Goal: Task Accomplishment & Management: Use online tool/utility

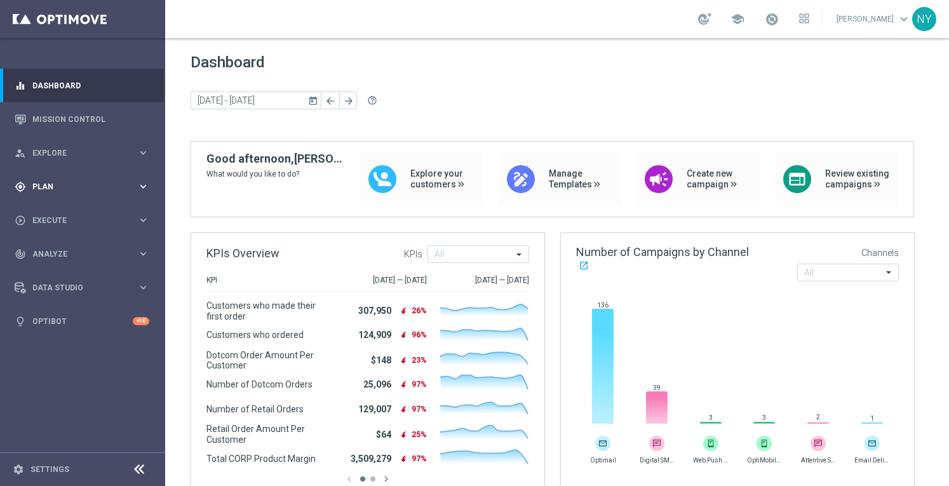
click at [39, 184] on div "gps_fixed Plan" at bounding box center [76, 186] width 123 height 11
click at [55, 250] on span "Templates" at bounding box center [79, 251] width 91 height 8
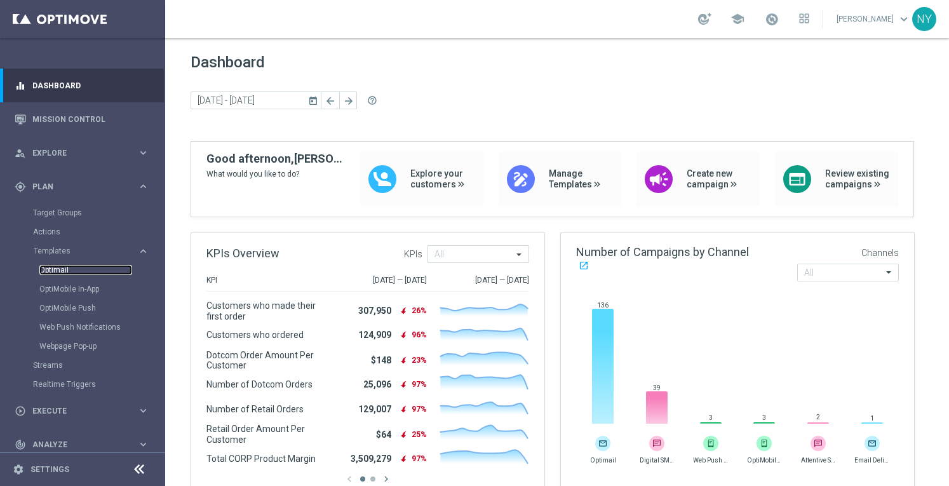
drag, startPoint x: 54, startPoint y: 268, endPoint x: 70, endPoint y: 266, distance: 16.1
click at [55, 268] on link "Optimail" at bounding box center [85, 270] width 93 height 10
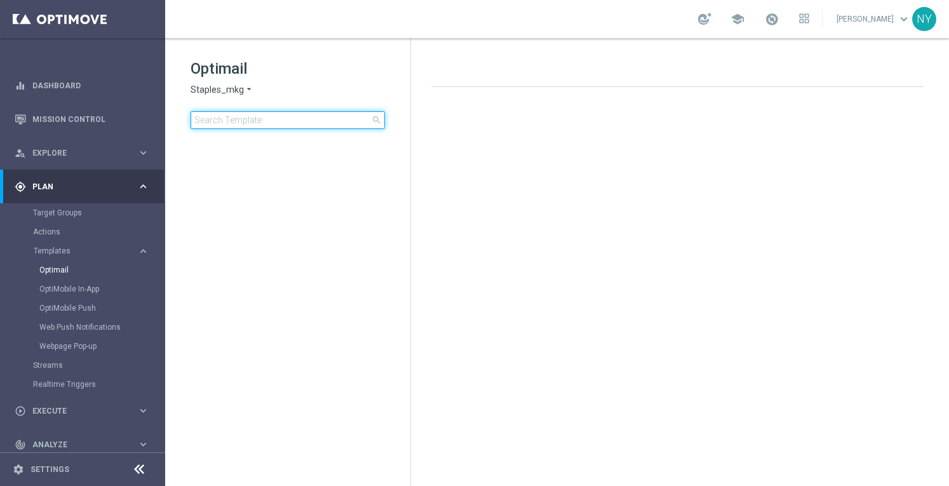
click at [247, 118] on input at bounding box center [288, 120] width 194 height 18
type input "l"
click at [208, 121] on input "hotdeals" at bounding box center [288, 120] width 194 height 18
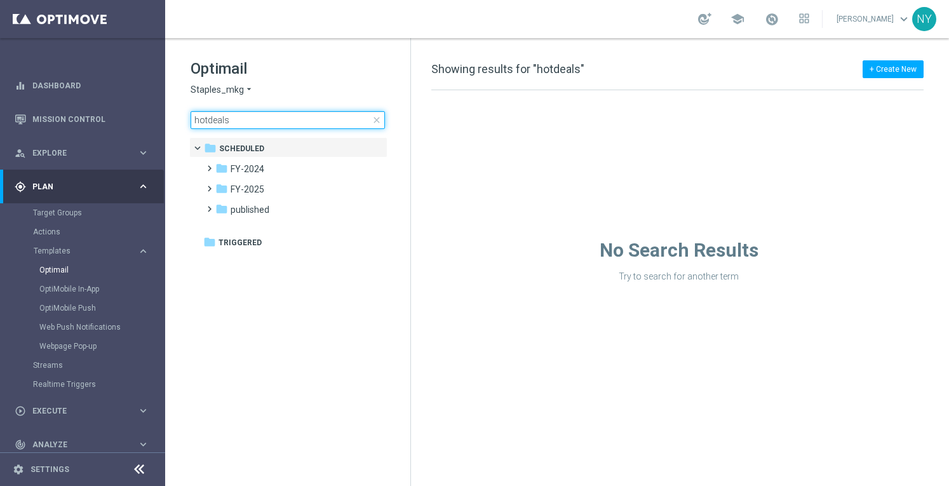
click at [252, 119] on input "hotdeals" at bounding box center [288, 120] width 194 height 18
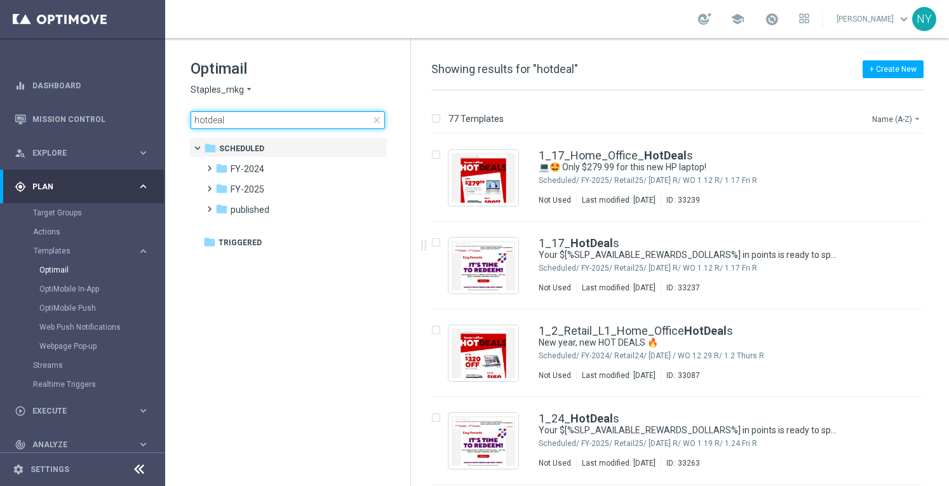
type input "hotdeal"
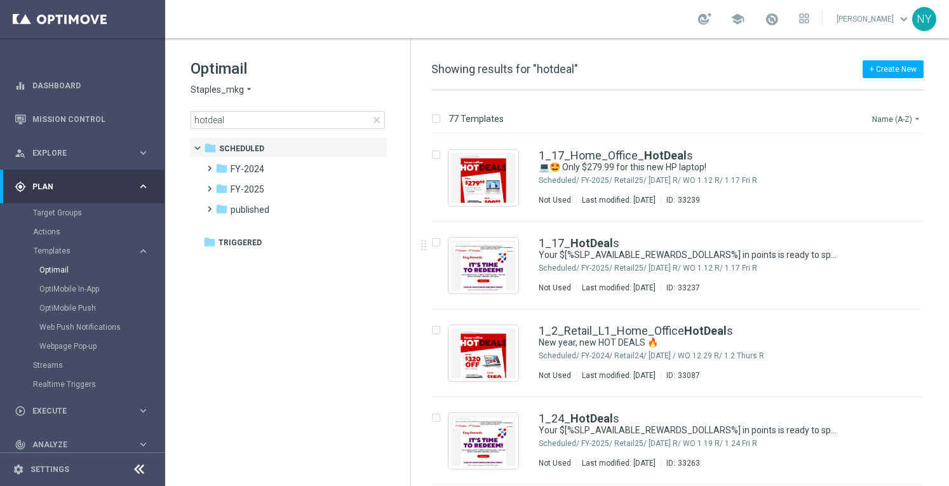
drag, startPoint x: 874, startPoint y: 115, endPoint x: 854, endPoint y: 125, distance: 22.7
click at [874, 115] on button "Name (A-Z) arrow_drop_down" at bounding box center [897, 118] width 53 height 15
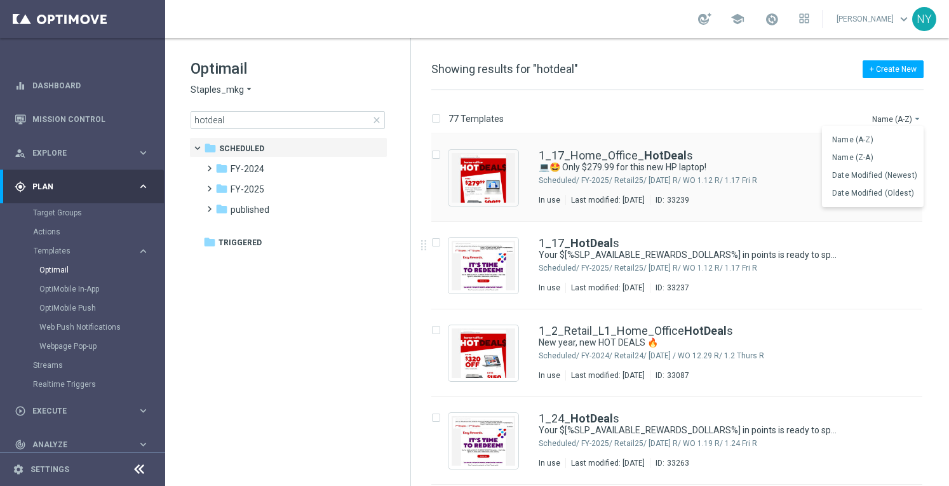
drag, startPoint x: 873, startPoint y: 177, endPoint x: 712, endPoint y: 185, distance: 160.9
click at [872, 177] on span "Date Modified (Newest)" at bounding box center [874, 175] width 85 height 9
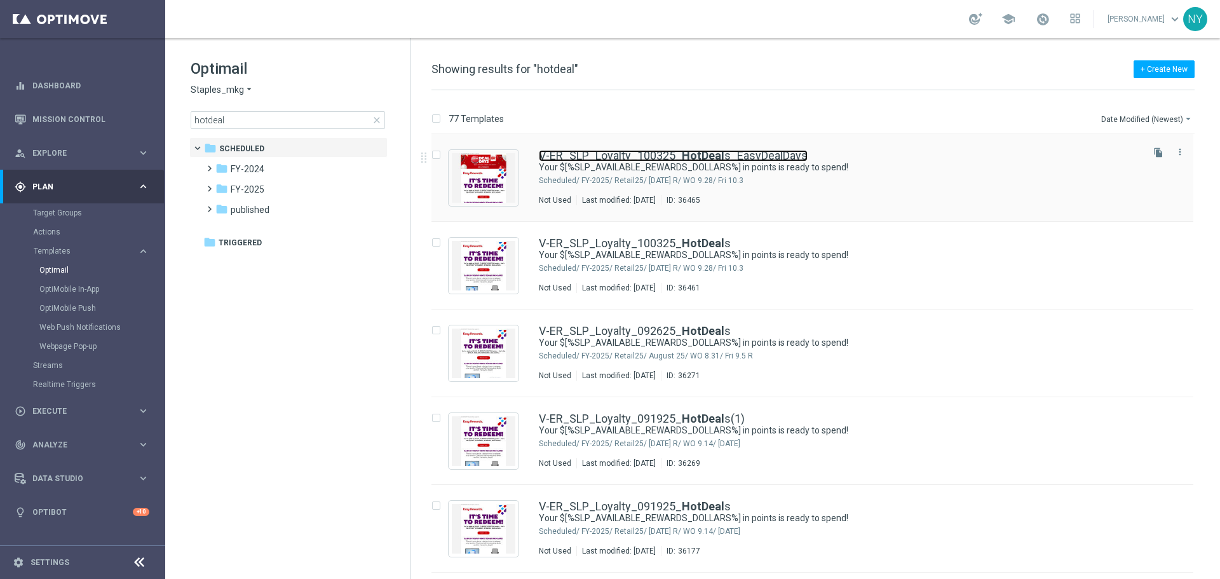
click at [653, 154] on link "V-ER_SLP_Loyalty_100325_ HotDeal s_EasyDealDays" at bounding box center [673, 155] width 269 height 11
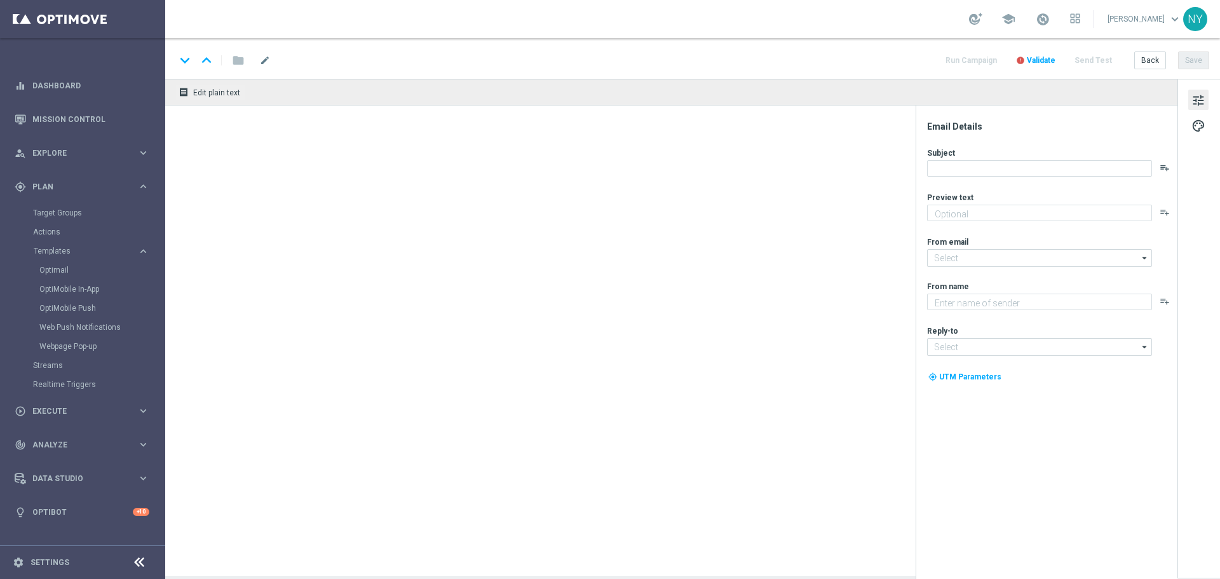
type input "V-ER_SLP_Loyalty_100325_HotDeals_EasyDealDays"
type textarea "Redeem now and save on these top deals."
type input "[EMAIL_ADDRESS][DOMAIN_NAME]"
type textarea "Staples"
type input "[EMAIL_ADDRESS][DOMAIN_NAME]"
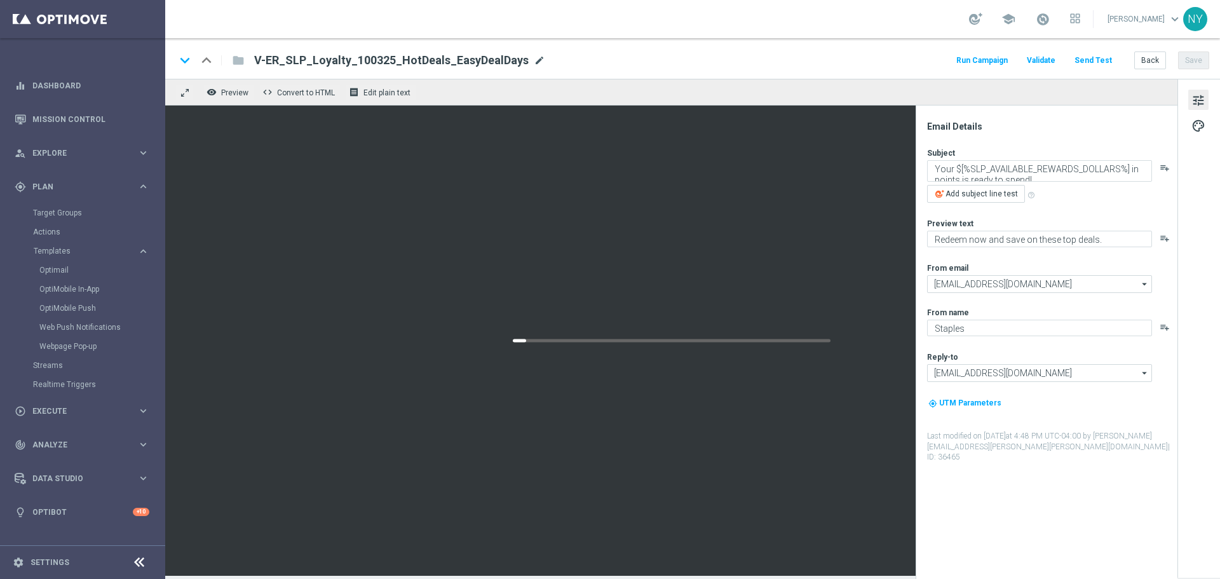
click at [534, 58] on span "mode_edit" at bounding box center [539, 60] width 11 height 11
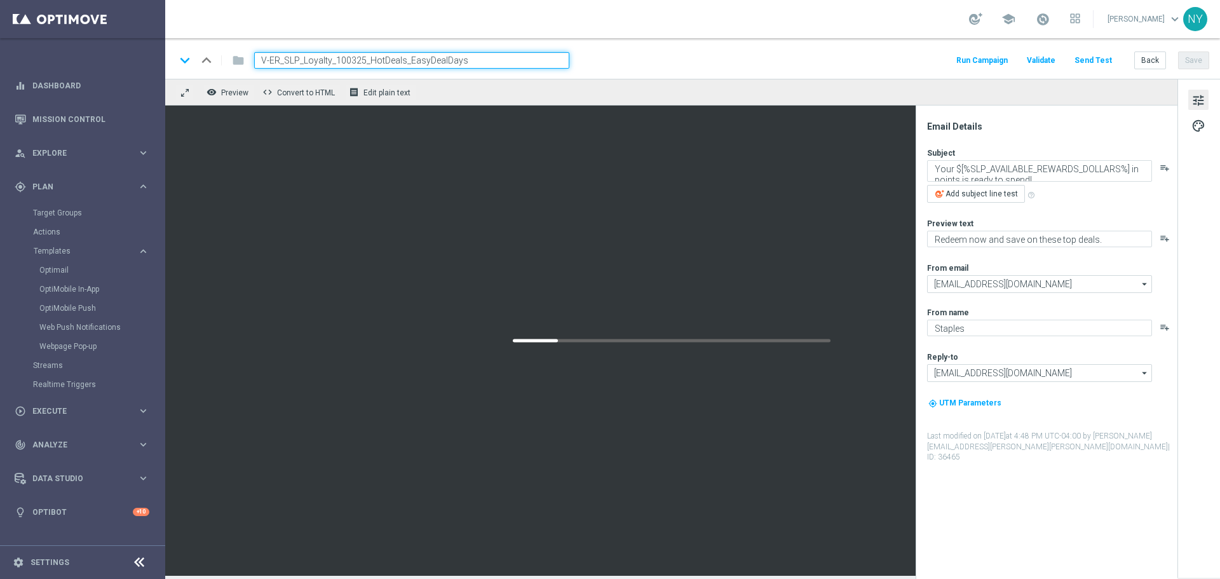
click at [509, 60] on input "V-ER_SLP_Loyalty_100325_HotDeals_EasyDealDays" at bounding box center [411, 60] width 315 height 17
drag, startPoint x: 506, startPoint y: 60, endPoint x: 135, endPoint y: 55, distance: 371.1
click at [135, 55] on main "equalizer Dashboard Mission Control" at bounding box center [610, 289] width 1220 height 579
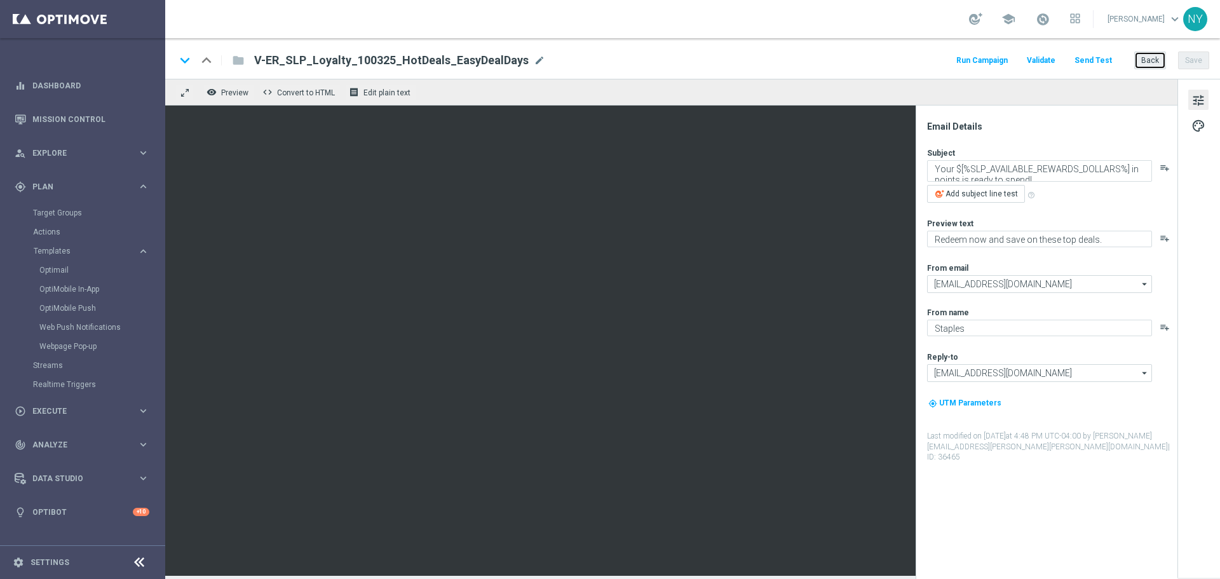
click at [949, 60] on button "Back" at bounding box center [1150, 60] width 32 height 18
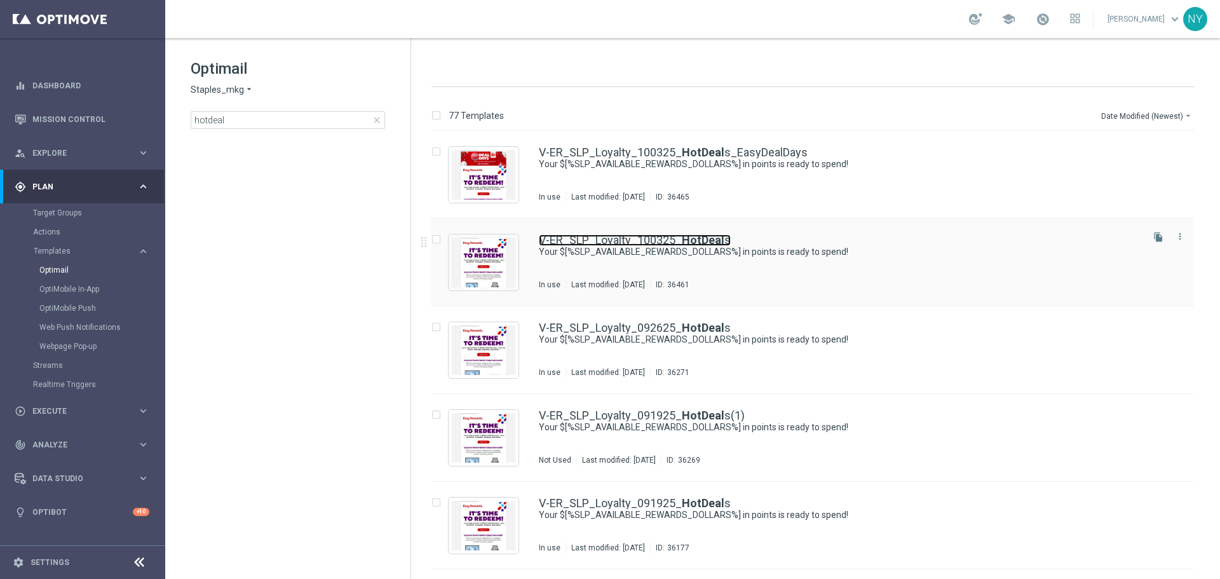
click at [637, 239] on link "V-ER_SLP_Loyalty_100325_ HotDeal s" at bounding box center [635, 239] width 192 height 11
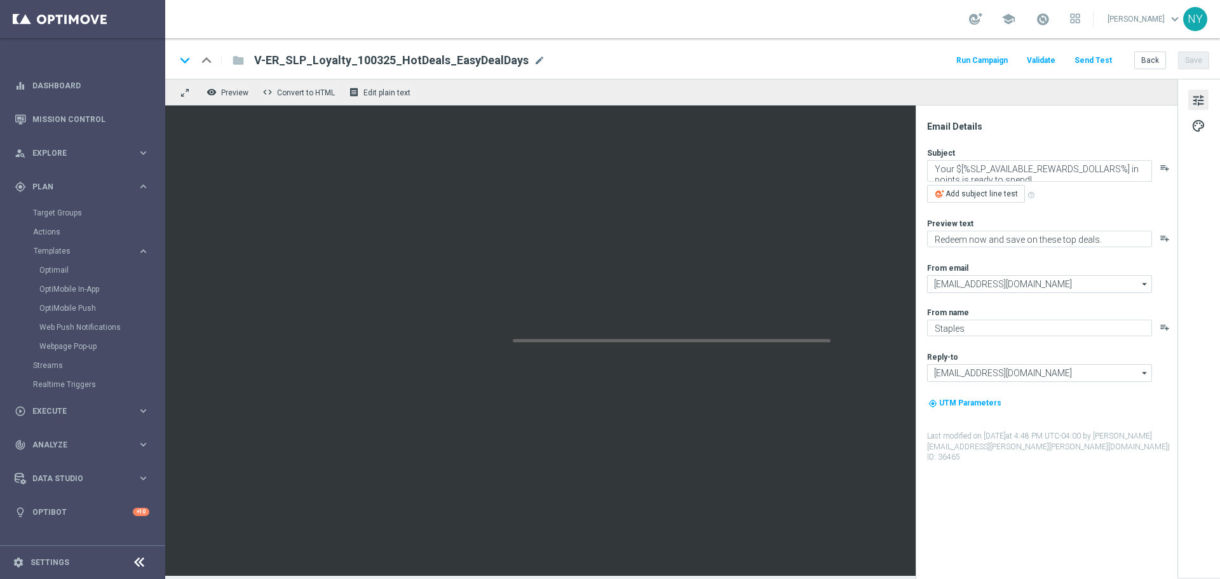
type input "V-ER_SLP_Loyalty_100325_HotDeals"
click at [456, 56] on span "mode_edit" at bounding box center [461, 60] width 11 height 11
drag, startPoint x: 423, startPoint y: 57, endPoint x: 121, endPoint y: 84, distance: 302.4
click at [131, 85] on main "equalizer Dashboard Mission Control" at bounding box center [610, 289] width 1220 height 579
click at [949, 58] on button "Back" at bounding box center [1150, 60] width 32 height 18
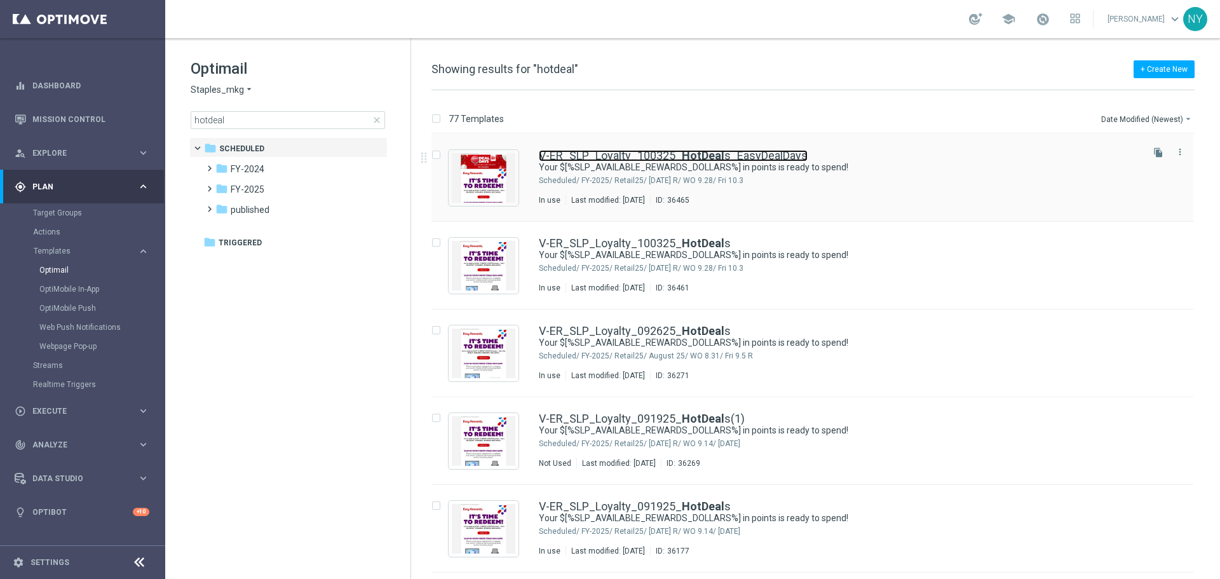
click at [654, 151] on link "V-ER_SLP_Loyalty_100325_ HotDeal s_EasyDealDays" at bounding box center [673, 155] width 269 height 11
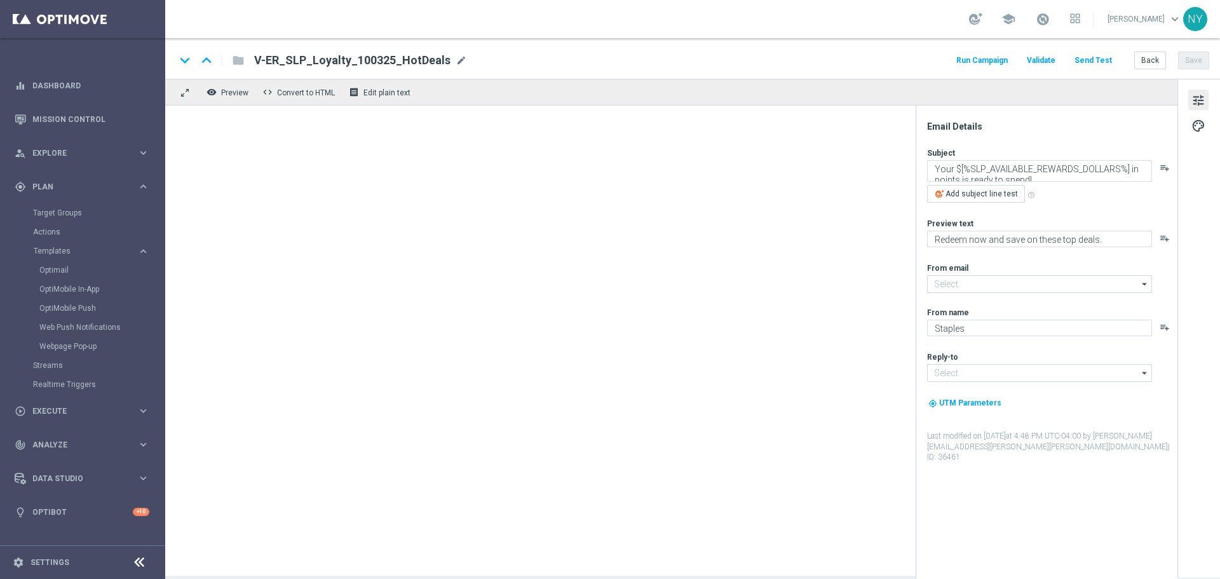
type input "[EMAIL_ADDRESS][DOMAIN_NAME]"
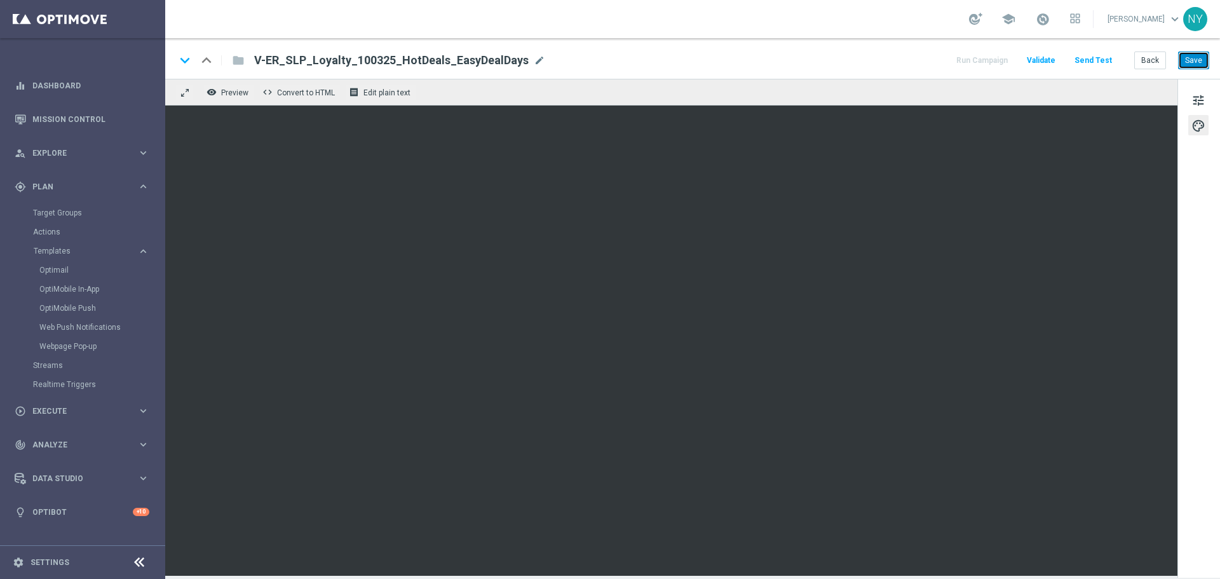
click at [949, 62] on button "Save" at bounding box center [1193, 60] width 31 height 18
click at [949, 62] on button "Back" at bounding box center [1150, 60] width 32 height 18
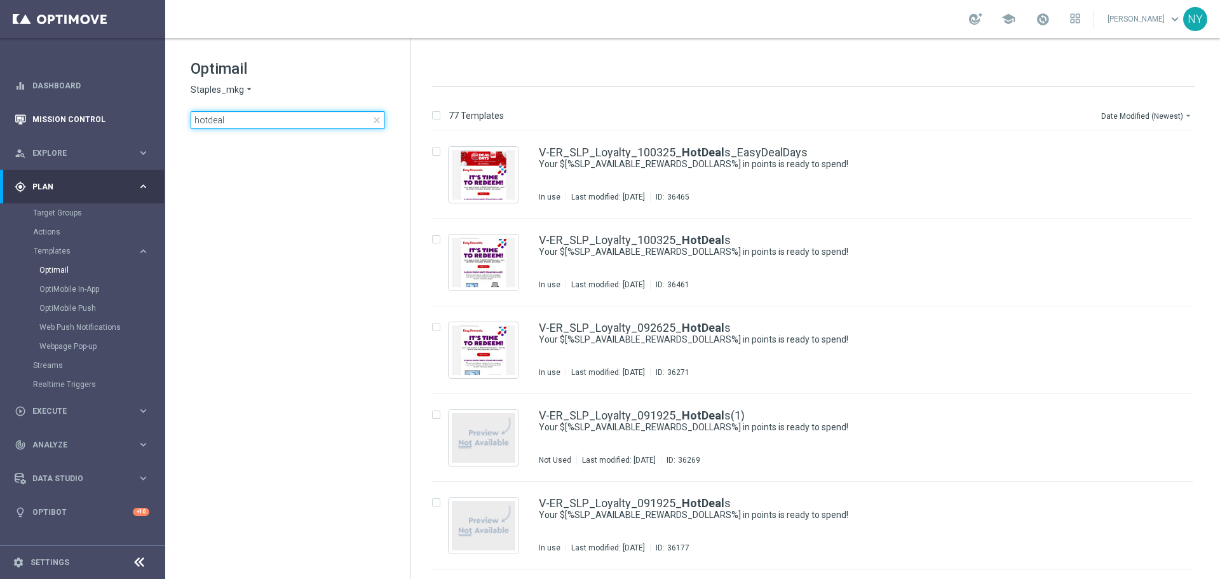
drag, startPoint x: 208, startPoint y: 118, endPoint x: 144, endPoint y: 115, distance: 64.2
click at [144, 115] on main "equalizer Dashboard Mission Control" at bounding box center [610, 289] width 1220 height 579
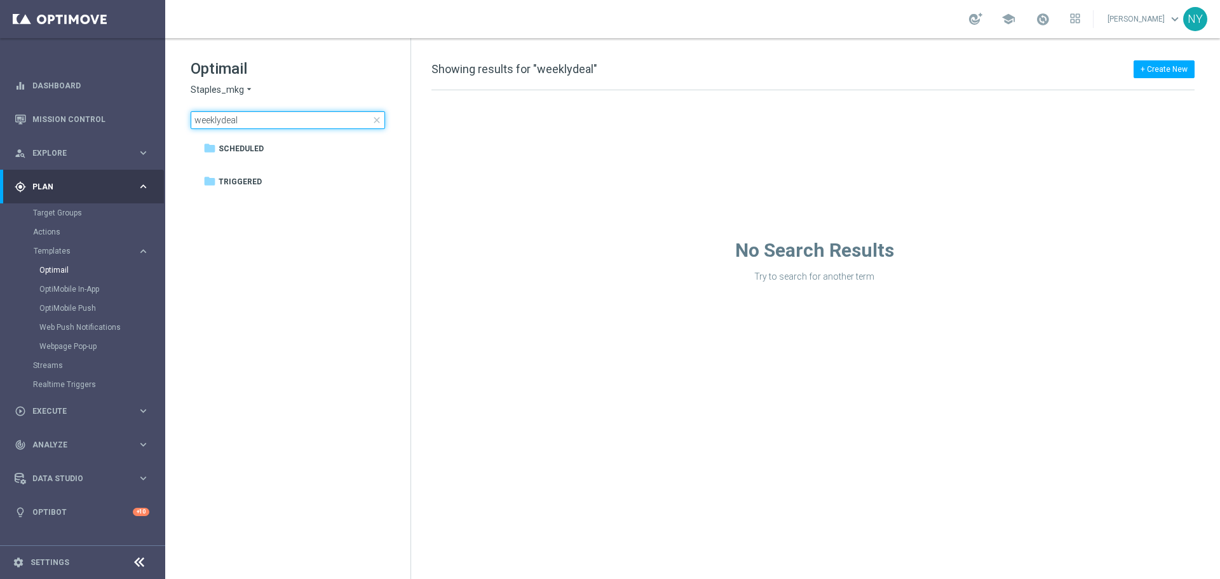
click at [255, 120] on input "weeklydeal" at bounding box center [288, 120] width 194 height 18
drag, startPoint x: 248, startPoint y: 119, endPoint x: 222, endPoint y: 121, distance: 26.8
click at [222, 121] on input "weeklydeal" at bounding box center [288, 120] width 194 height 18
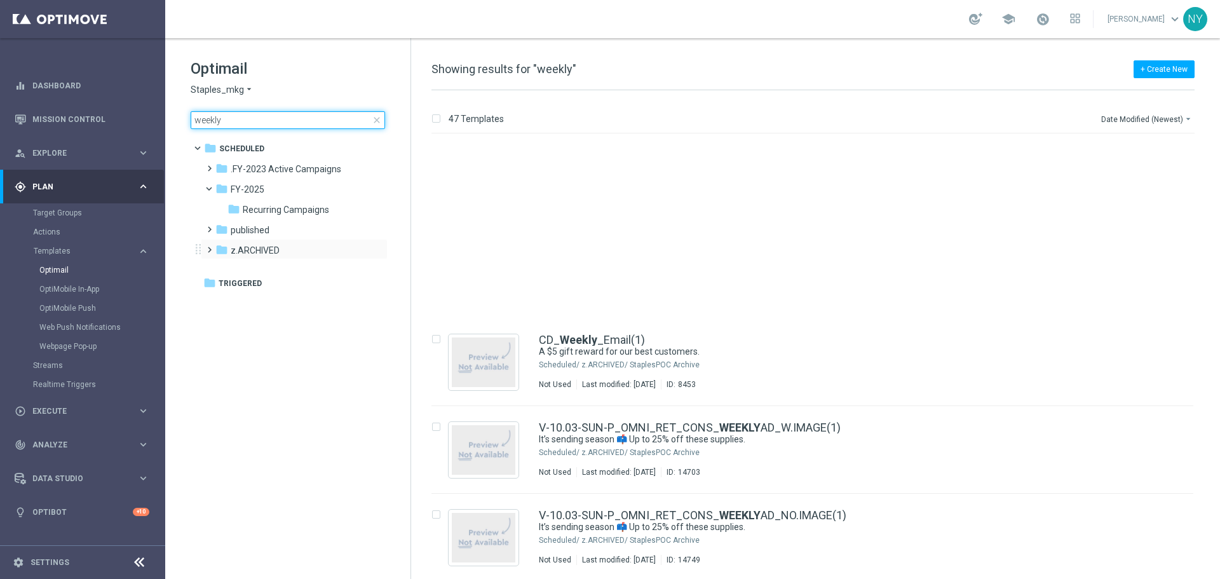
scroll to position [508, 0]
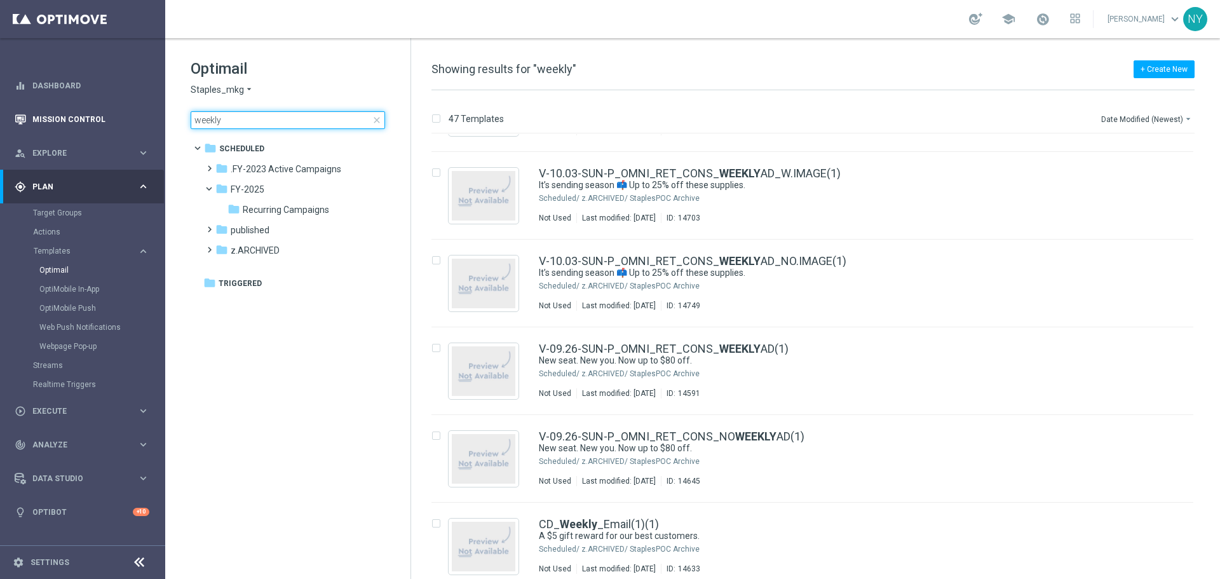
drag, startPoint x: 227, startPoint y: 120, endPoint x: 130, endPoint y: 119, distance: 96.6
click at [134, 119] on main "equalizer Dashboard Mission Control" at bounding box center [610, 289] width 1220 height 579
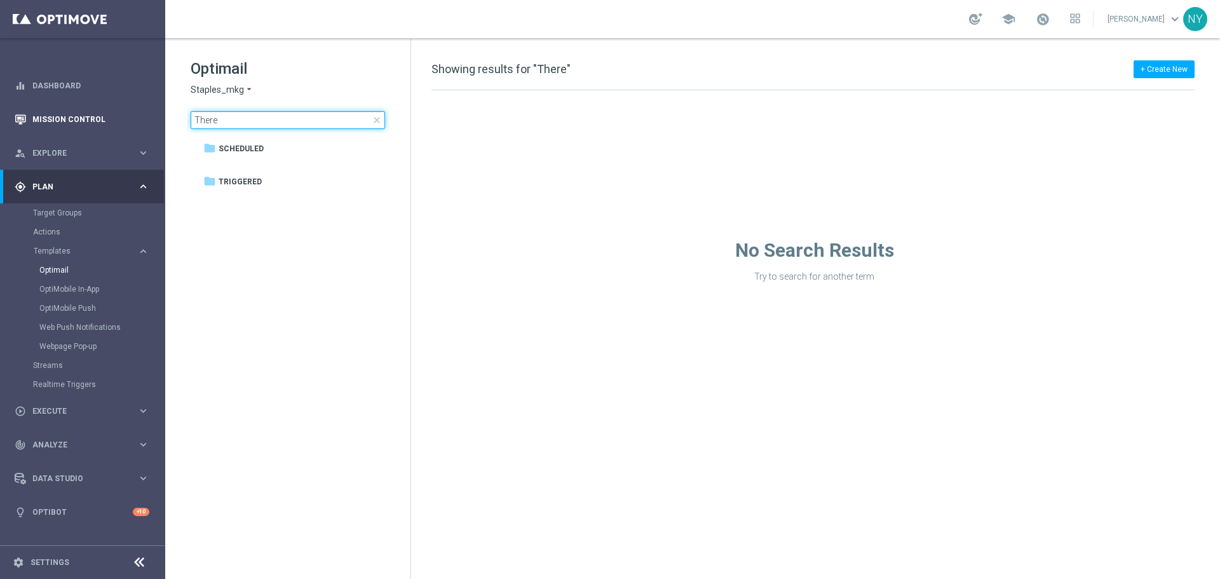
drag, startPoint x: 222, startPoint y: 119, endPoint x: 132, endPoint y: 120, distance: 90.2
click at [132, 120] on main "equalizer Dashboard Mission Control" at bounding box center [610, 289] width 1220 height 579
type input "weekly"
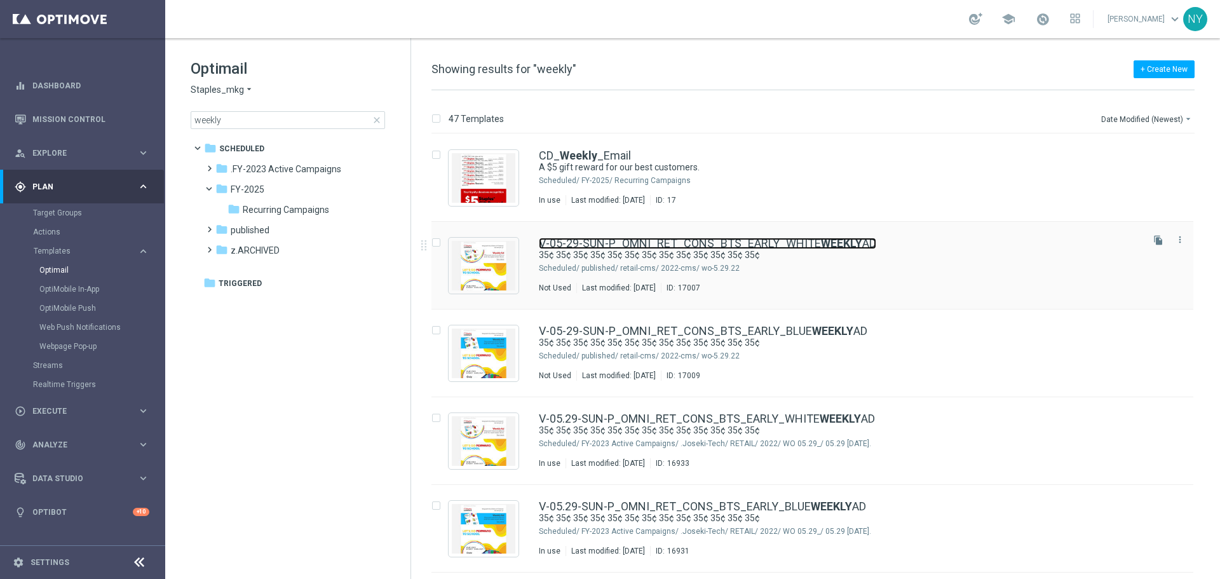
drag, startPoint x: 703, startPoint y: 244, endPoint x: 647, endPoint y: 236, distance: 56.4
click at [703, 245] on link "V-05-29-SUN-P_OMNI_RET_CONS_BTS_EARLY_WHITE WEEKLY AD" at bounding box center [707, 243] width 337 height 11
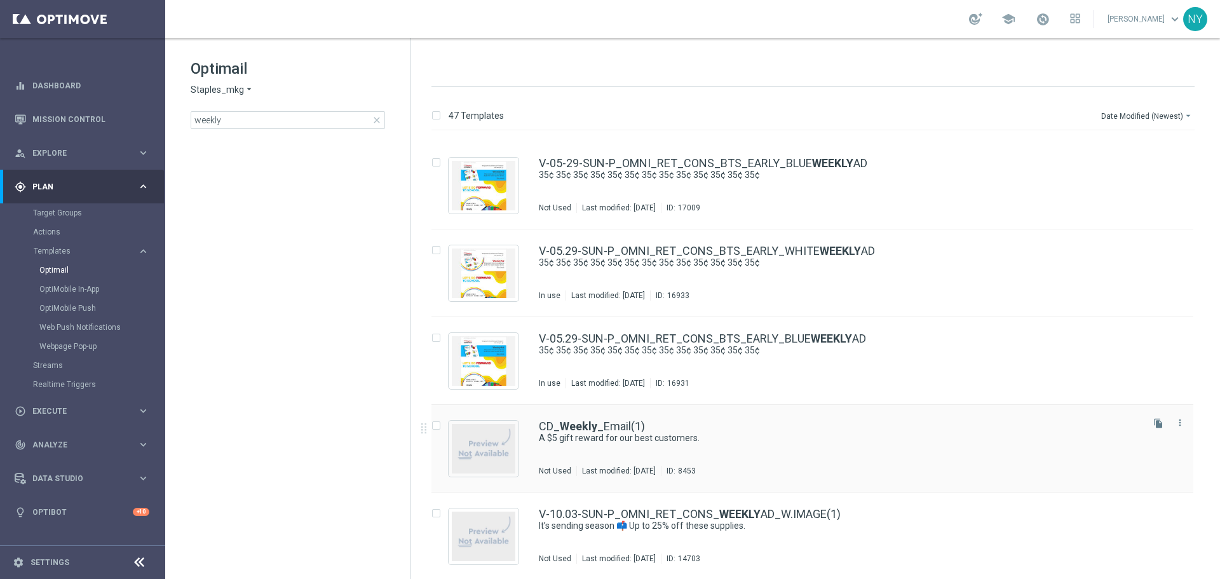
scroll to position [191, 0]
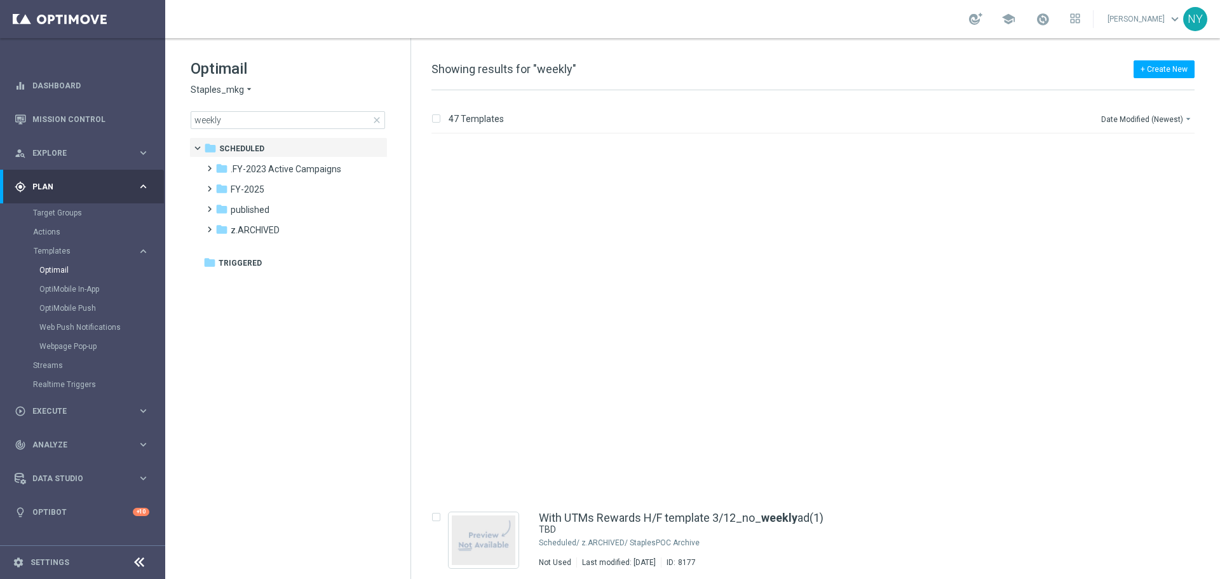
scroll to position [1396, 0]
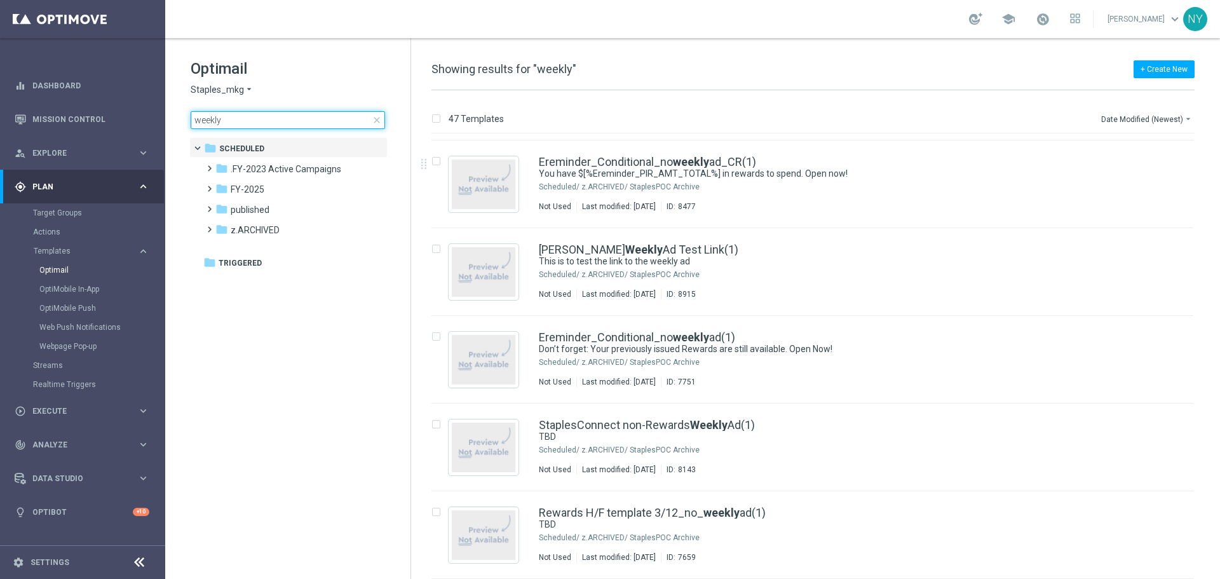
click at [215, 115] on input "weekly" at bounding box center [288, 120] width 194 height 18
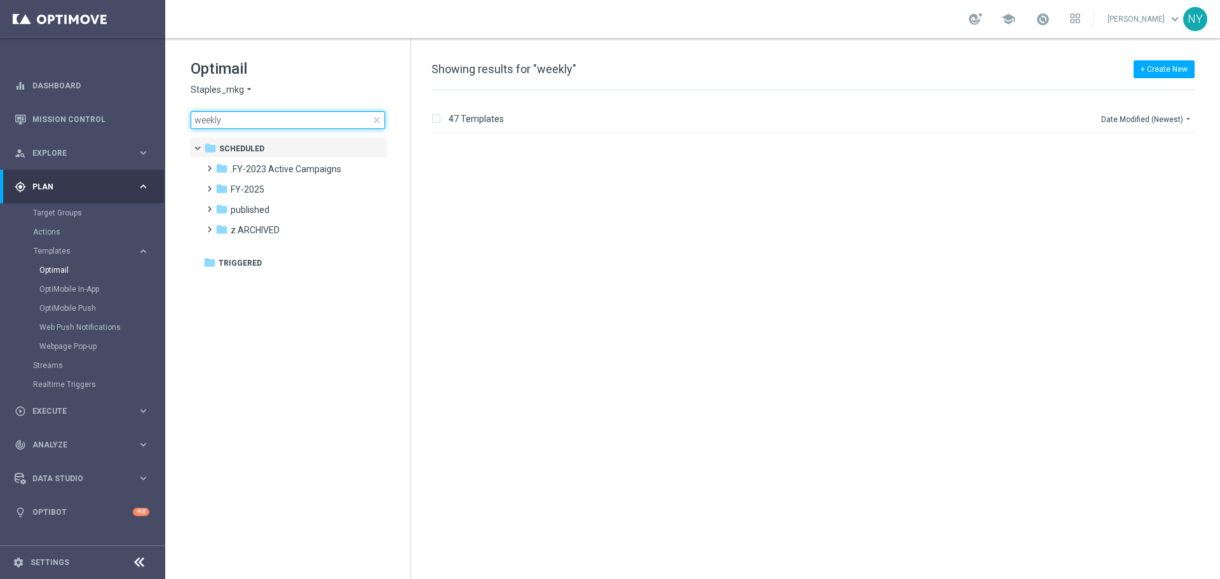
click at [210, 119] on input "weekly" at bounding box center [288, 120] width 194 height 18
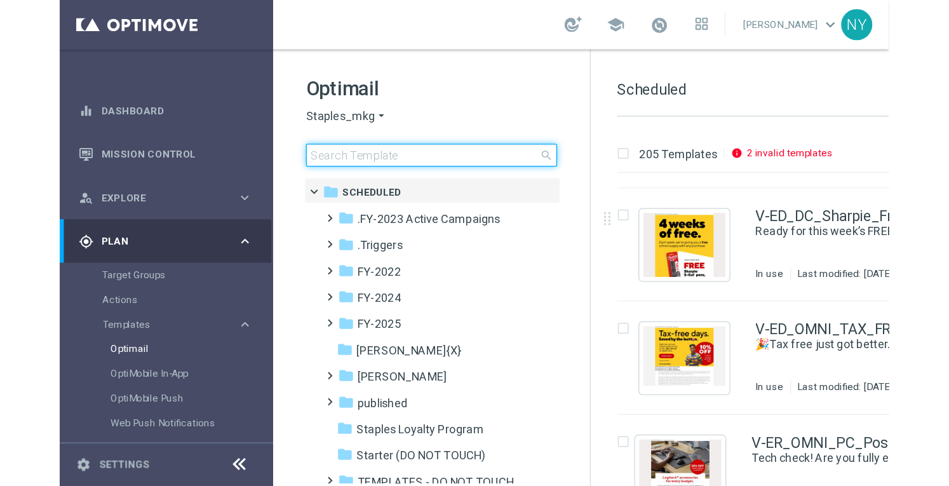
scroll to position [6301, 0]
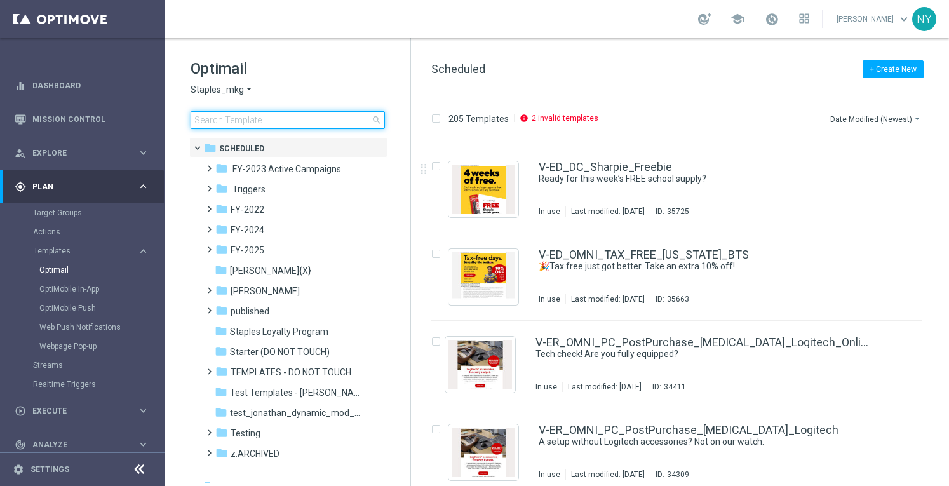
click at [250, 123] on input at bounding box center [288, 120] width 194 height 18
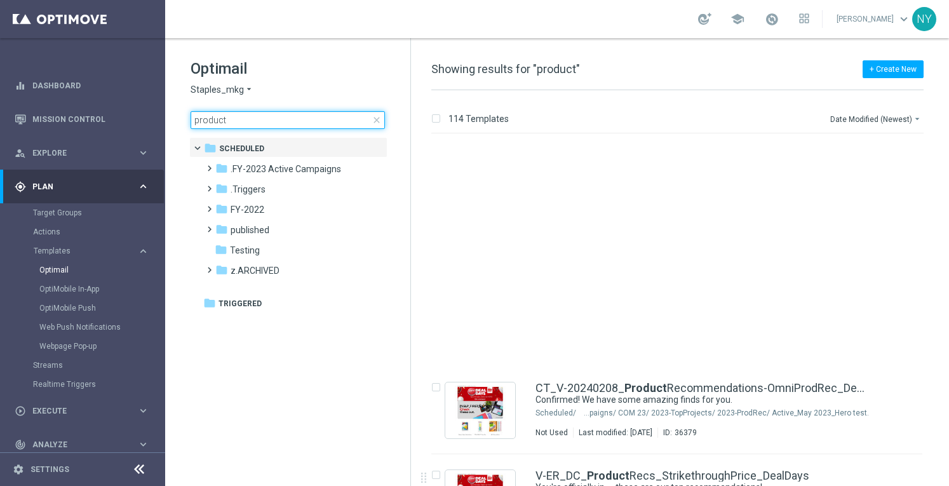
scroll to position [699, 0]
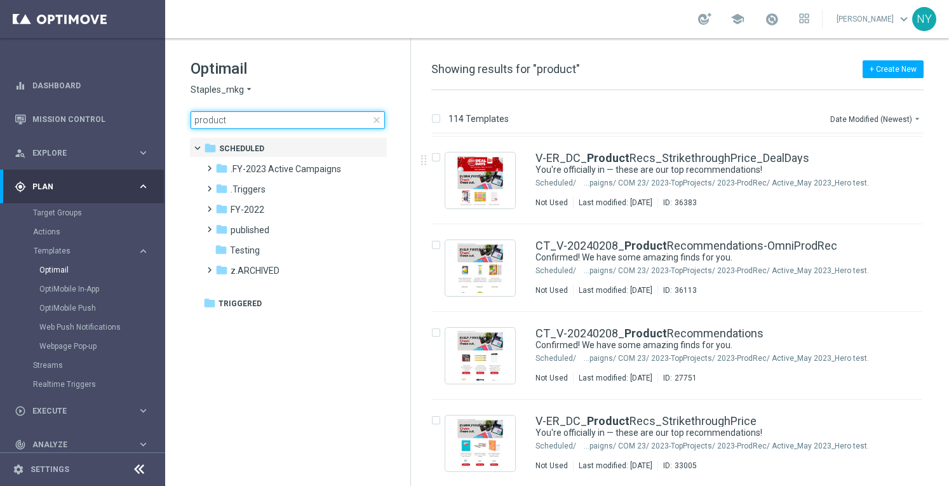
click at [210, 119] on input "product" at bounding box center [288, 120] width 194 height 18
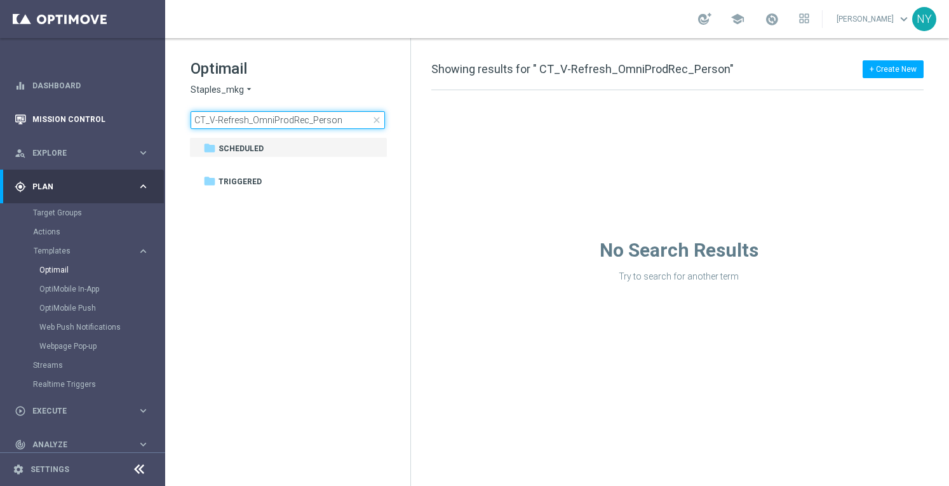
drag, startPoint x: 212, startPoint y: 119, endPoint x: 136, endPoint y: 121, distance: 75.6
click at [136, 121] on main "equalizer Dashboard Mission Control" at bounding box center [474, 243] width 949 height 486
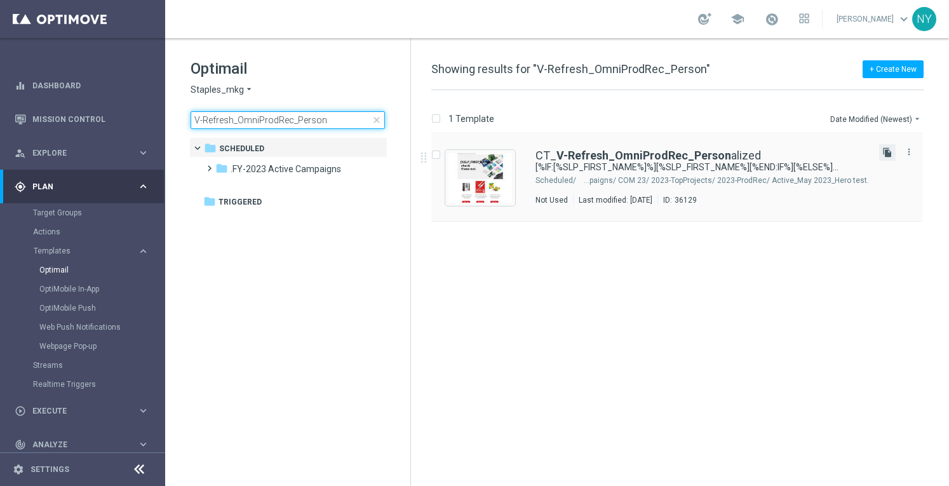
type input "V-Refresh_OmniProdRec_Person"
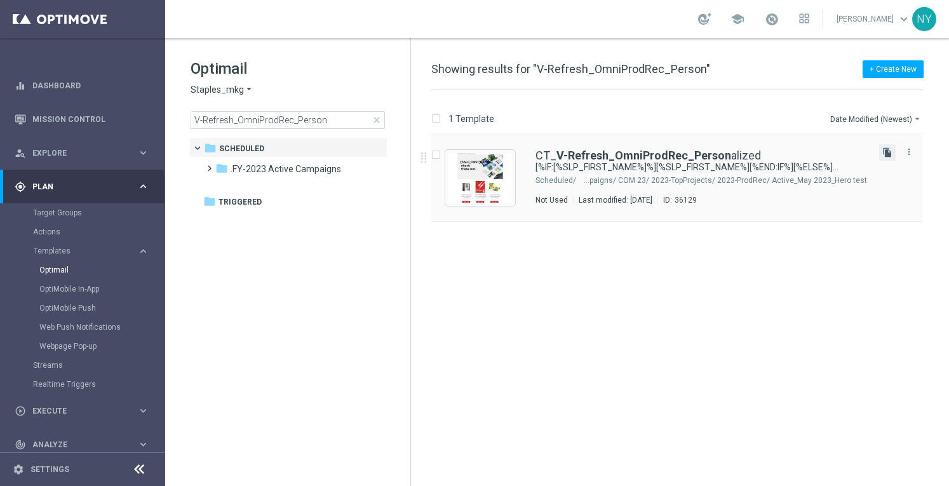
click at [889, 151] on icon "file_copy" at bounding box center [888, 152] width 10 height 10
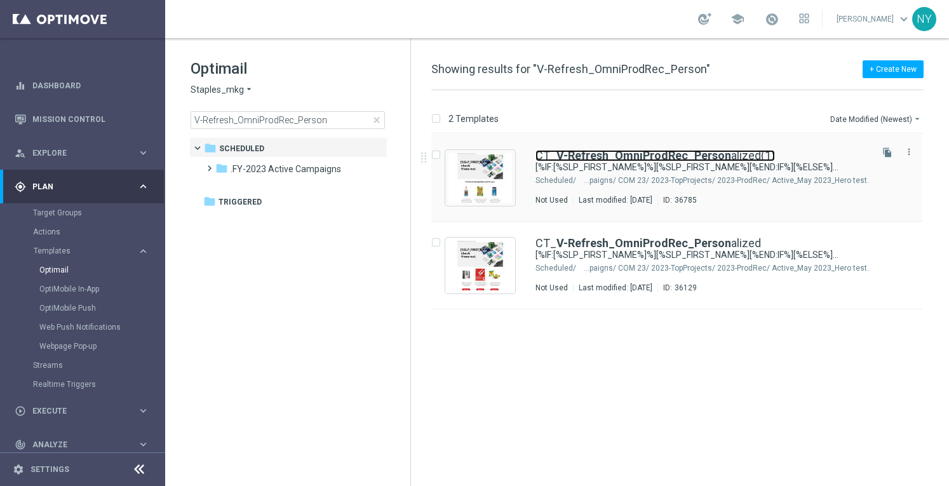
click at [723, 157] on link "CT_ V-Refresh_OmniProdRec_Person alized(1)" at bounding box center [656, 155] width 240 height 11
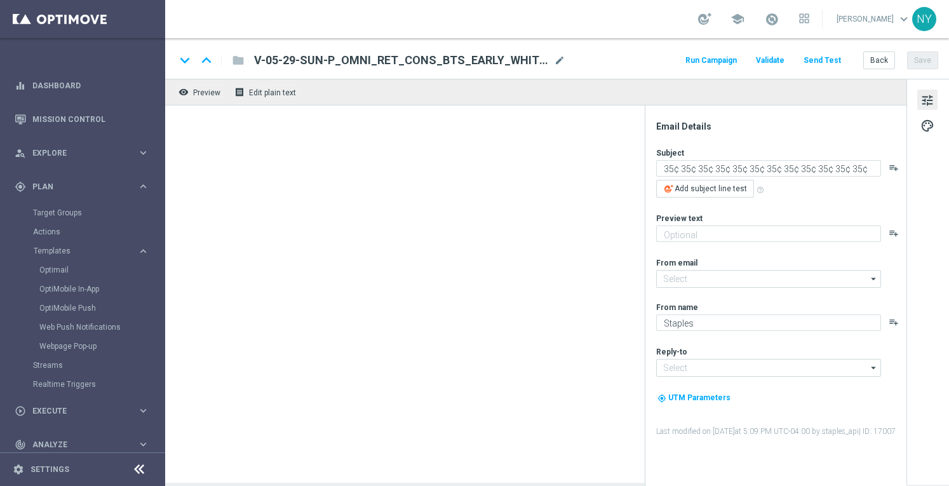
type input "[EMAIL_ADDRESS][DOMAIN_NAME]"
type textarea "[%IF:[%SLP_FIRST_NAME%]%][%SLP_FIRST_NAME%][%END:IF%][%ELSE%]Dear customer[%END…"
type textarea "Products chosen to help streamline your day."
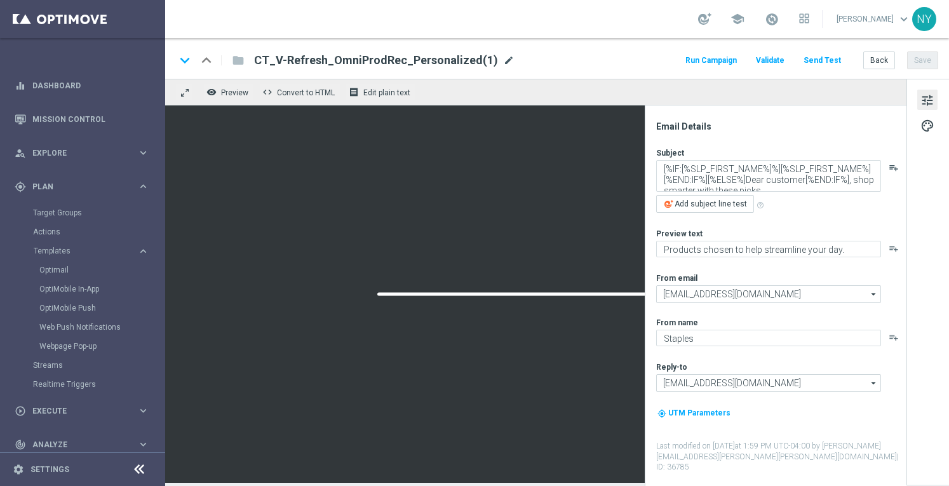
click at [503, 58] on span "mode_edit" at bounding box center [508, 60] width 11 height 11
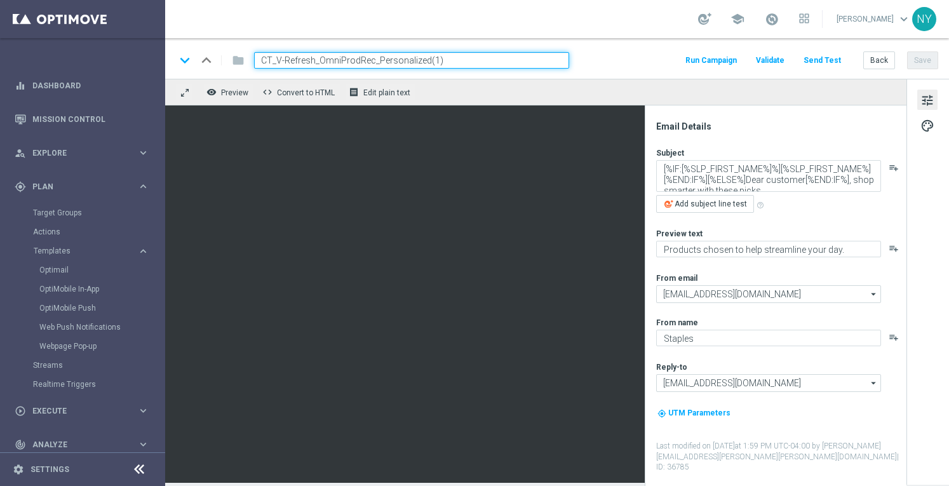
drag, startPoint x: 442, startPoint y: 59, endPoint x: 427, endPoint y: 58, distance: 14.7
click at [424, 60] on input "CT_V-Refresh_OmniProdRec_Personalized(1)" at bounding box center [411, 60] width 315 height 17
type input "CT_V-Refresh_OmniProdRec_Personalized_V2"
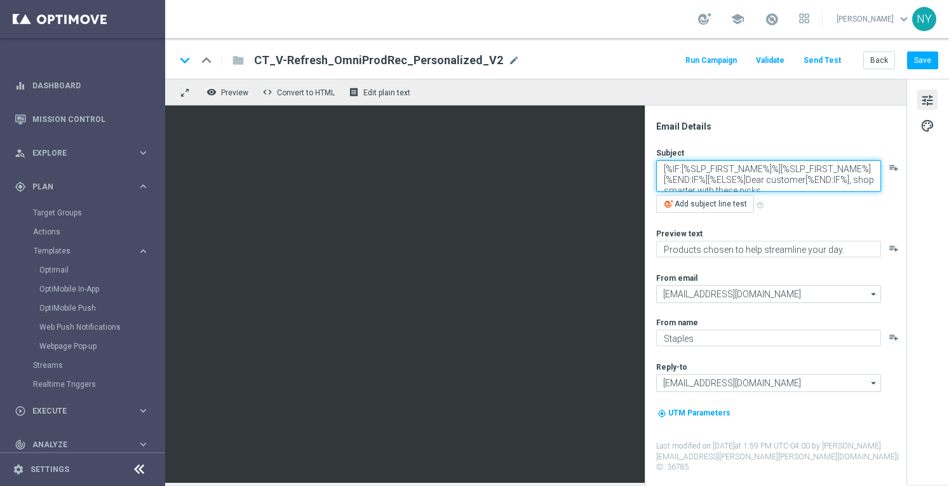
drag, startPoint x: 765, startPoint y: 189, endPoint x: 672, endPoint y: 140, distance: 104.6
click at [672, 140] on div "Email Details Subject [%IF:[%SLP_FIRST_NAME%]%][%SLP_FIRST_NAME%][%END:IF%][%EL…" at bounding box center [779, 303] width 253 height 365
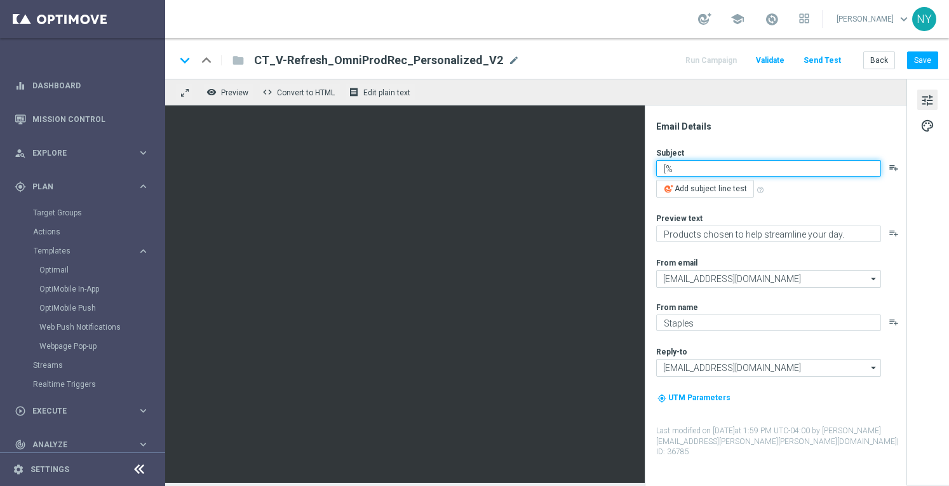
type textarea "["
paste textarea "Personalized picks to help streamline your day."
type textarea "Personalized picks to help streamline your day."
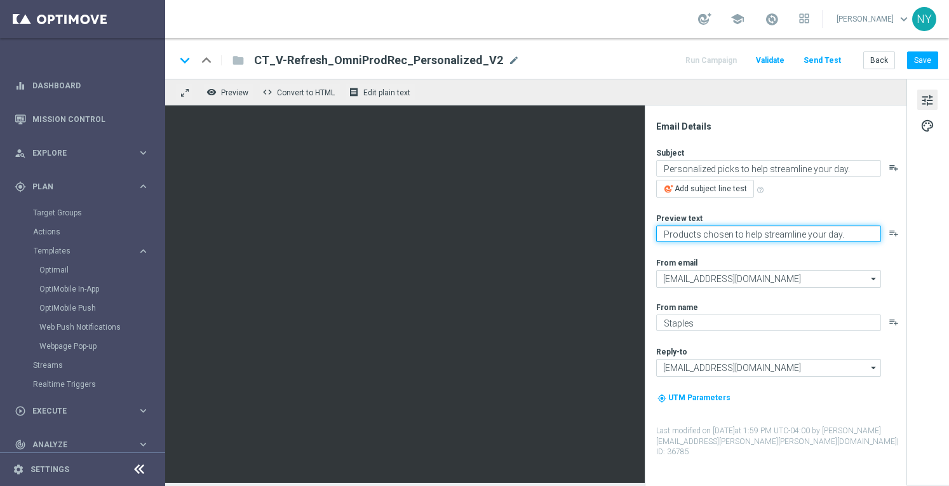
paste textarea "Your handpicked items are waiting"
type textarea "Your handpicked items are waiting."
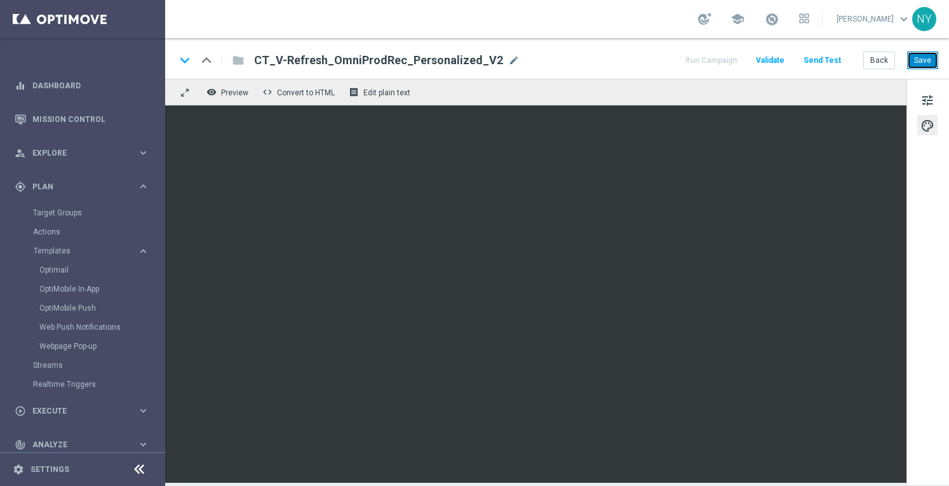
click at [924, 62] on button "Save" at bounding box center [922, 60] width 31 height 18
click at [931, 98] on span "tune" at bounding box center [928, 100] width 14 height 17
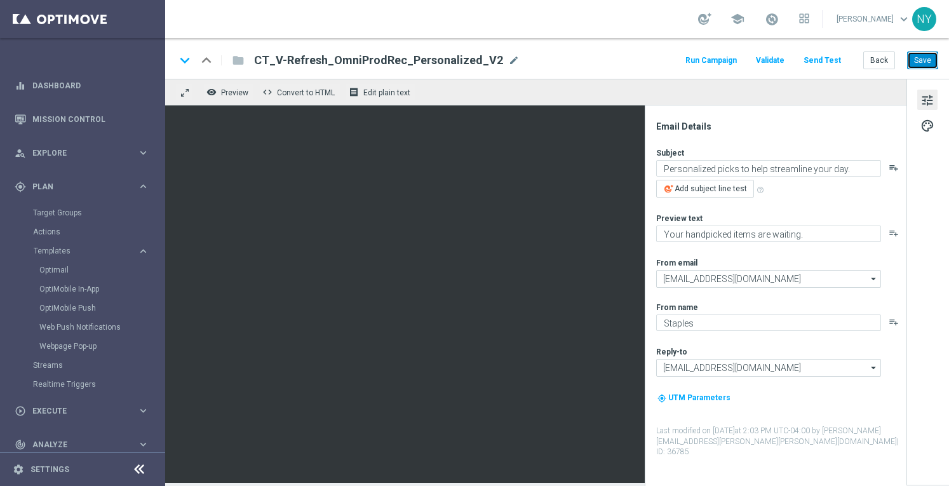
click at [924, 57] on button "Save" at bounding box center [922, 60] width 31 height 18
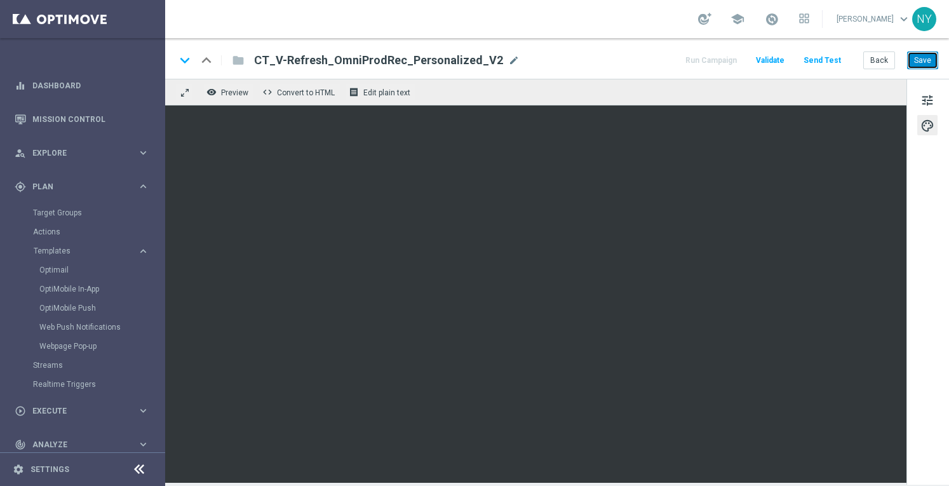
click at [921, 62] on button "Save" at bounding box center [922, 60] width 31 height 18
click at [926, 61] on button "Save" at bounding box center [922, 60] width 31 height 18
click at [508, 58] on span "mode_edit" at bounding box center [513, 60] width 11 height 11
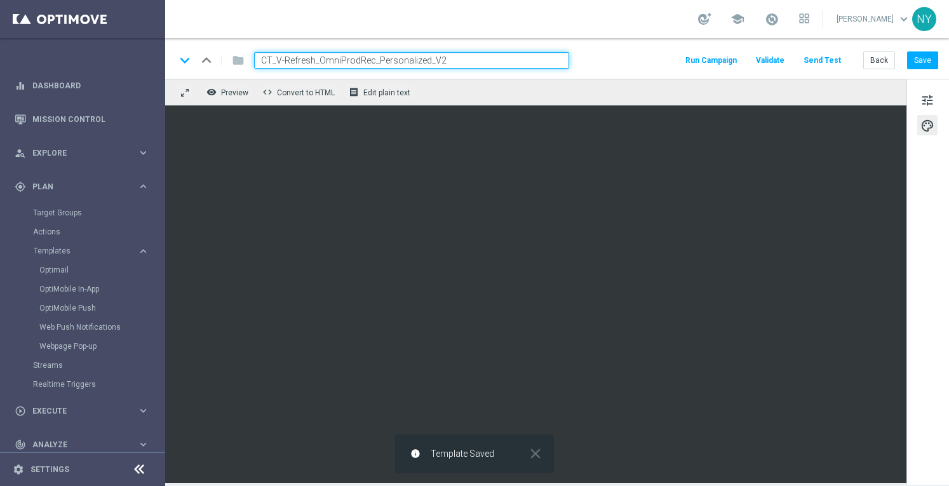
click at [457, 58] on input "CT_V-Refresh_OmniProdRec_Personalized_V2" at bounding box center [411, 60] width 315 height 17
drag, startPoint x: 446, startPoint y: 60, endPoint x: 183, endPoint y: 67, distance: 263.1
click at [184, 67] on div "keyboard_arrow_down keyboard_arrow_up folder CT_V-Refresh_OmniProdRec_Personali…" at bounding box center [372, 60] width 394 height 17
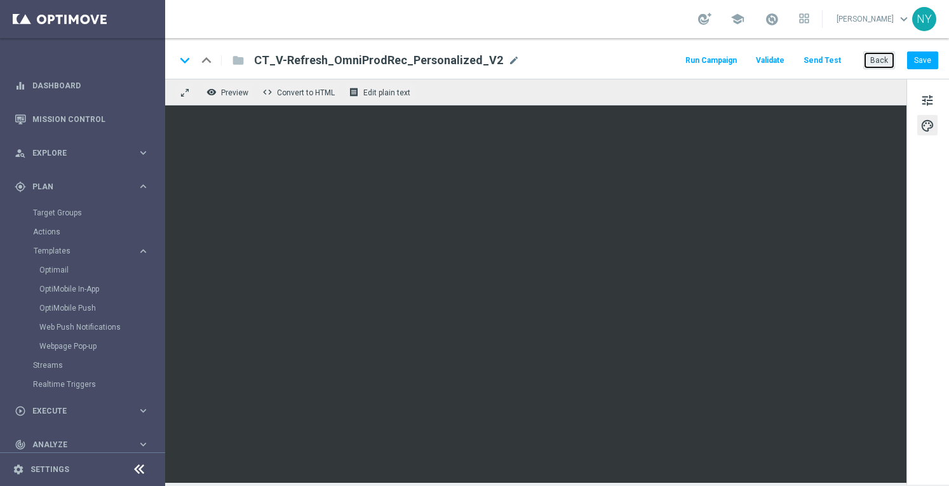
click at [876, 62] on button "Back" at bounding box center [879, 60] width 32 height 18
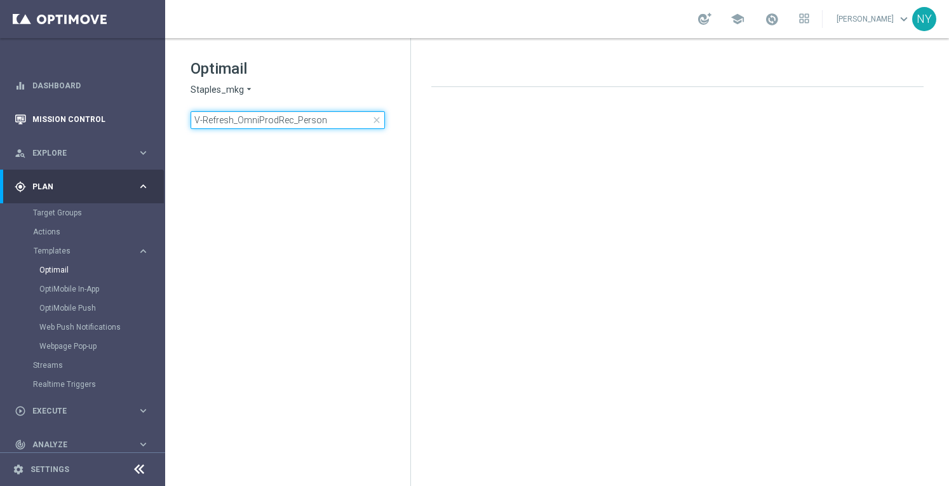
drag, startPoint x: 334, startPoint y: 123, endPoint x: 43, endPoint y: 118, distance: 291.0
click at [51, 117] on main "equalizer Dashboard Mission Control" at bounding box center [474, 243] width 949 height 486
type input "V-ER_OMNI_BAU_1_ClassAffinity_AppMod"
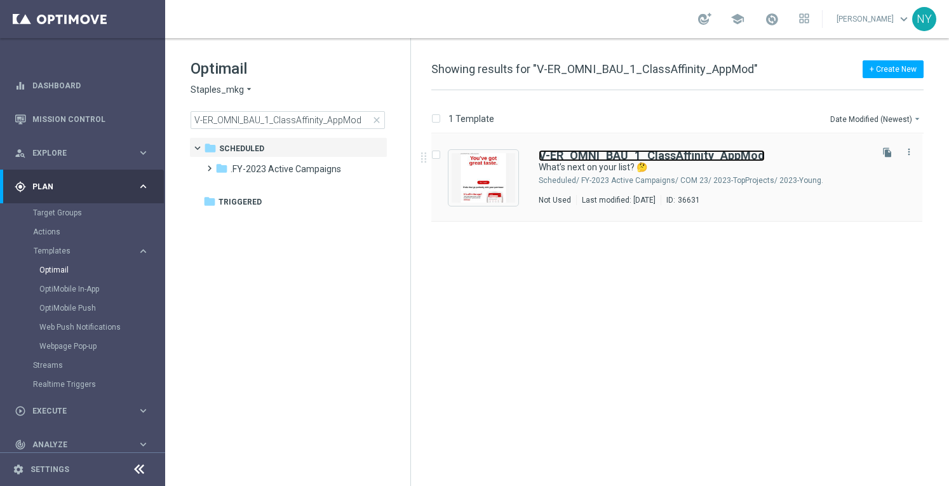
click at [700, 154] on b "V-ER_OMNI_BAU_1_ClassAffinity_AppMod" at bounding box center [652, 155] width 226 height 13
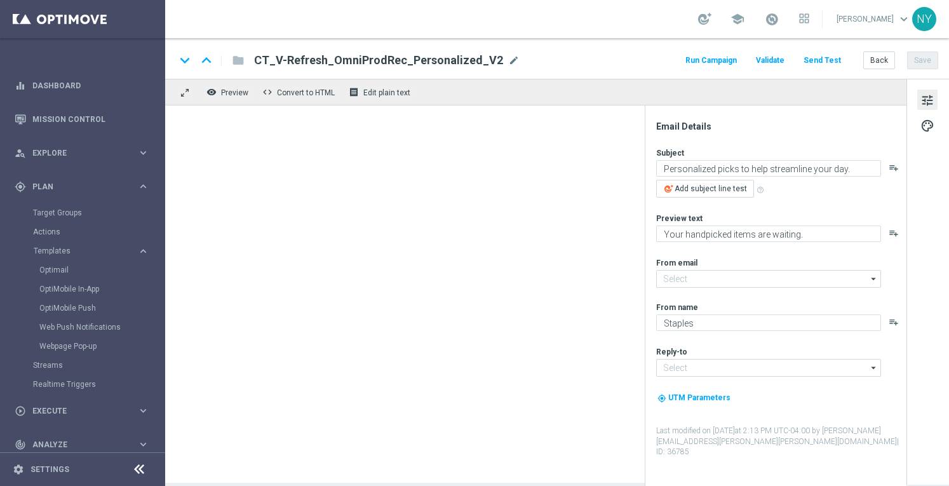
type input "[EMAIL_ADDRESS][DOMAIN_NAME]"
type textarea "What’s next on your list? 🤔"
type textarea "We’ve got some ideas for you."
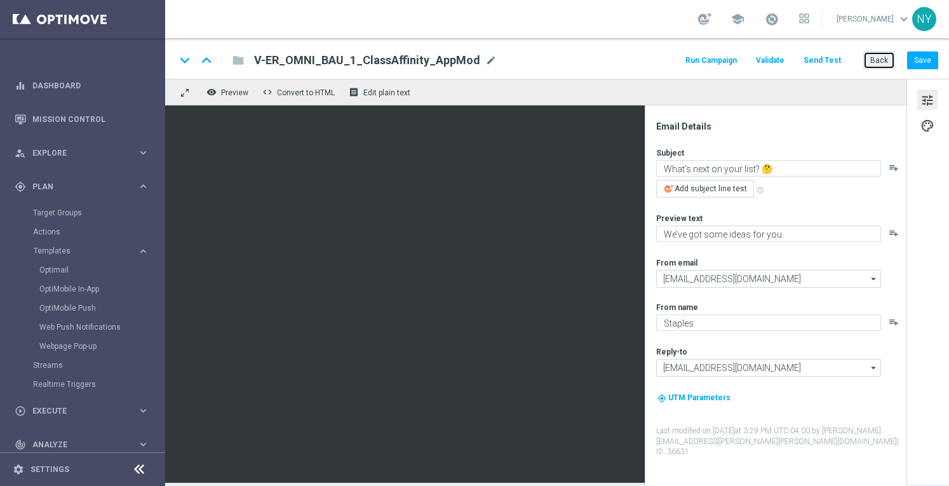
click at [876, 58] on button "Back" at bounding box center [879, 60] width 32 height 18
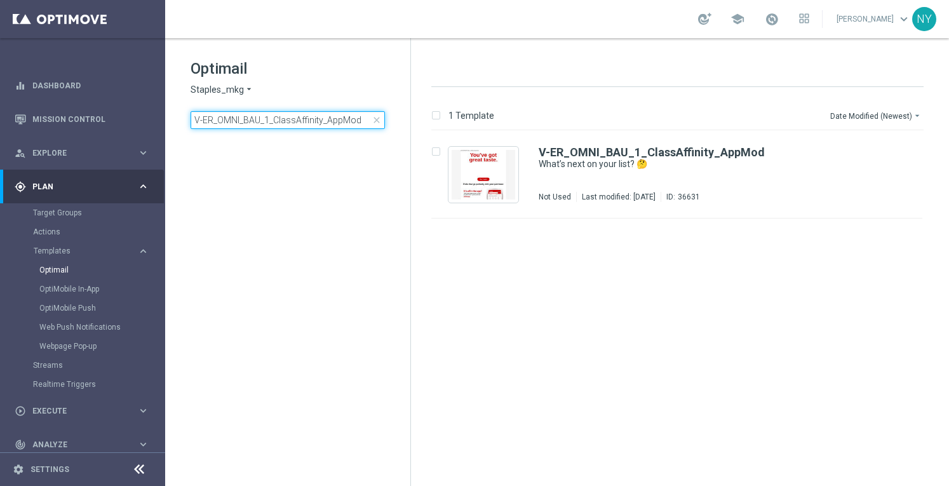
drag, startPoint x: 362, startPoint y: 118, endPoint x: 321, endPoint y: 121, distance: 41.4
click at [321, 121] on input "V-ER_OMNI_BAU_1_ClassAffinity_AppMod" at bounding box center [288, 120] width 194 height 18
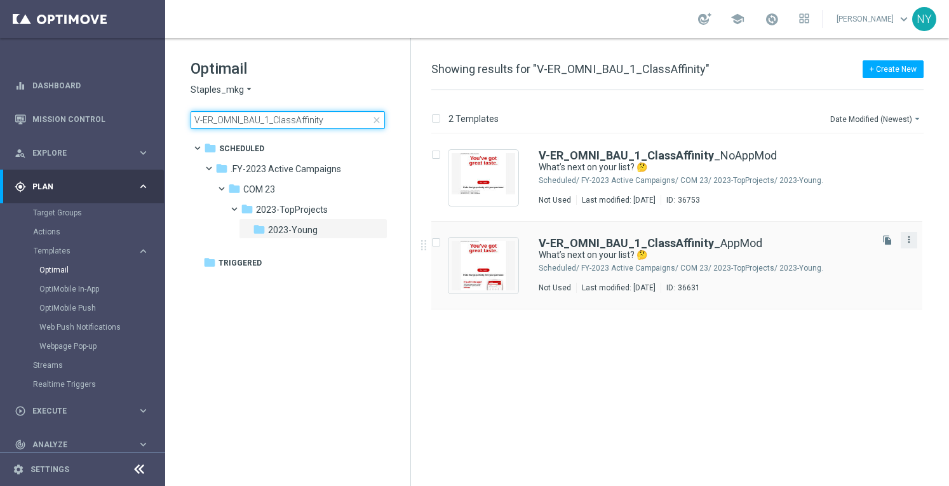
type input "V-ER_OMNI_BAU_1_ClassAffinity"
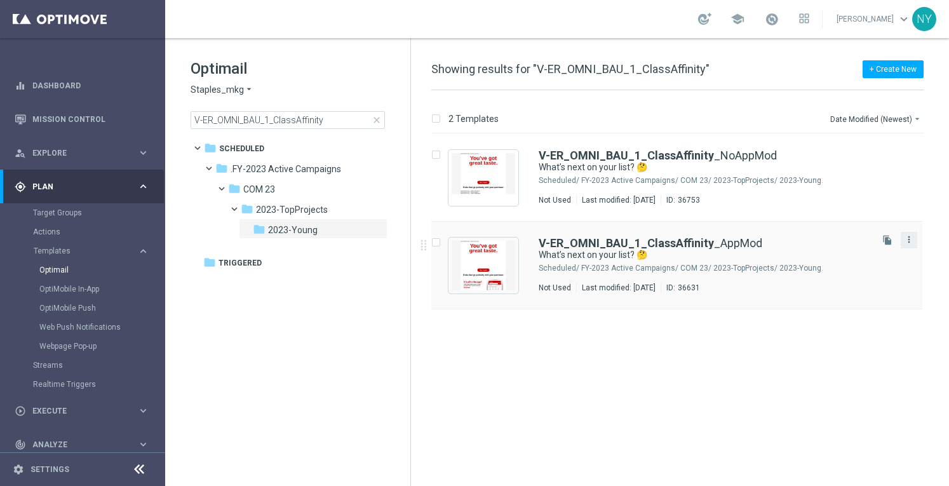
click at [911, 239] on icon "more_vert" at bounding box center [909, 239] width 10 height 10
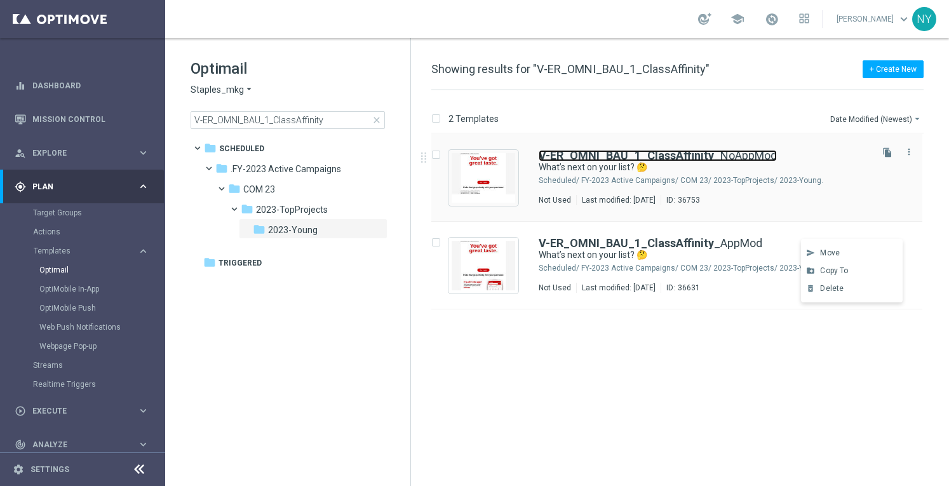
click at [696, 154] on b "V-ER_OMNI_BAU_1_ClassAffinity" at bounding box center [626, 155] width 175 height 13
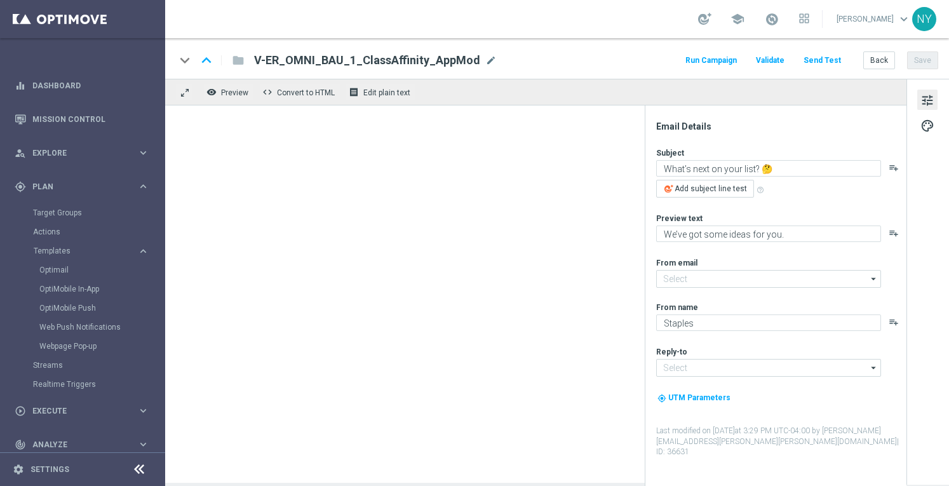
type input "[EMAIL_ADDRESS][DOMAIN_NAME]"
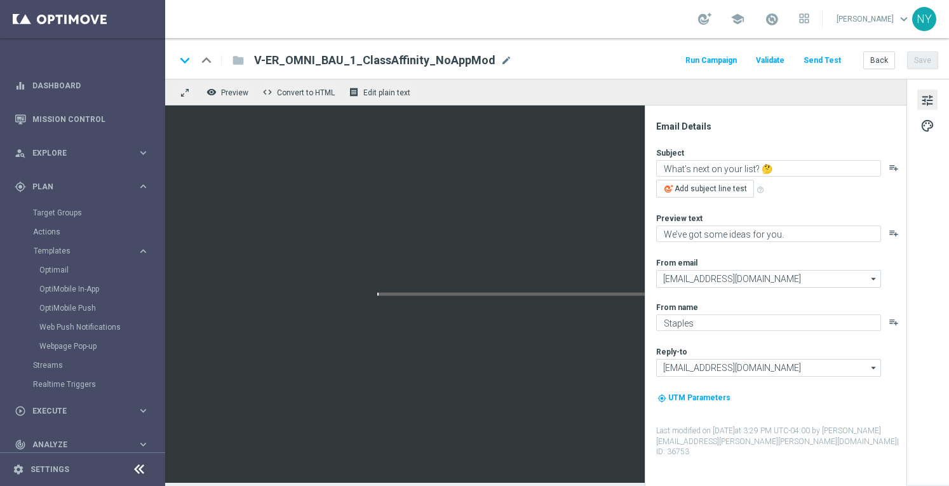
click at [481, 60] on span "V-ER_OMNI_BAU_1_ClassAffinity_NoAppMod" at bounding box center [374, 60] width 241 height 15
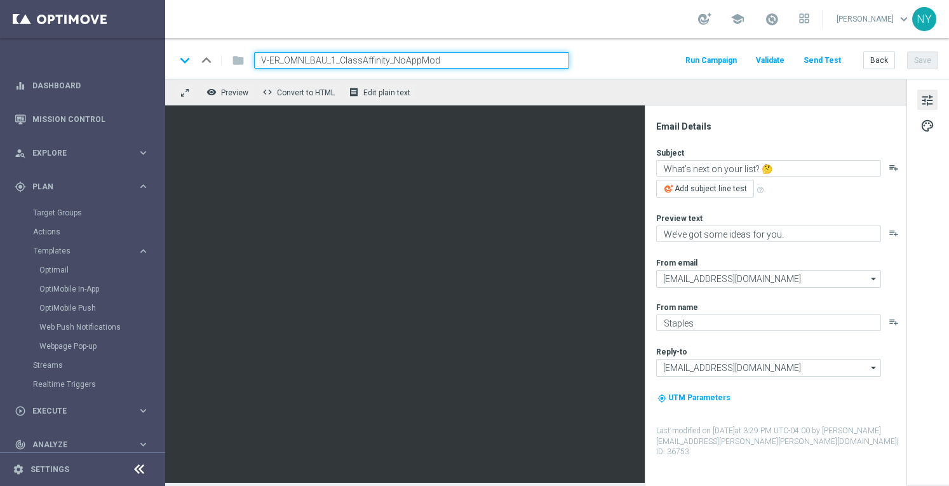
drag, startPoint x: 461, startPoint y: 61, endPoint x: 386, endPoint y: 57, distance: 75.1
click at [386, 57] on input "V-ER_OMNI_BAU_1_ClassAffinity_NoAppMod" at bounding box center [411, 60] width 315 height 17
type input "V-ER_OMNI_BAU_1_ClassAffinity"
click at [879, 58] on button "Back" at bounding box center [879, 60] width 32 height 18
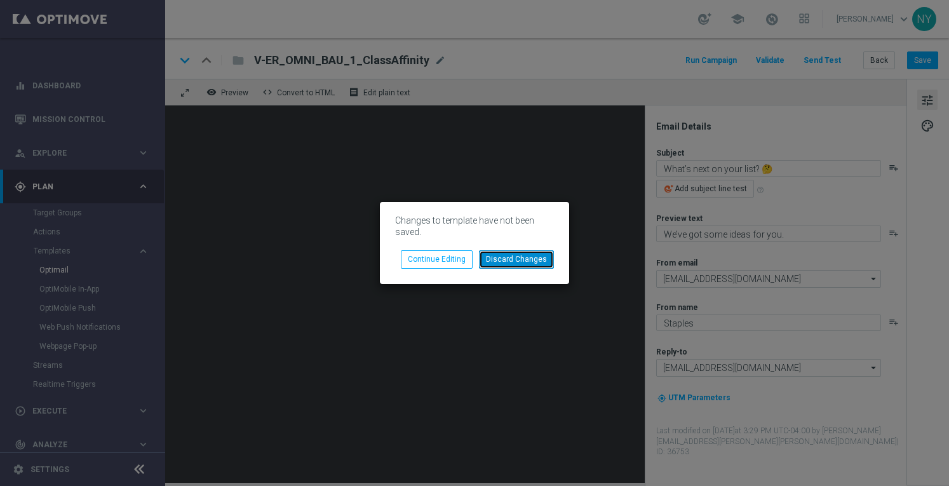
click at [520, 258] on button "Discard Changes" at bounding box center [516, 259] width 75 height 18
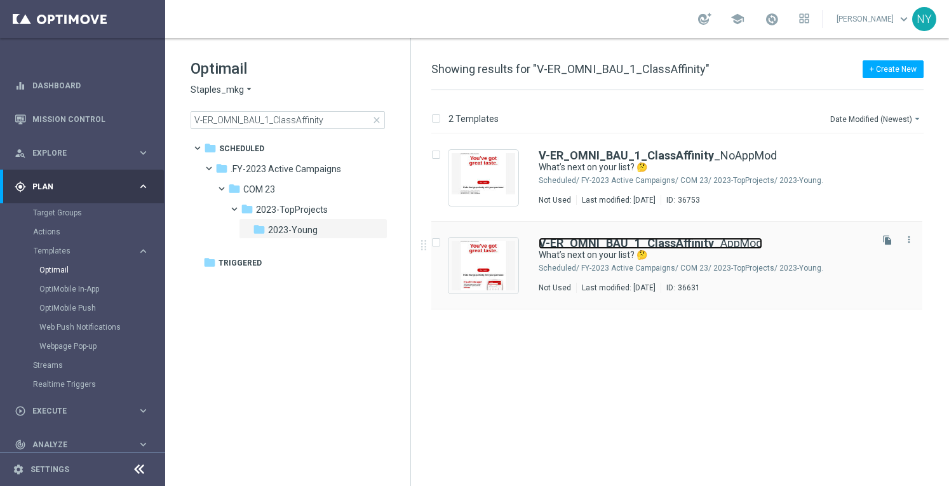
click at [577, 244] on b "V-ER_OMNI_BAU_1_ClassAffinity" at bounding box center [626, 242] width 175 height 13
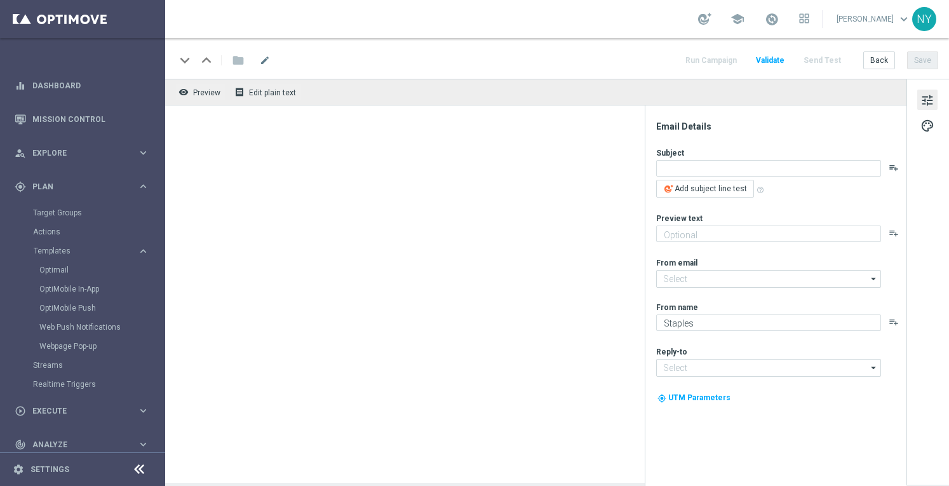
type input "[PERSON_NAME][EMAIL_ADDRESS][PERSON_NAME][DOMAIN_NAME]"
type input "[EMAIL_ADDRESS][DOMAIN_NAME]"
type textarea "What’s next on your list? 🤔"
type textarea "We’ve got some ideas for you."
type input "[EMAIL_ADDRESS][DOMAIN_NAME]"
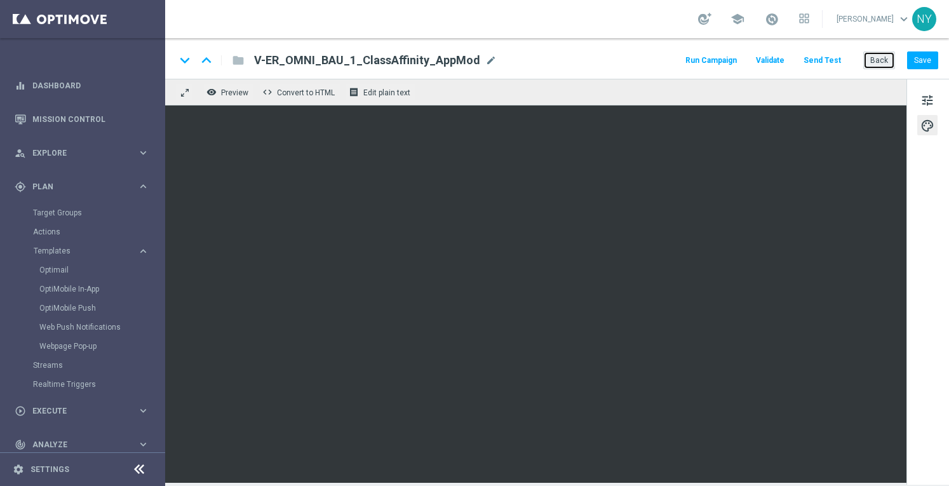
click at [882, 61] on button "Back" at bounding box center [879, 60] width 32 height 18
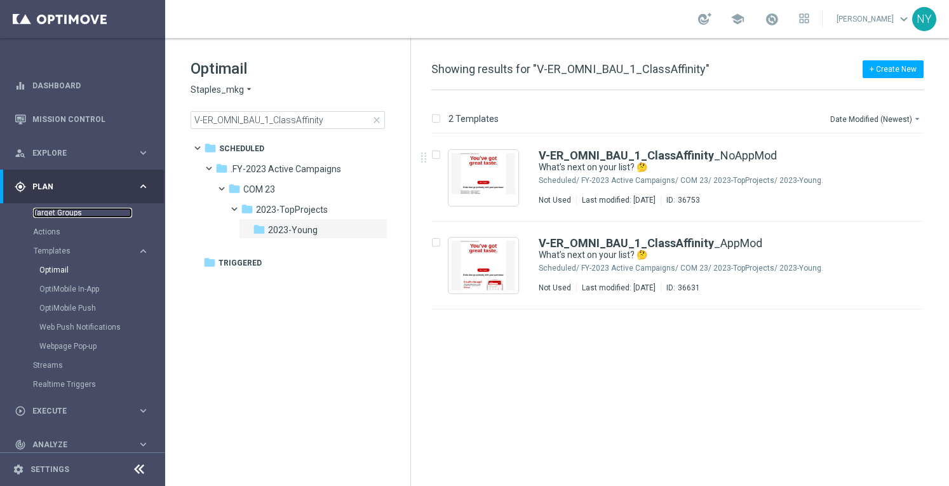
click at [52, 213] on link "Target Groups" at bounding box center [82, 213] width 99 height 10
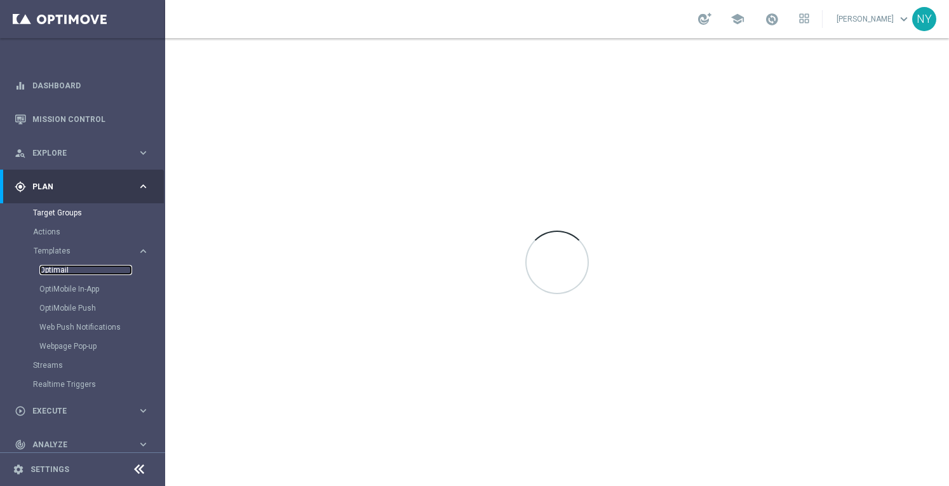
click at [57, 267] on link "Optimail" at bounding box center [85, 270] width 93 height 10
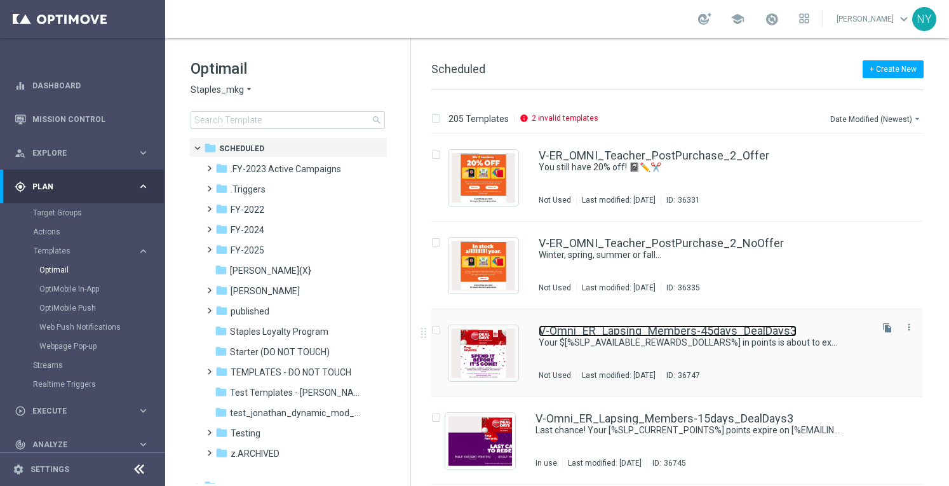
click at [600, 331] on link "V-Omni_ER_Lapsing_Members-45days_DealDays3" at bounding box center [668, 330] width 258 height 11
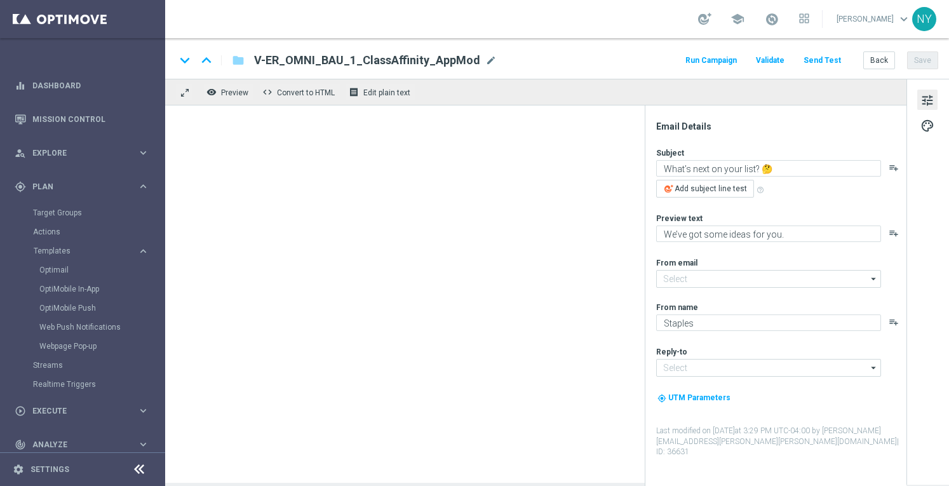
type input "[EMAIL_ADDRESS][DOMAIN_NAME]"
type textarea "Your $[%SLP_AVAILABLE_REWARDS_DOLLARS%] in points is about to expire ⏰"
type textarea "Redeem them now before they're gone!"
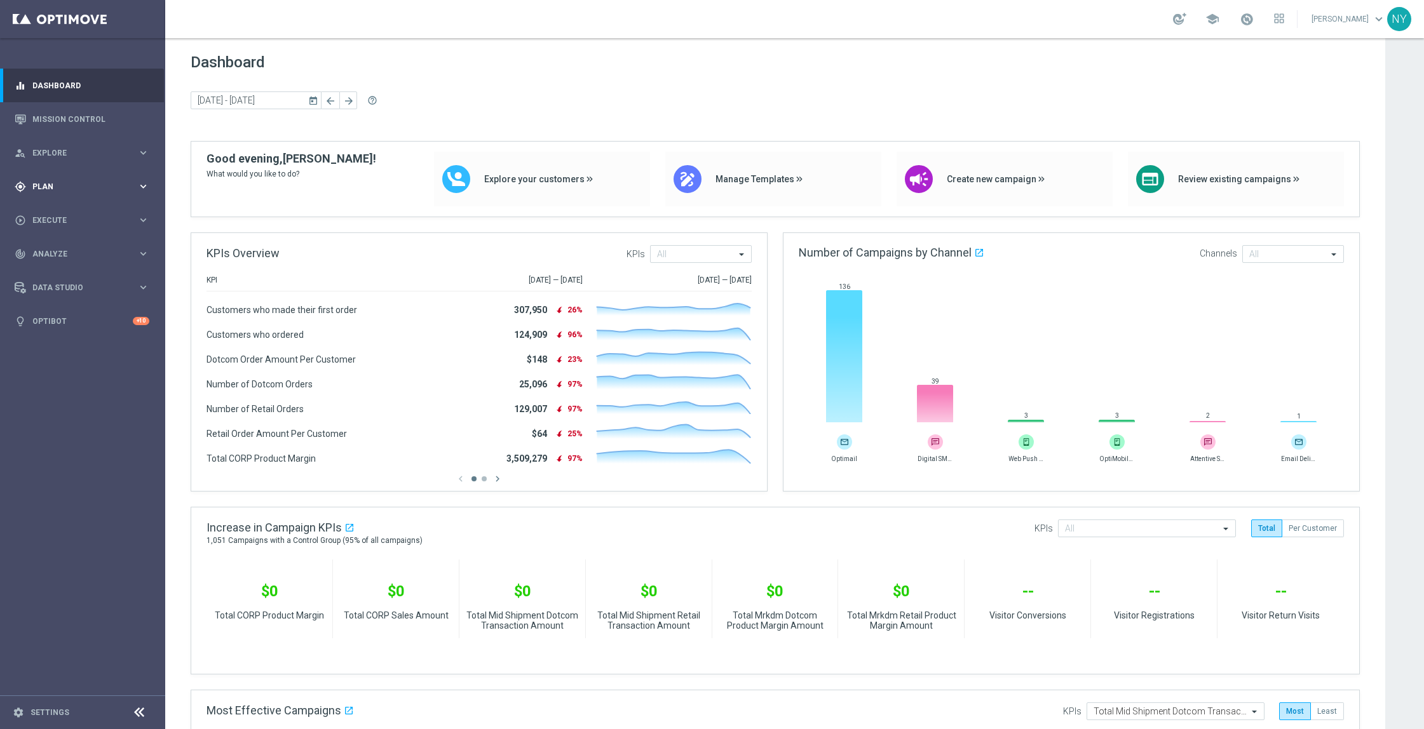
click at [44, 181] on div "gps_fixed Plan" at bounding box center [76, 186] width 123 height 11
click at [50, 247] on span "Templates" at bounding box center [79, 251] width 91 height 8
click at [62, 273] on link "Optimail" at bounding box center [85, 270] width 93 height 10
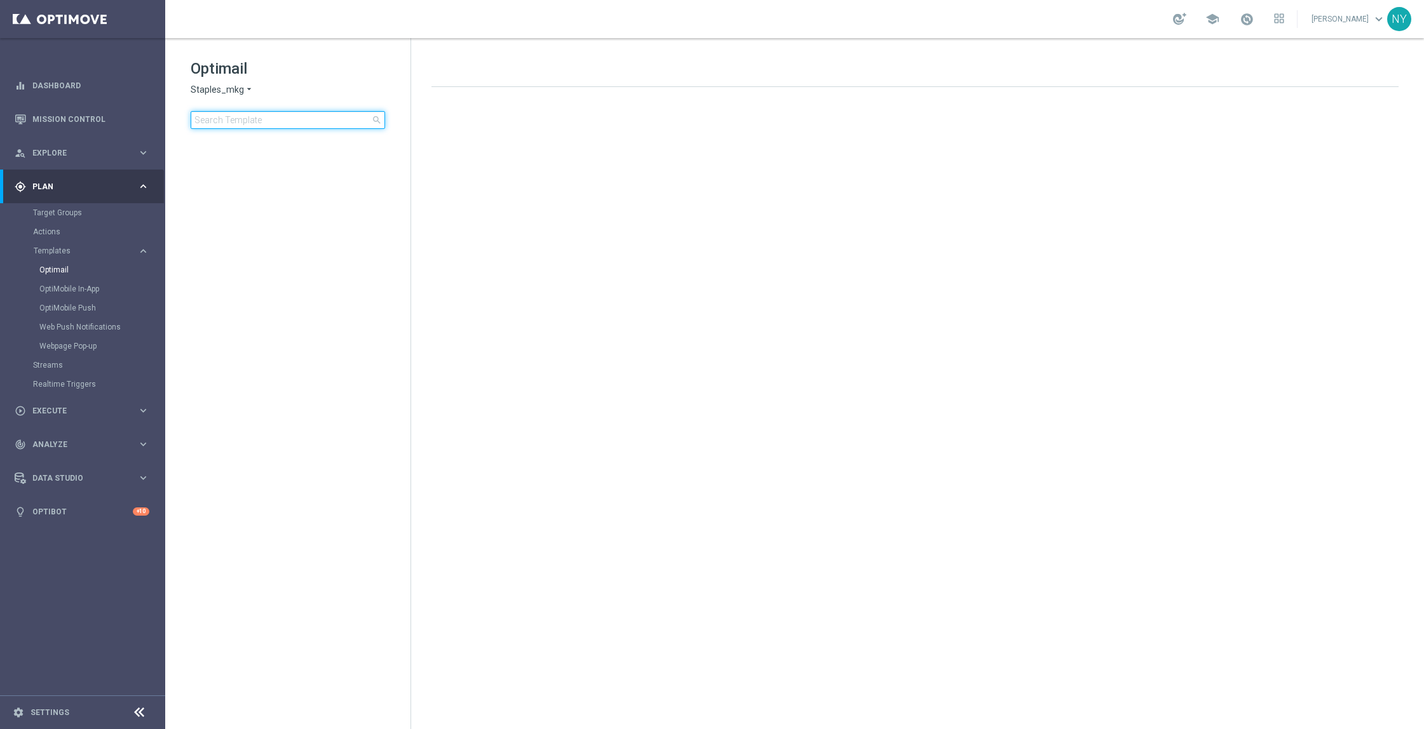
click at [244, 113] on input at bounding box center [288, 120] width 194 height 18
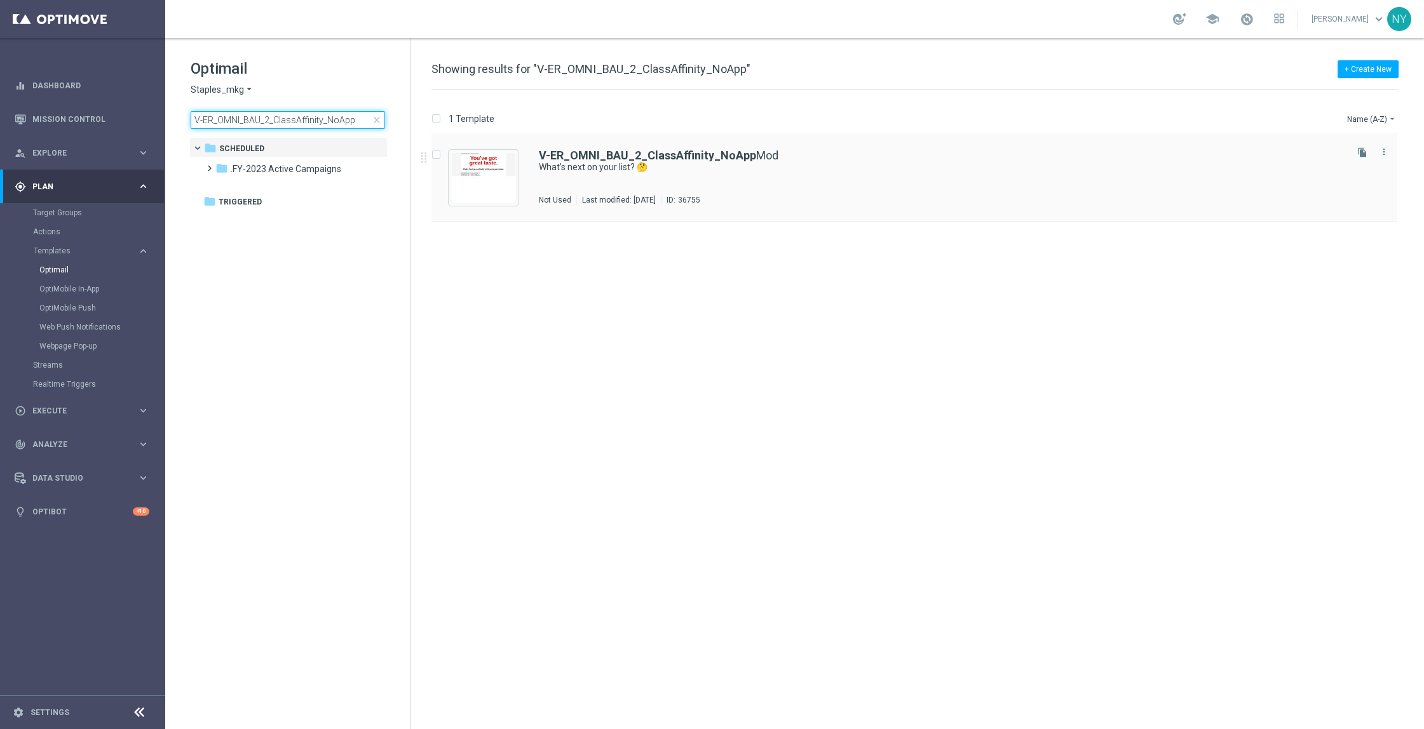
type input "V-ER_OMNI_BAU_2_ClassAffinity_NoApp"
click at [588, 152] on b "V-ER_OMNI_BAU_2_ClassAffinity_NoApp" at bounding box center [647, 155] width 217 height 13
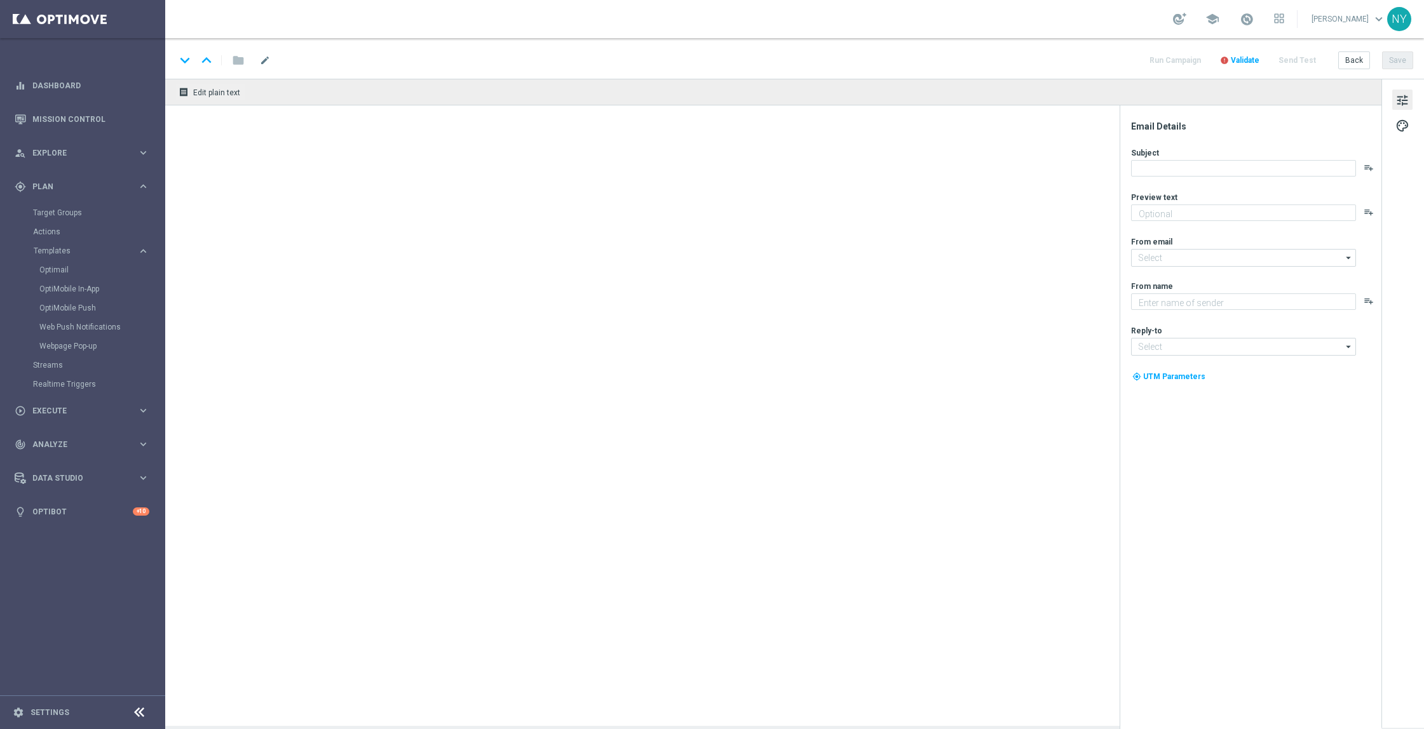
type textarea "We’ve got some ideas for you."
type input "[EMAIL_ADDRESS][DOMAIN_NAME]"
type textarea "Staples"
type input "[EMAIL_ADDRESS][DOMAIN_NAME]"
type textarea "We’ve got some ideas for you."
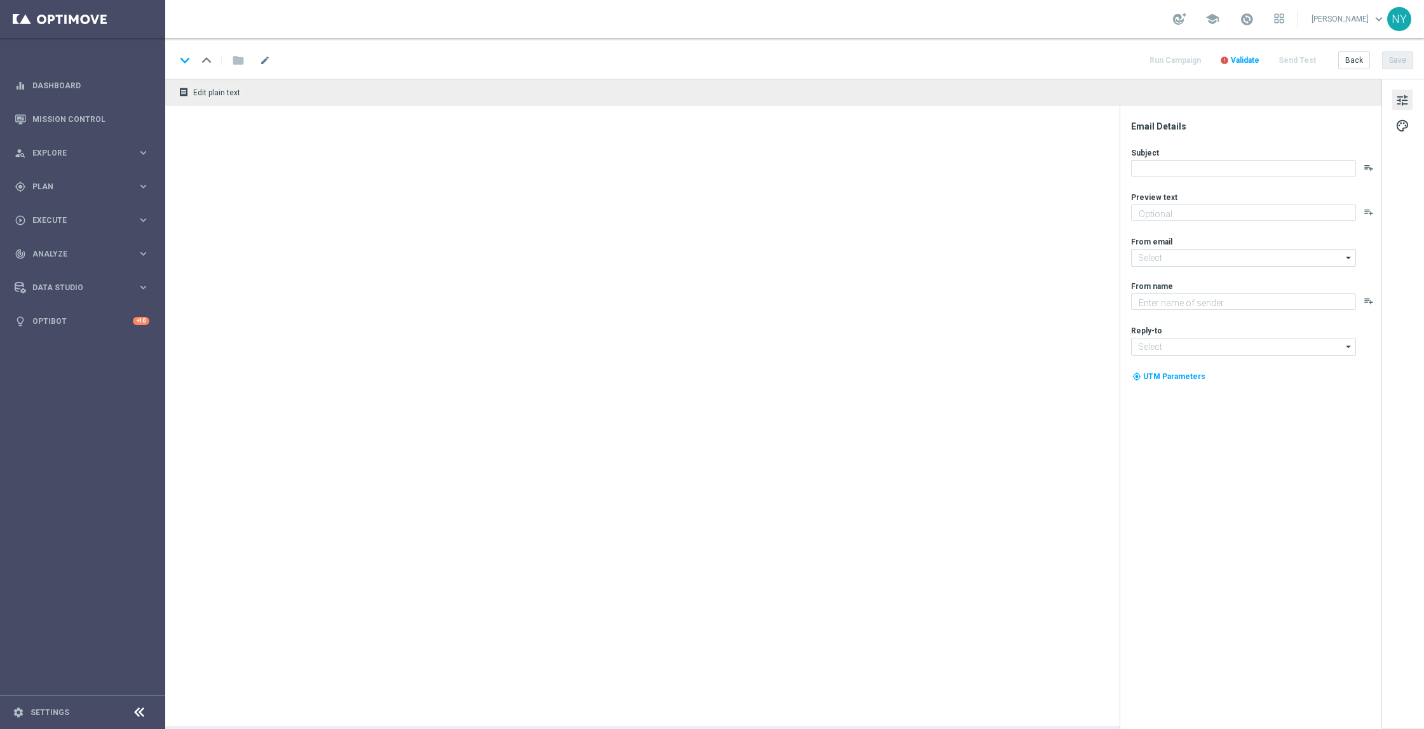
type input "[EMAIL_ADDRESS][DOMAIN_NAME]"
type textarea "Staples"
type input "[EMAIL_ADDRESS][DOMAIN_NAME]"
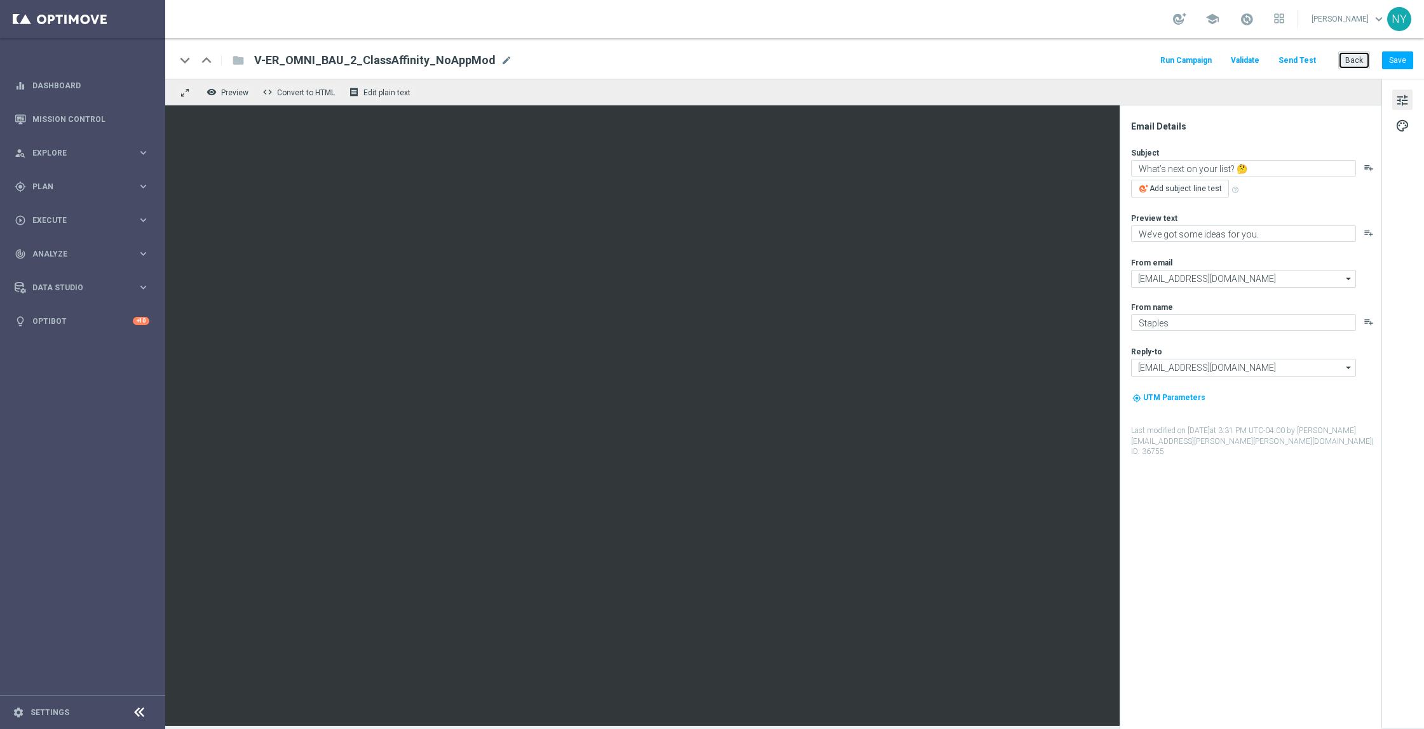
click at [1358, 62] on button "Back" at bounding box center [1354, 60] width 32 height 18
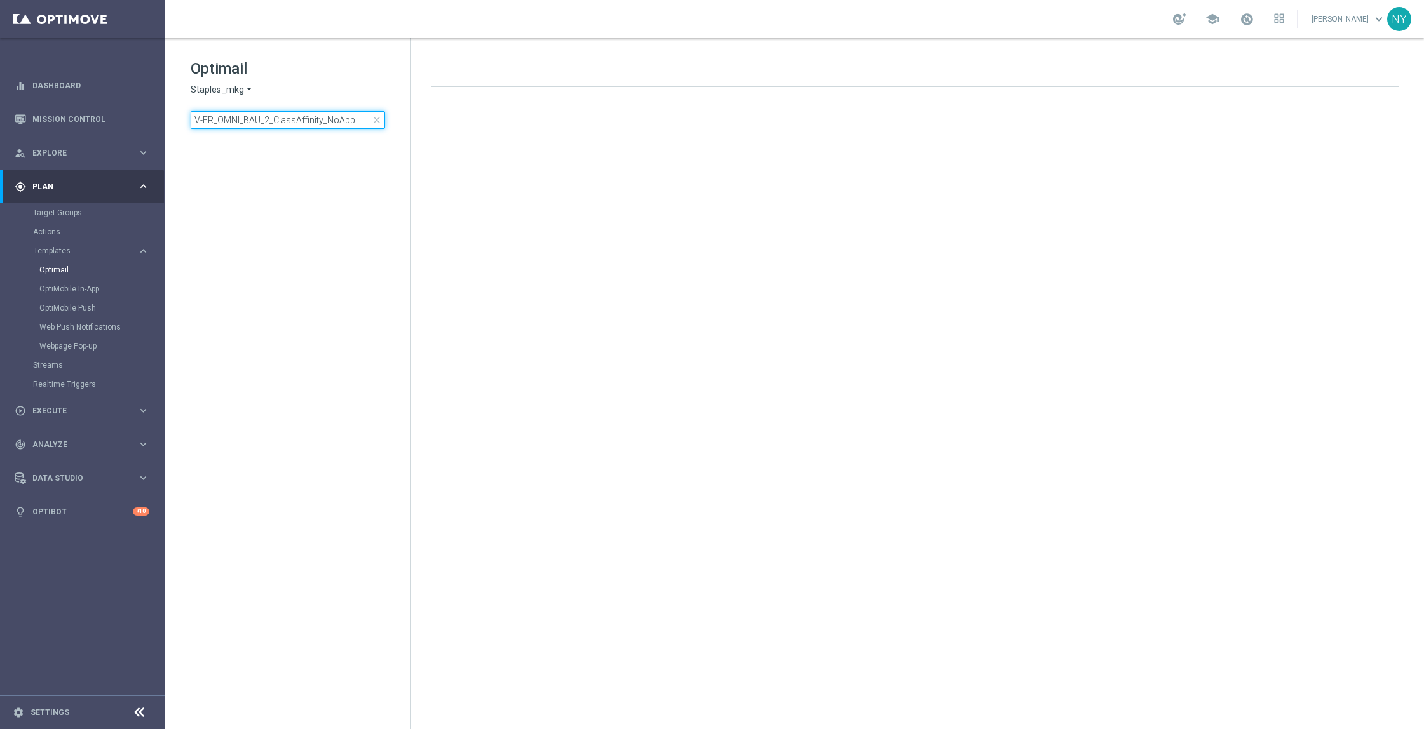
drag, startPoint x: 349, startPoint y: 118, endPoint x: 260, endPoint y: 122, distance: 89.0
click at [254, 122] on input "V-ER_OMNI_BAU_2_ClassAffinity_NoApp" at bounding box center [288, 120] width 194 height 18
drag, startPoint x: 364, startPoint y: 120, endPoint x: 0, endPoint y: 93, distance: 365.0
click at [0, 94] on main "equalizer Dashboard Mission Control" at bounding box center [712, 364] width 1424 height 729
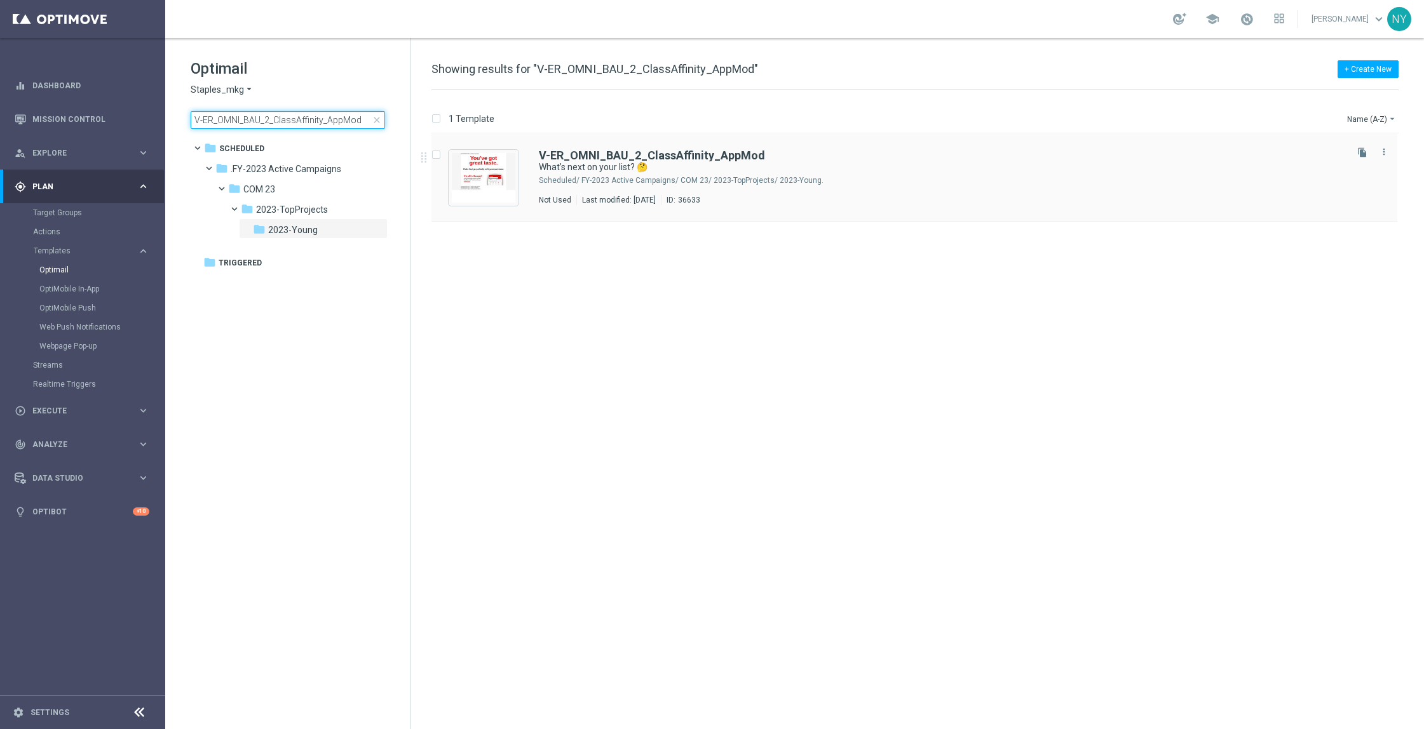
type input "V-ER_OMNI_BAU_2_ClassAffinity_AppMod"
click at [672, 153] on b "V-ER_OMNI_BAU_2_ClassAffinity_AppMod" at bounding box center [652, 155] width 226 height 13
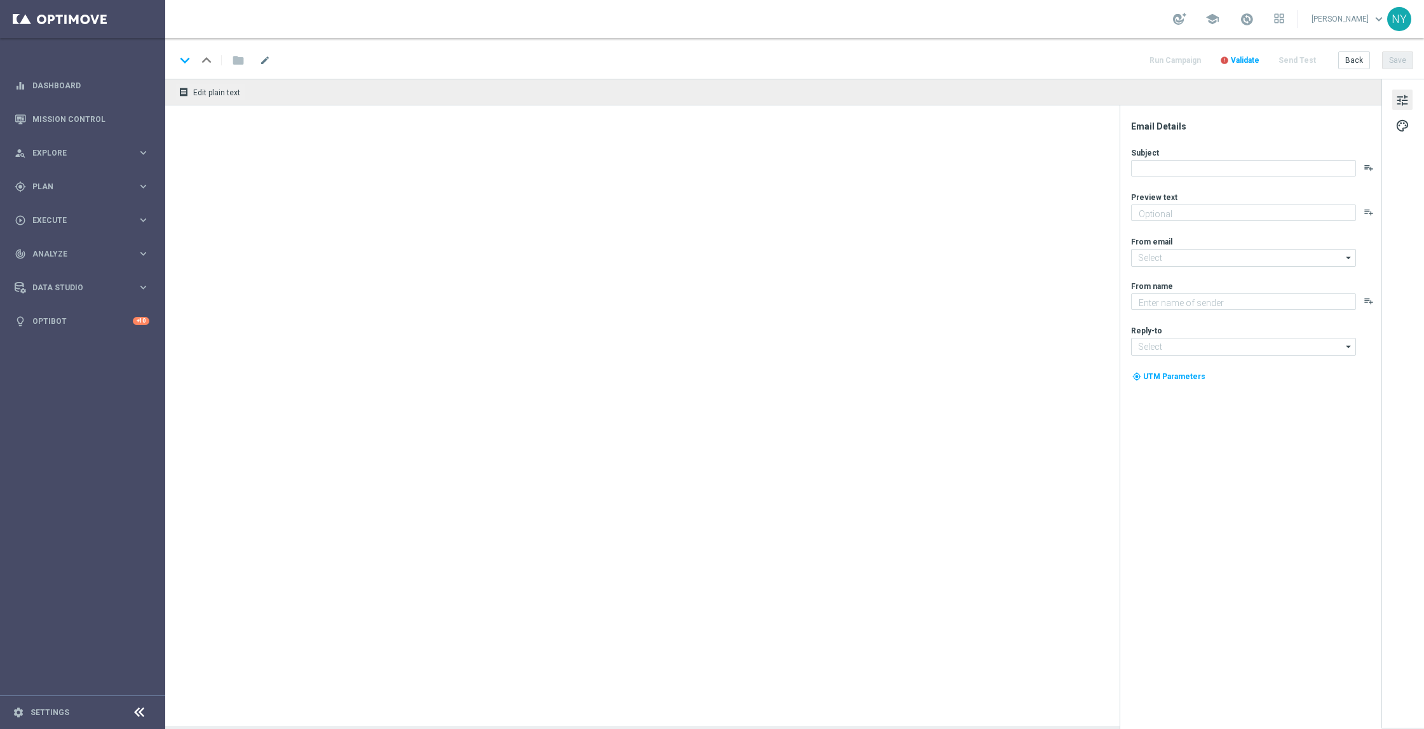
type textarea "We’ve got some ideas for you."
type input "[EMAIL_ADDRESS][DOMAIN_NAME]"
type textarea "Staples"
type input "[EMAIL_ADDRESS][DOMAIN_NAME]"
type textarea "We’ve got some ideas for you."
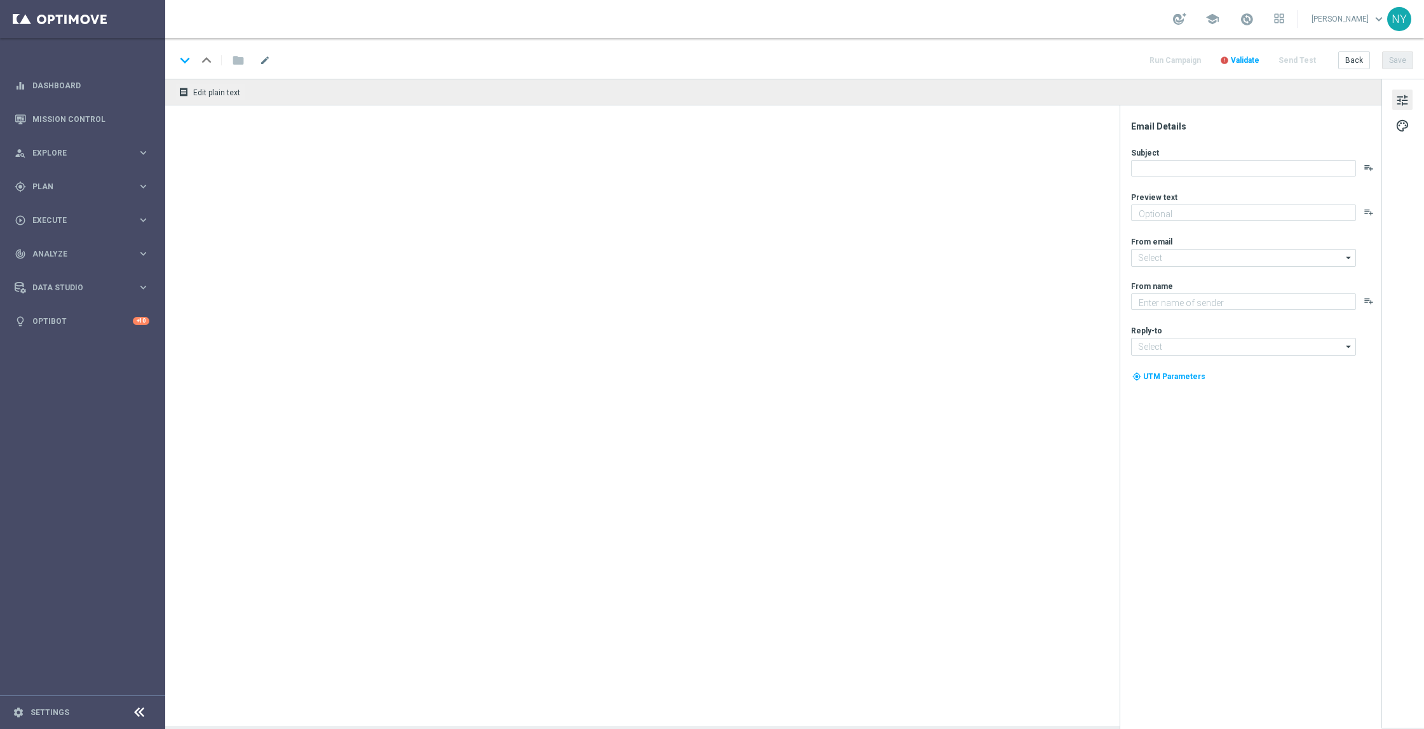
type textarea "Staples"
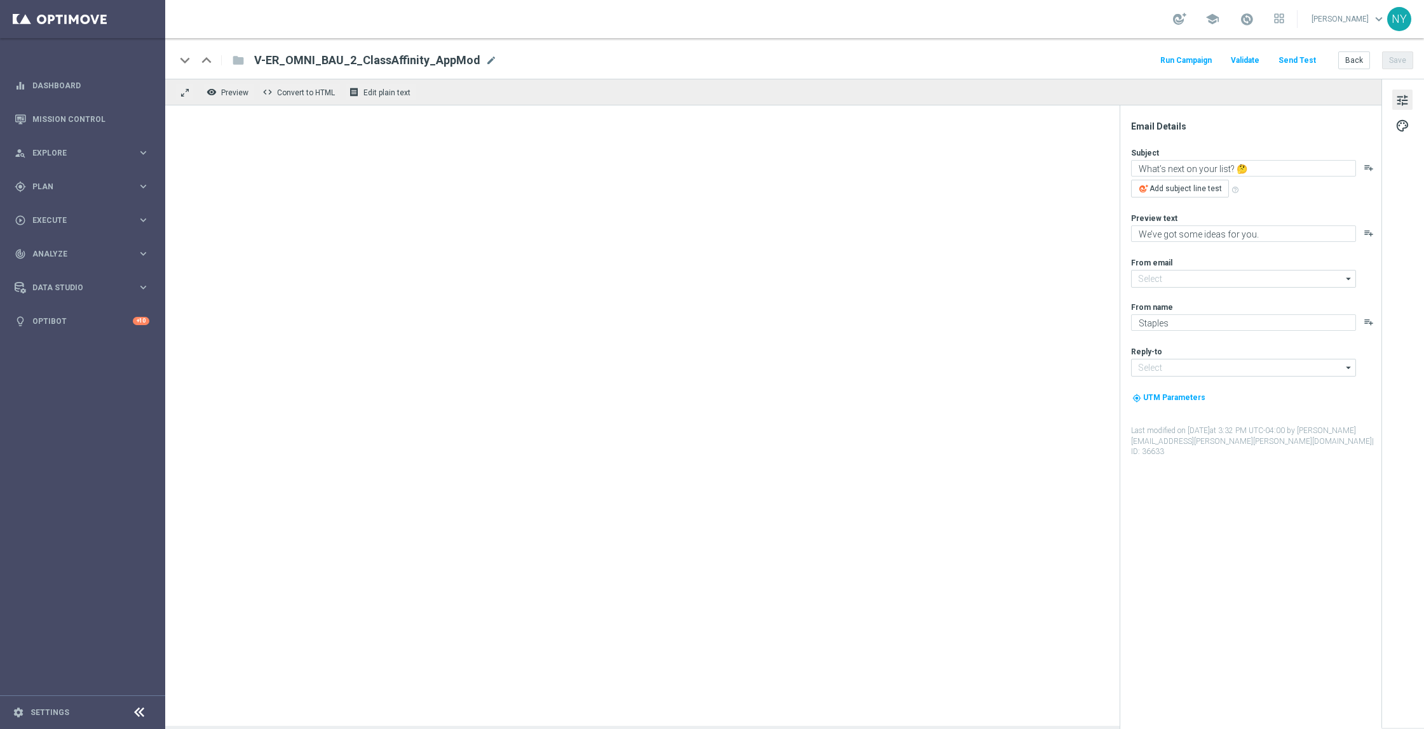
type input "[EMAIL_ADDRESS][DOMAIN_NAME]"
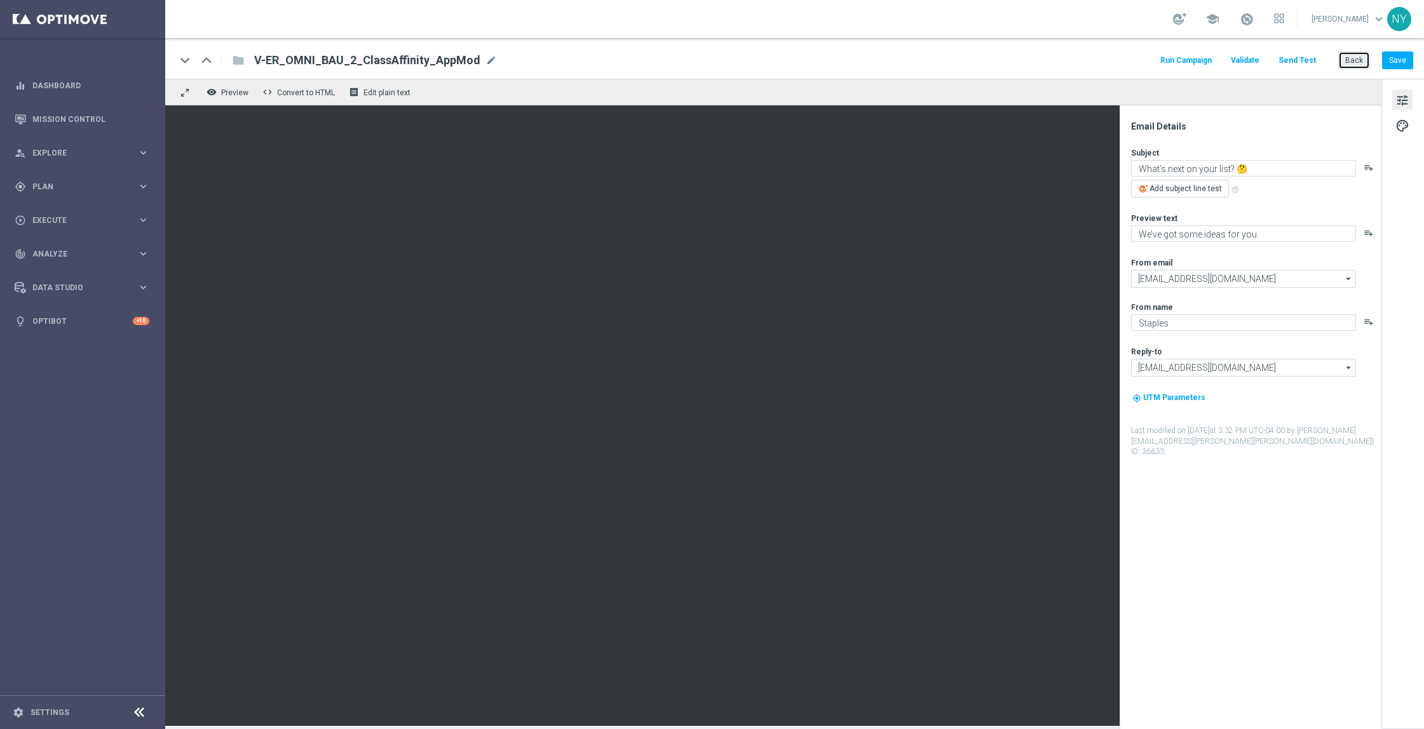
click at [1357, 57] on button "Back" at bounding box center [1354, 60] width 32 height 18
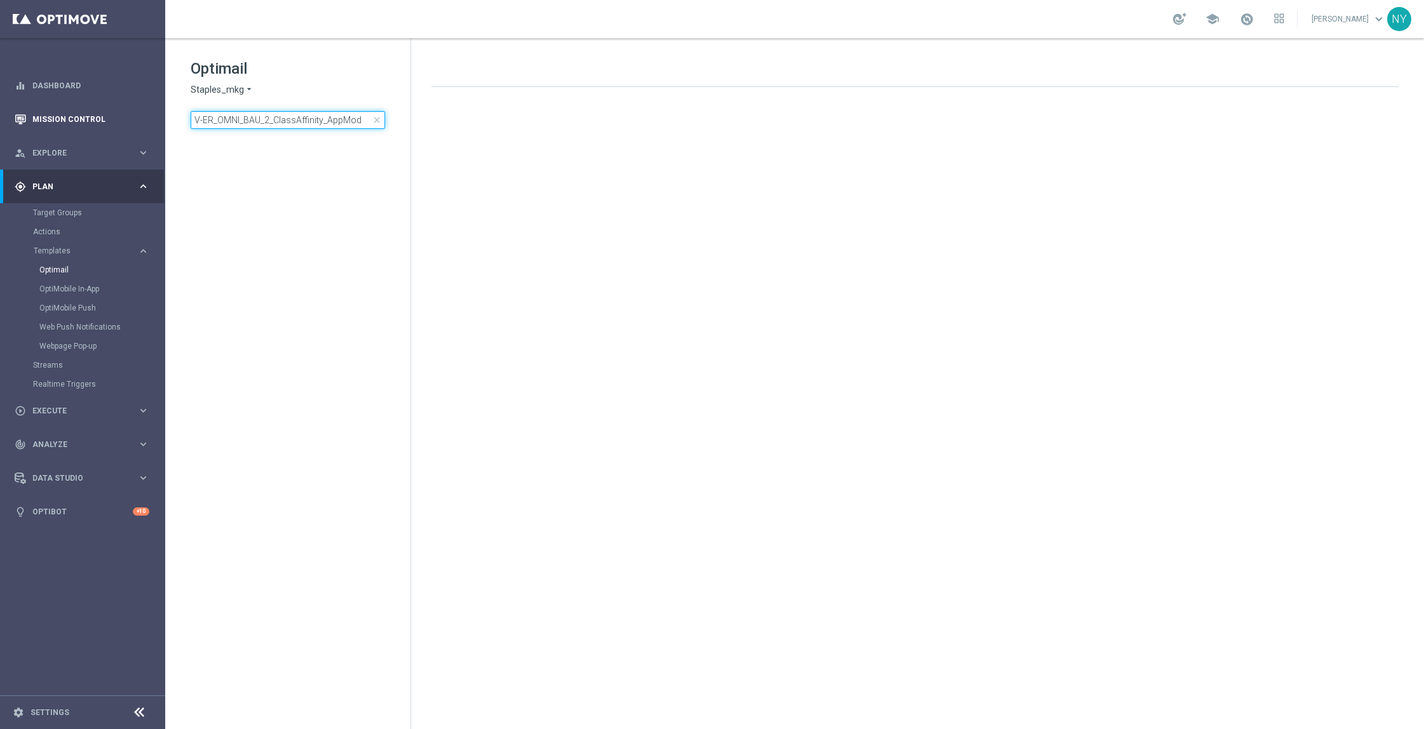
drag, startPoint x: 365, startPoint y: 119, endPoint x: 0, endPoint y: 113, distance: 364.7
click at [0, 113] on main "equalizer Dashboard Mission Control" at bounding box center [712, 364] width 1424 height 729
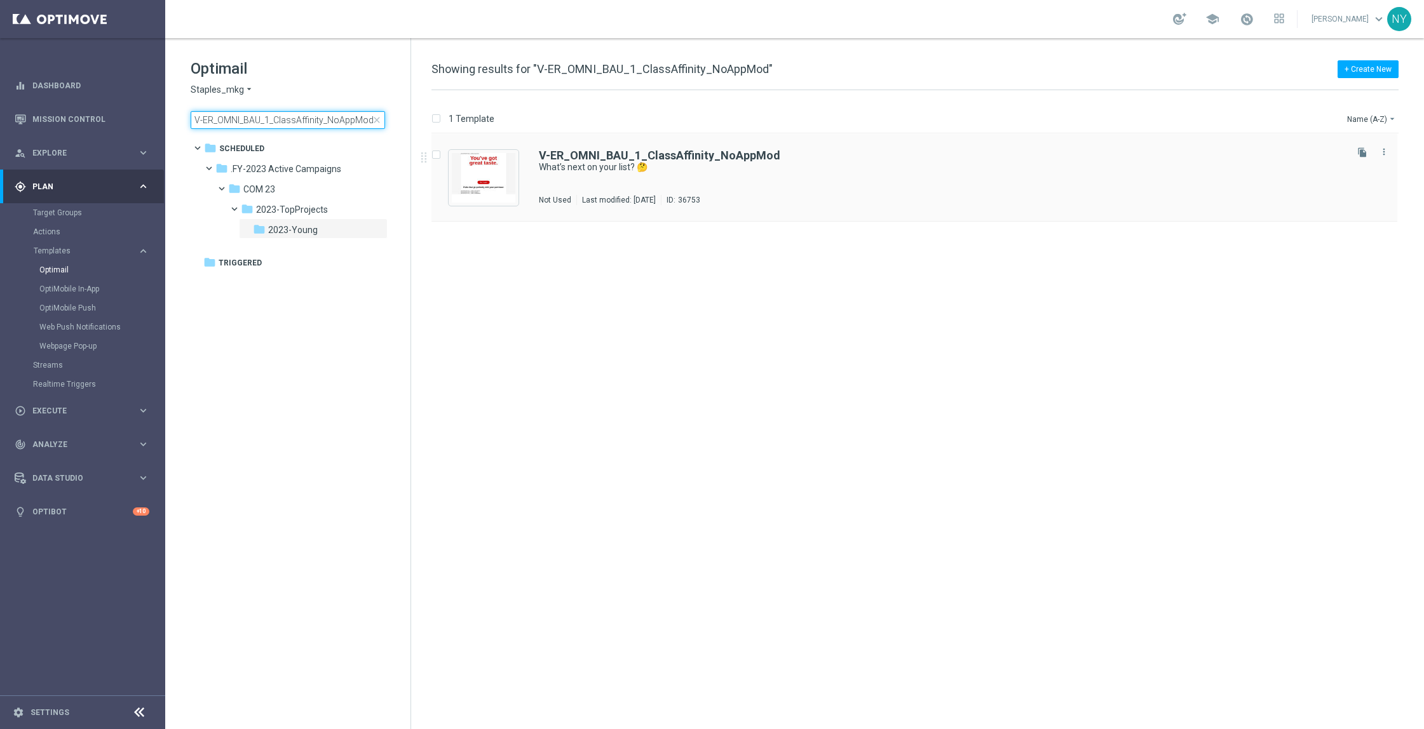
type input "V-ER_OMNI_BAU_1_ClassAffinity_NoAppMod"
click at [659, 152] on b "V-ER_OMNI_BAU_1_ClassAffinity_NoAppMod" at bounding box center [659, 155] width 241 height 13
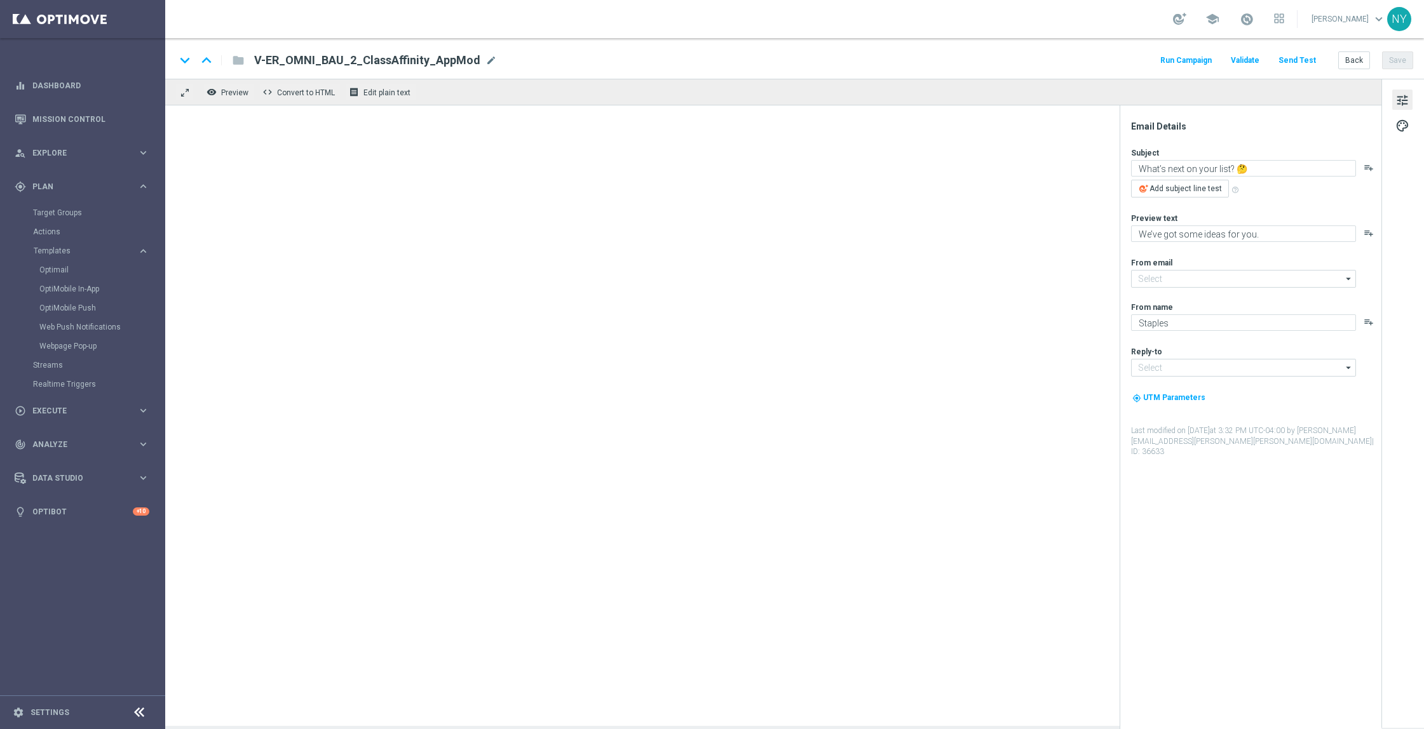
type input "[EMAIL_ADDRESS][DOMAIN_NAME]"
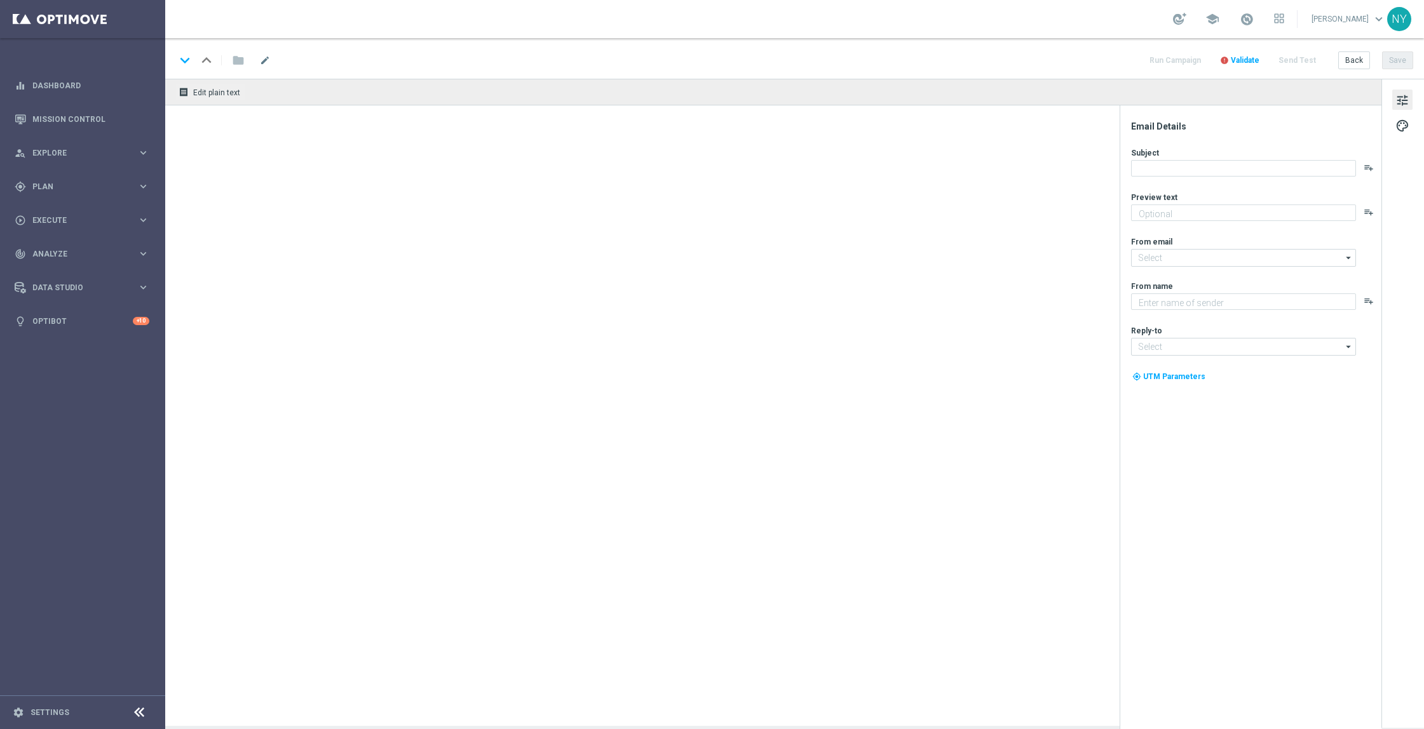
type textarea "We’ve got some ideas for you."
type input "[EMAIL_ADDRESS][DOMAIN_NAME]"
type textarea "Staples"
type input "[EMAIL_ADDRESS][DOMAIN_NAME]"
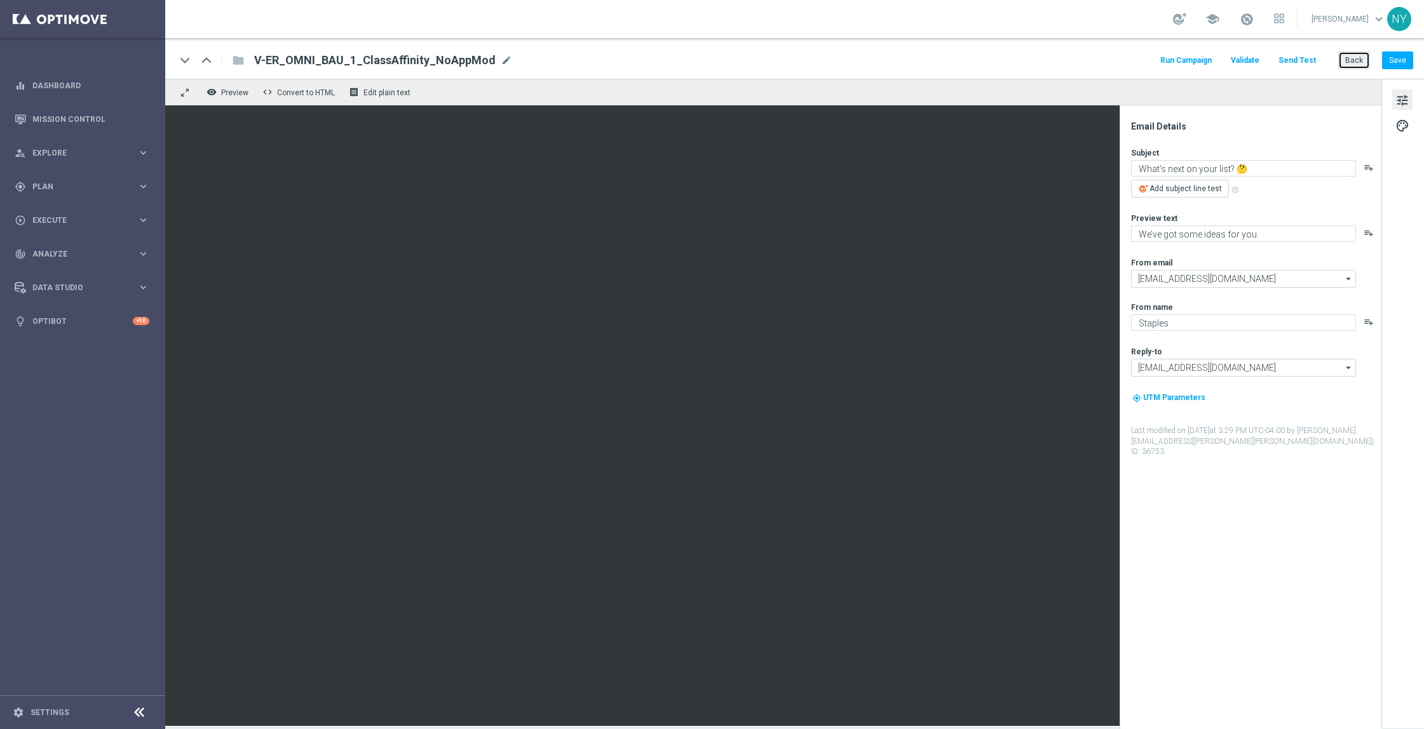
click at [1353, 58] on button "Back" at bounding box center [1354, 60] width 32 height 18
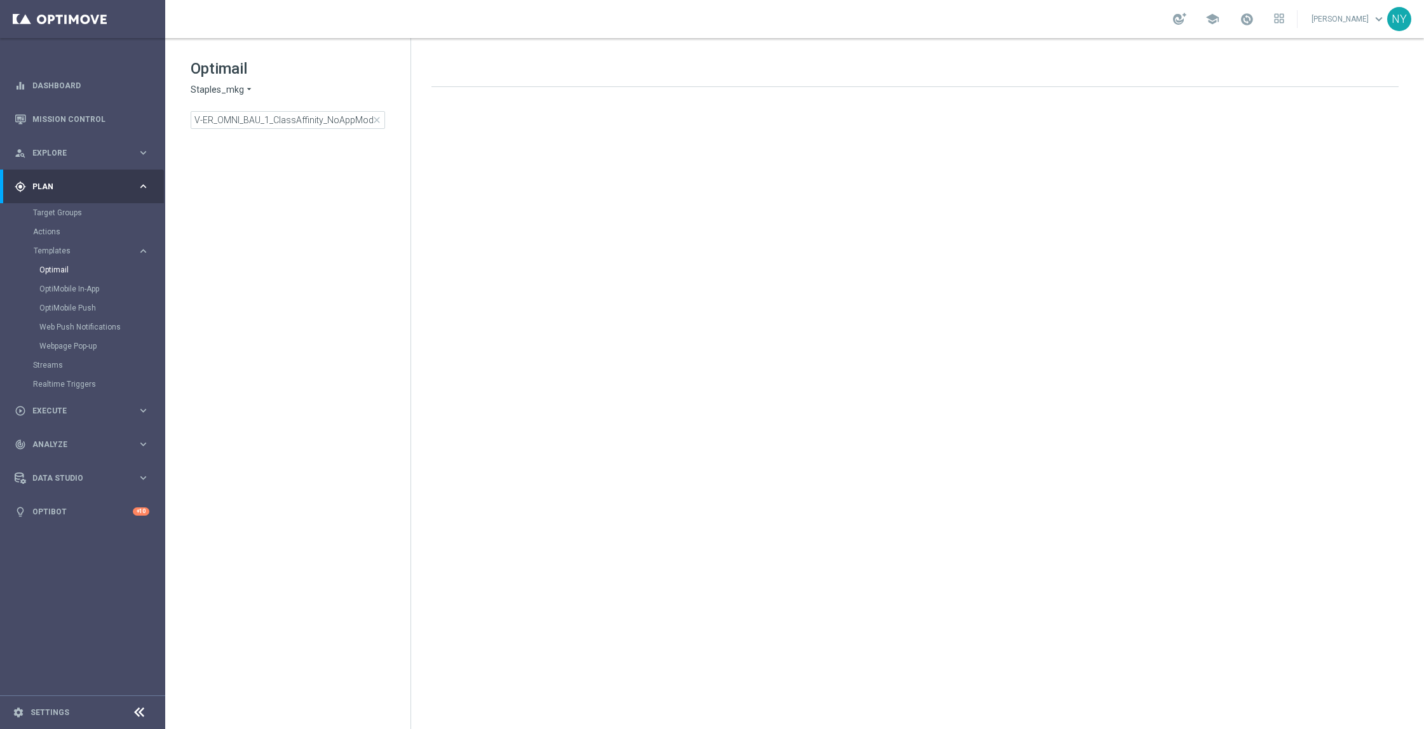
click at [379, 122] on span "close" at bounding box center [377, 120] width 10 height 10
click at [287, 116] on input at bounding box center [288, 120] width 194 height 18
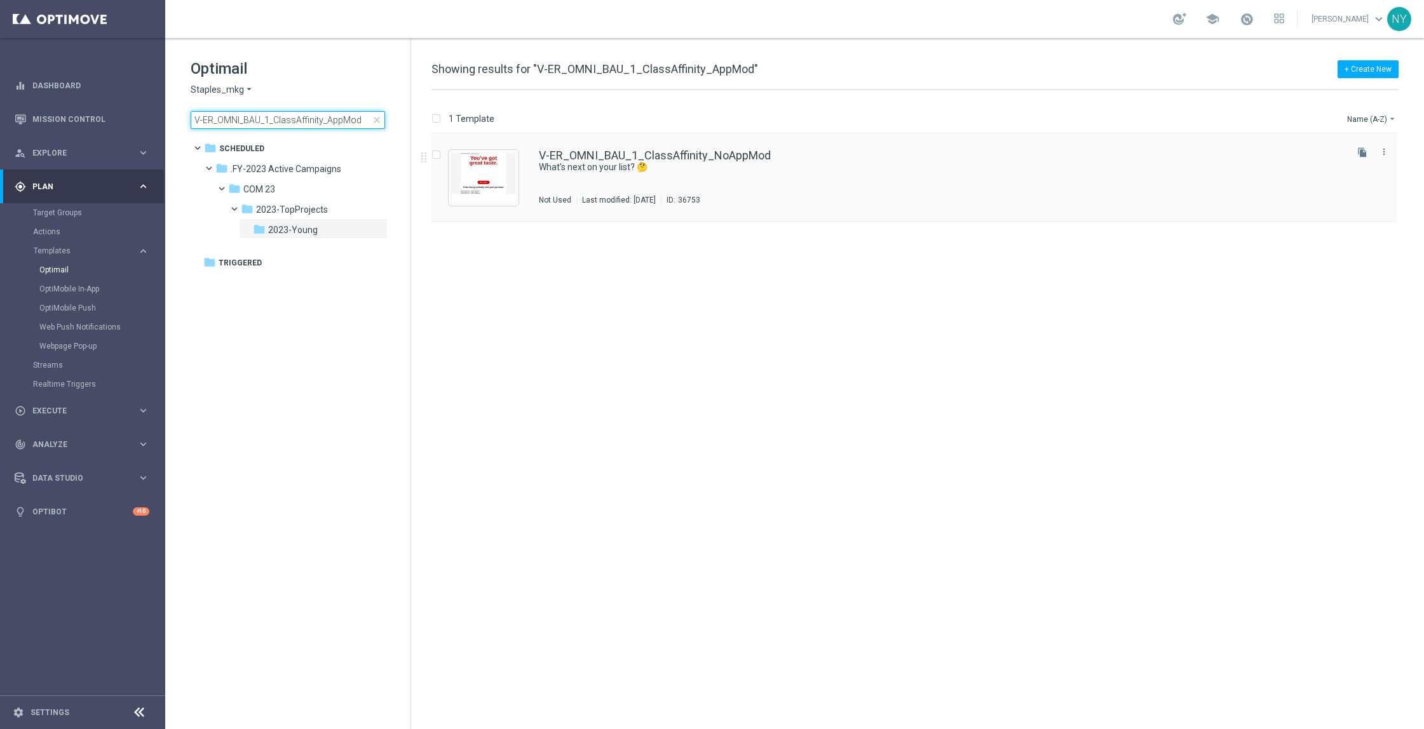
type input "V-ER_OMNI_BAU_1_ClassAffinity_AppMod"
click at [656, 152] on link "V-ER_OMNI_BAU_1_ClassAffinity_NoAppMod" at bounding box center [655, 155] width 232 height 11
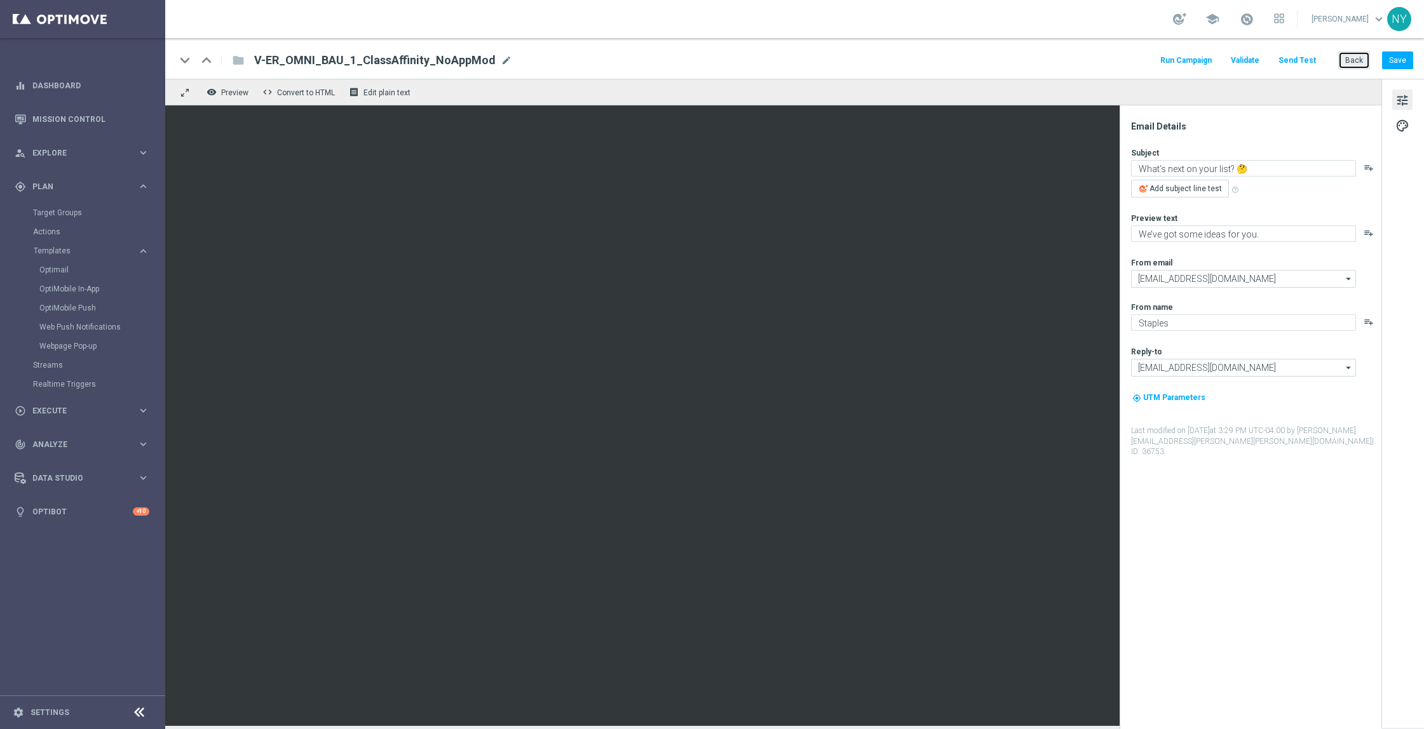
click at [1354, 57] on button "Back" at bounding box center [1354, 60] width 32 height 18
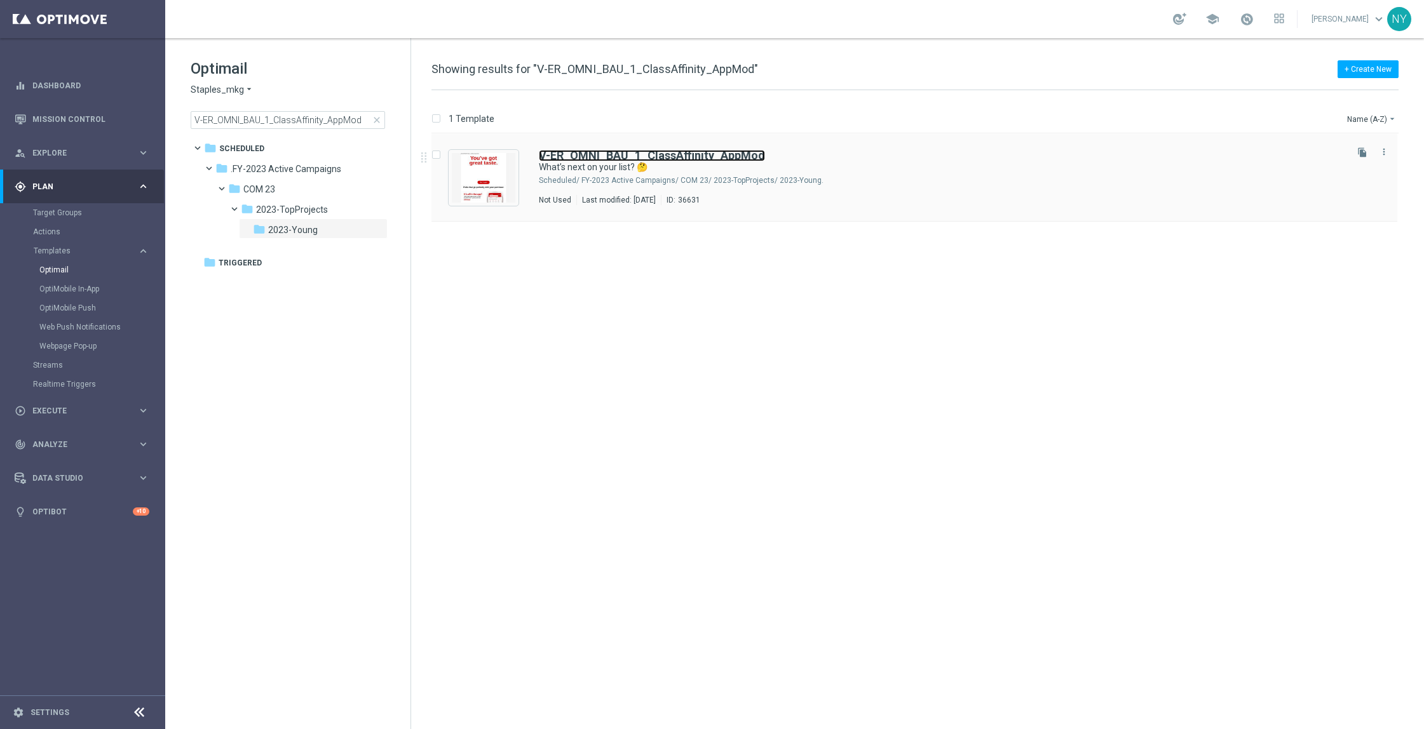
click at [700, 154] on b "V-ER_OMNI_BAU_1_ClassAffinity_AppMod" at bounding box center [652, 155] width 226 height 13
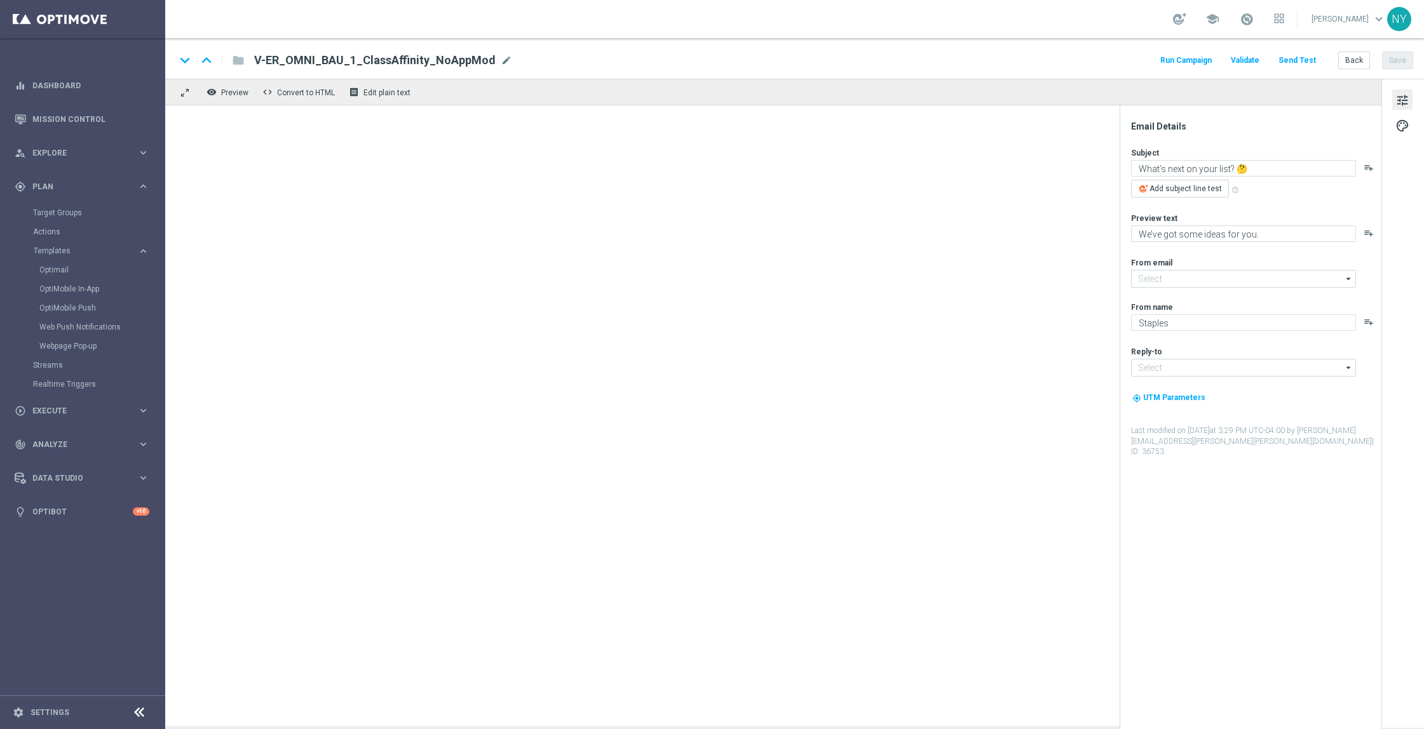
type input "[EMAIL_ADDRESS][DOMAIN_NAME]"
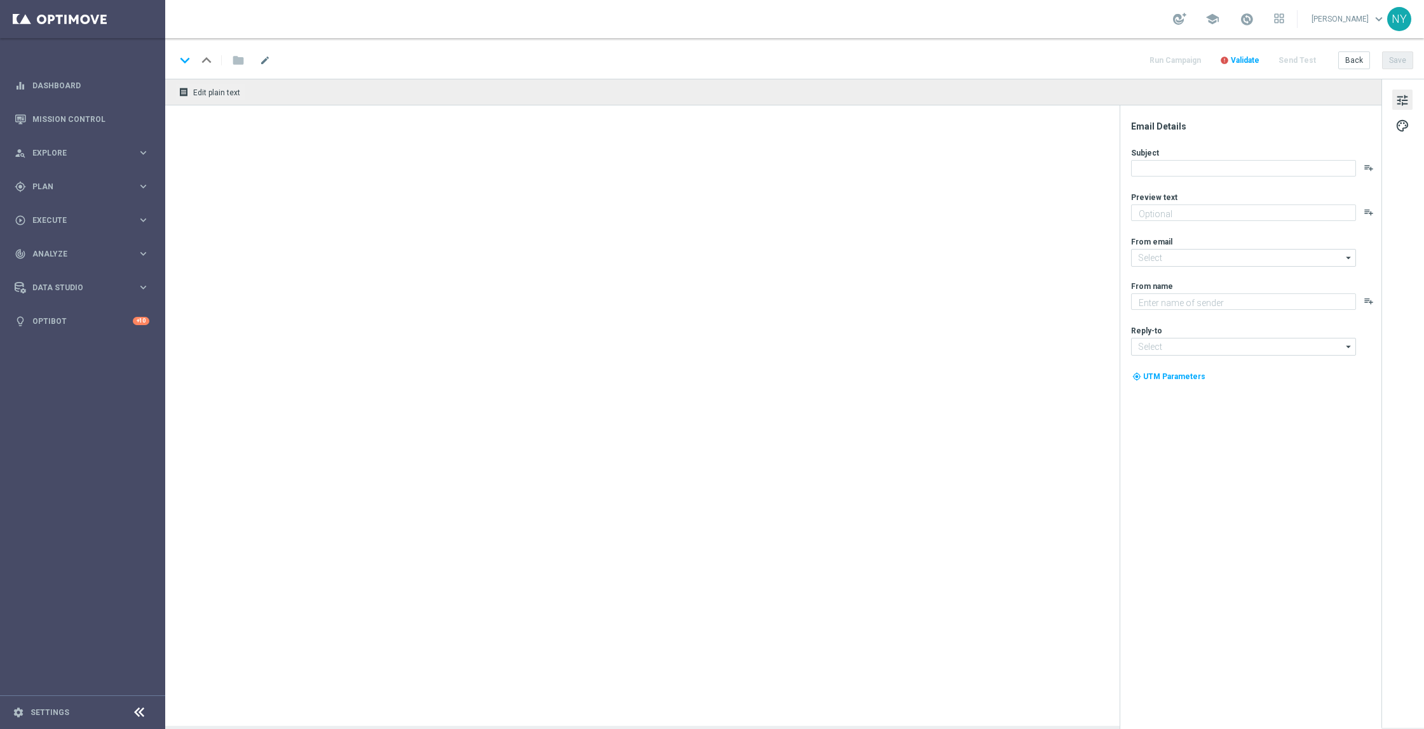
type textarea "We’ve got some ideas for you."
type input "[EMAIL_ADDRESS][DOMAIN_NAME]"
type textarea "Staples"
type input "[EMAIL_ADDRESS][DOMAIN_NAME]"
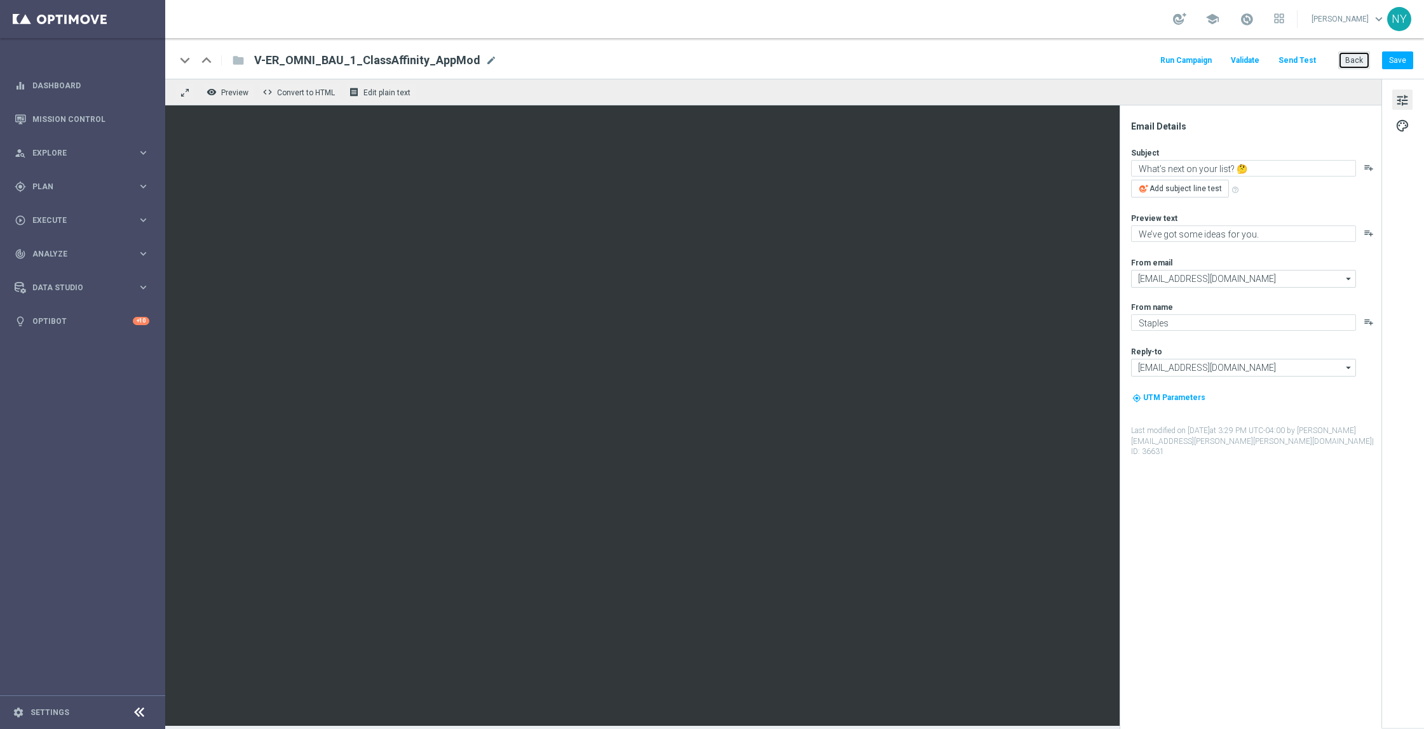
click at [1353, 60] on button "Back" at bounding box center [1354, 60] width 32 height 18
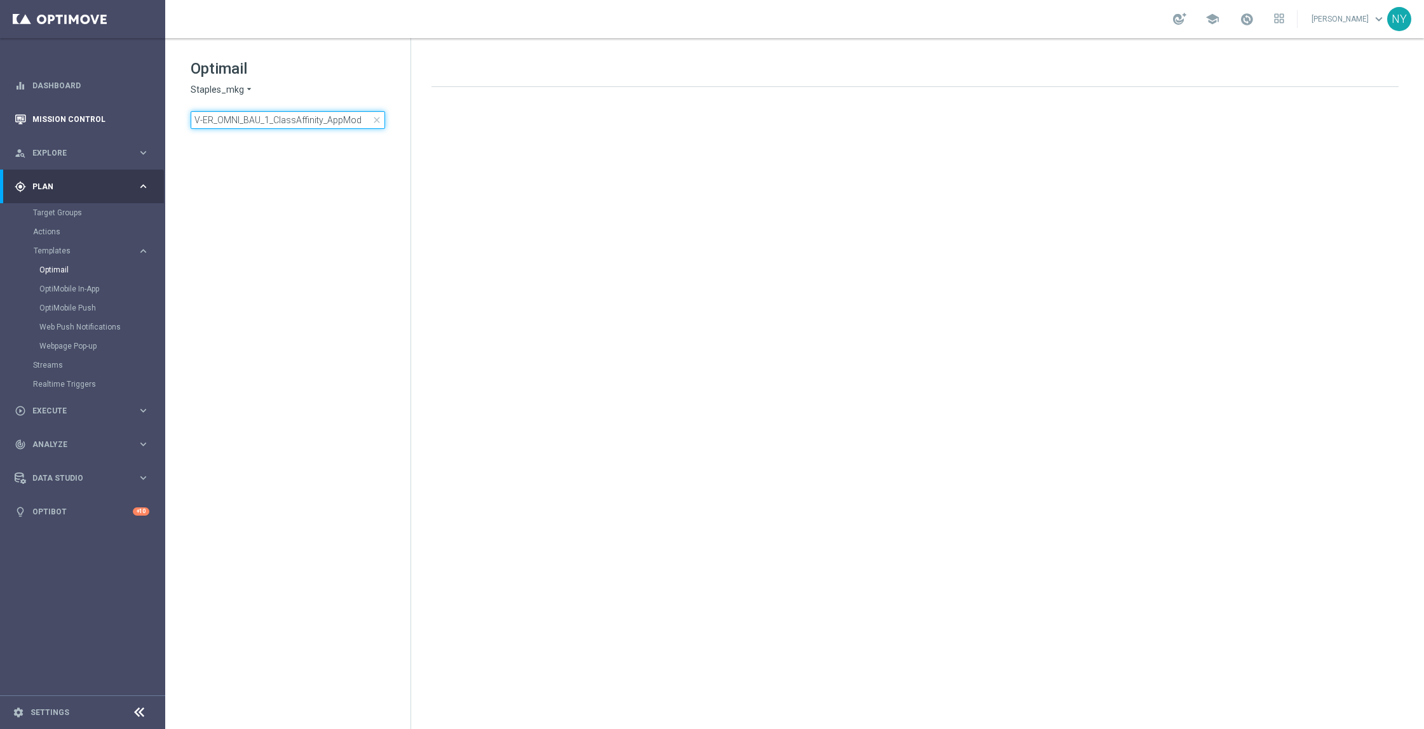
drag, startPoint x: 362, startPoint y: 119, endPoint x: 0, endPoint y: 120, distance: 361.5
click at [0, 120] on main "equalizer Dashboard Mission Control" at bounding box center [712, 364] width 1424 height 729
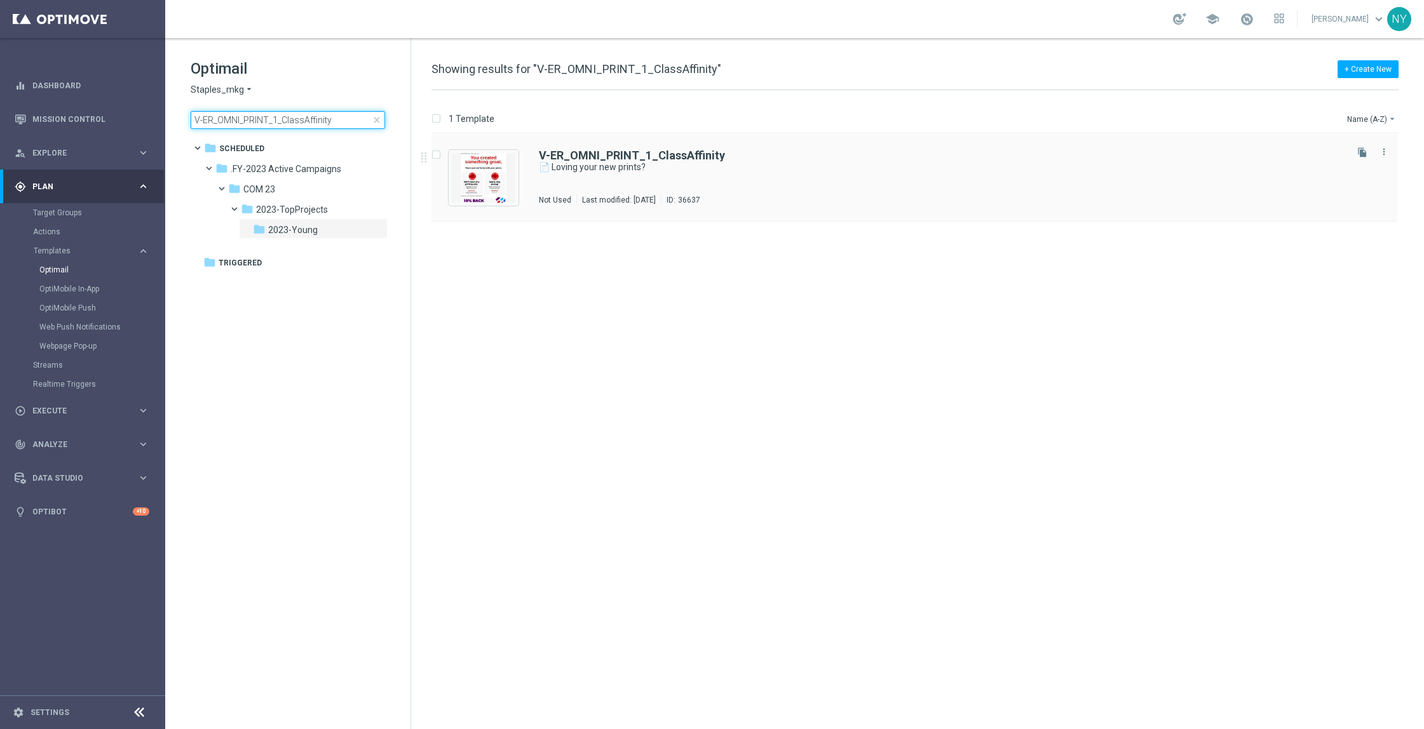
type input "V-ER_OMNI_PRINT_1_ClassAffinity"
click at [629, 156] on b "V-ER_OMNI_PRINT_1_ClassAffinity" at bounding box center [632, 155] width 186 height 13
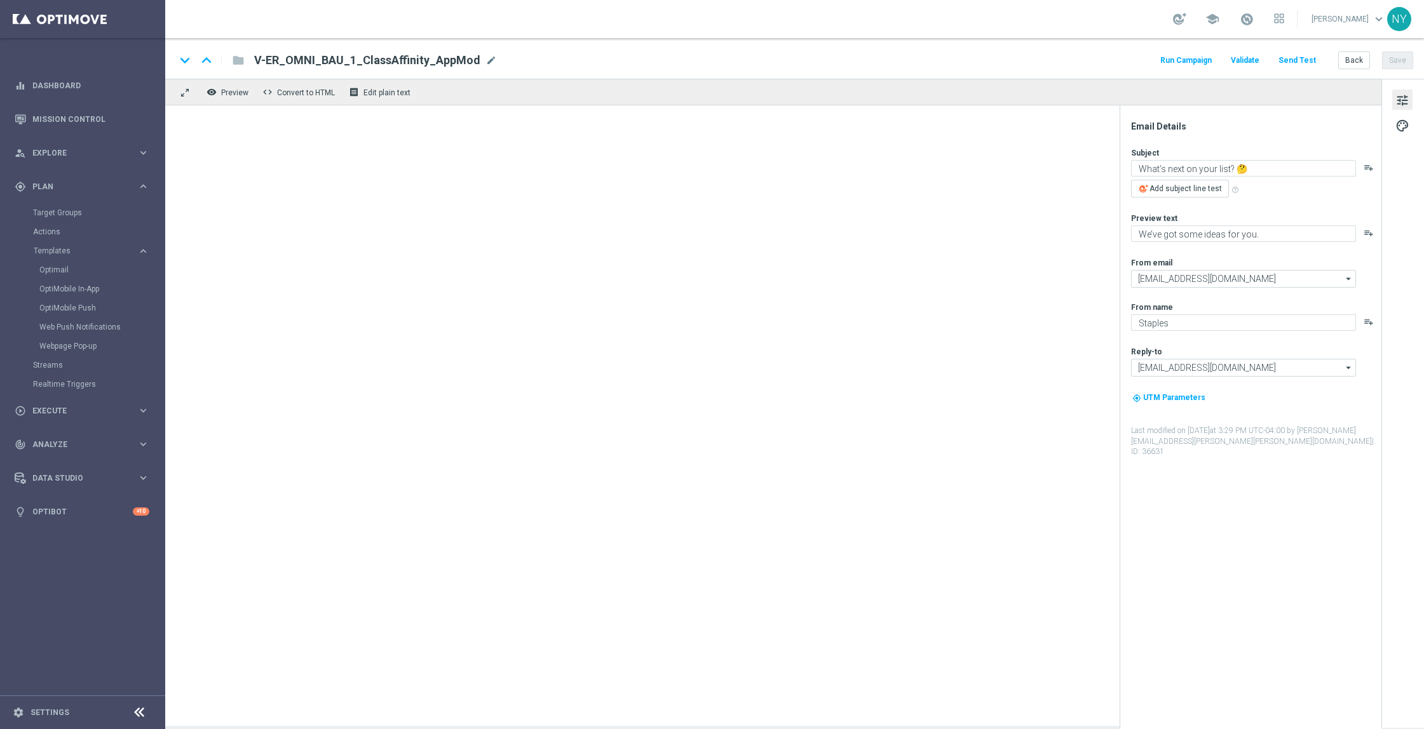
type textarea "📄 Loving your new prints?"
type textarea "Here’s more where that came from."
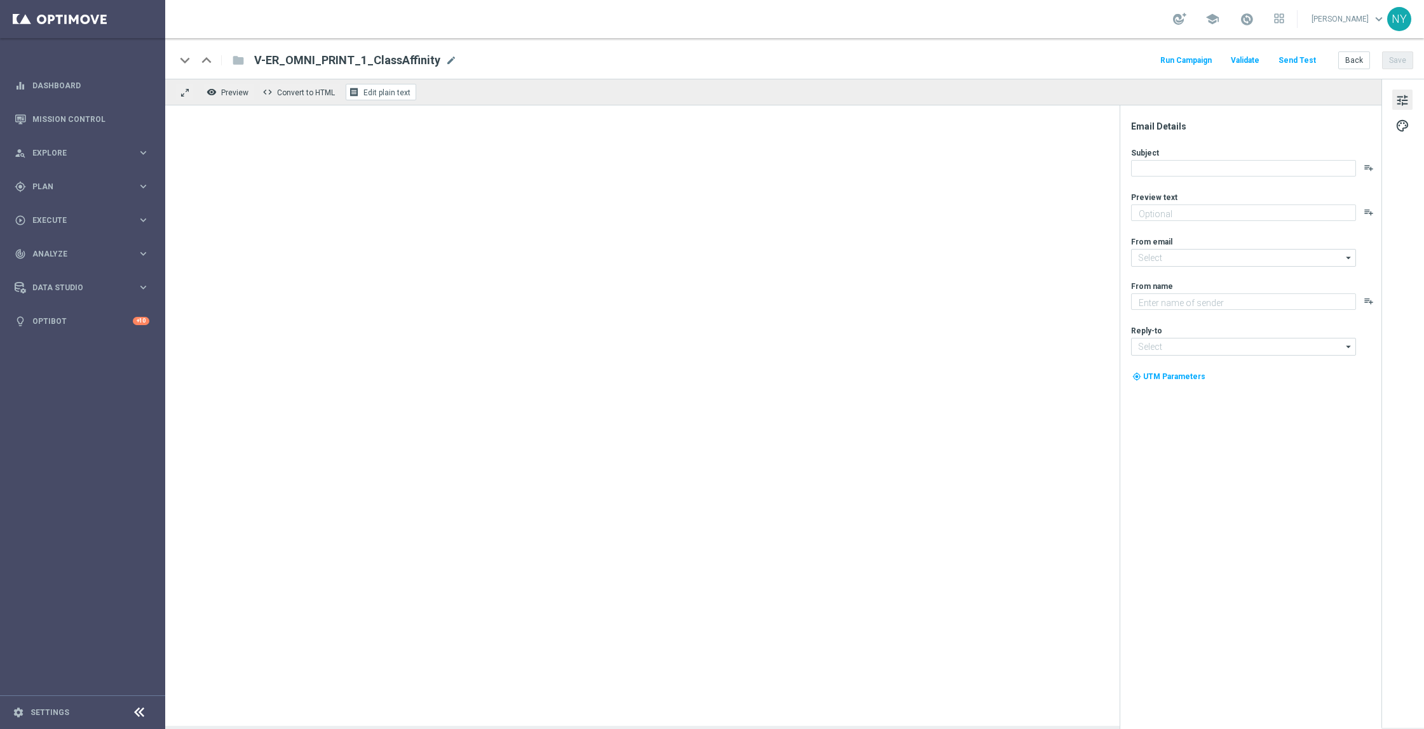
type textarea "Here’s more where that came from."
type input "[EMAIL_ADDRESS][DOMAIN_NAME]"
type textarea "Staples"
type input "[EMAIL_ADDRESS][DOMAIN_NAME]"
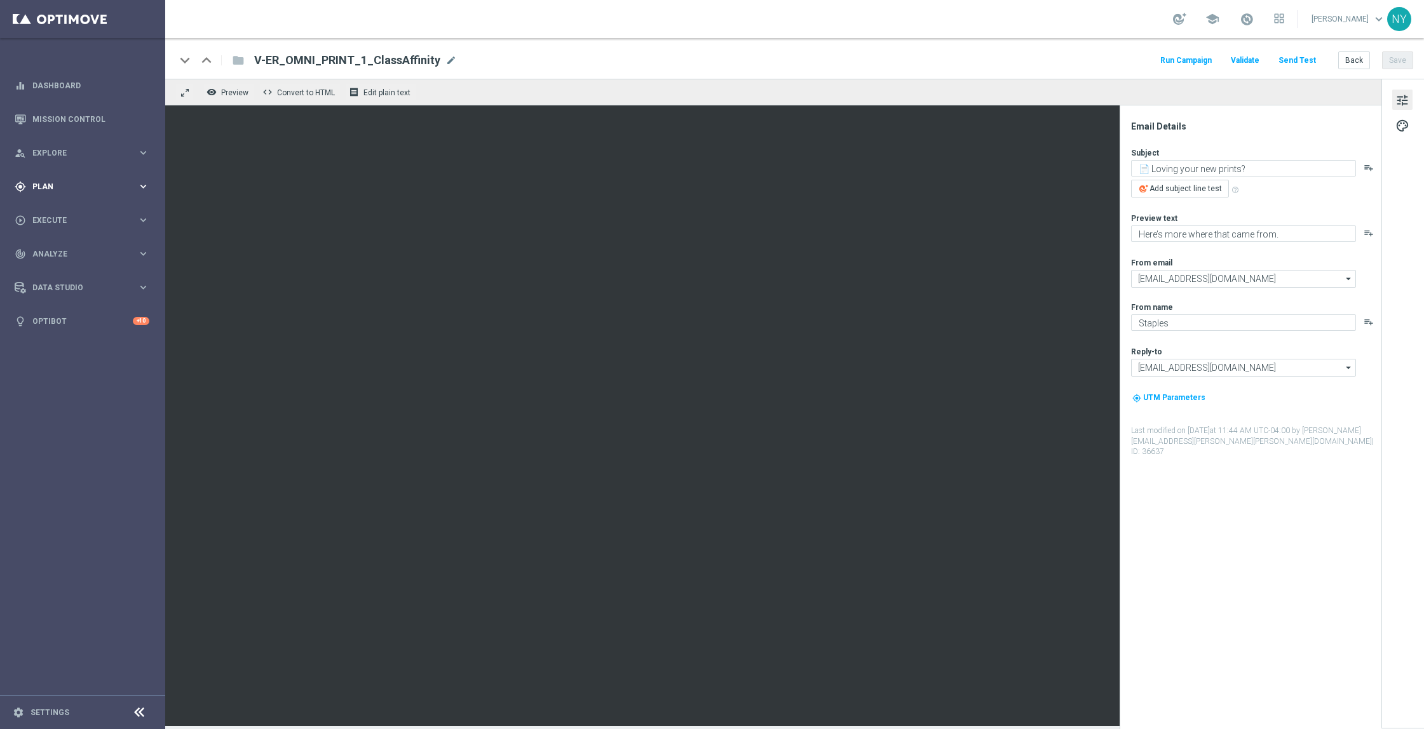
click at [42, 184] on span "Plan" at bounding box center [84, 187] width 105 height 8
click at [54, 251] on span "Templates" at bounding box center [79, 251] width 91 height 8
click at [1351, 60] on button "Back" at bounding box center [1354, 60] width 32 height 18
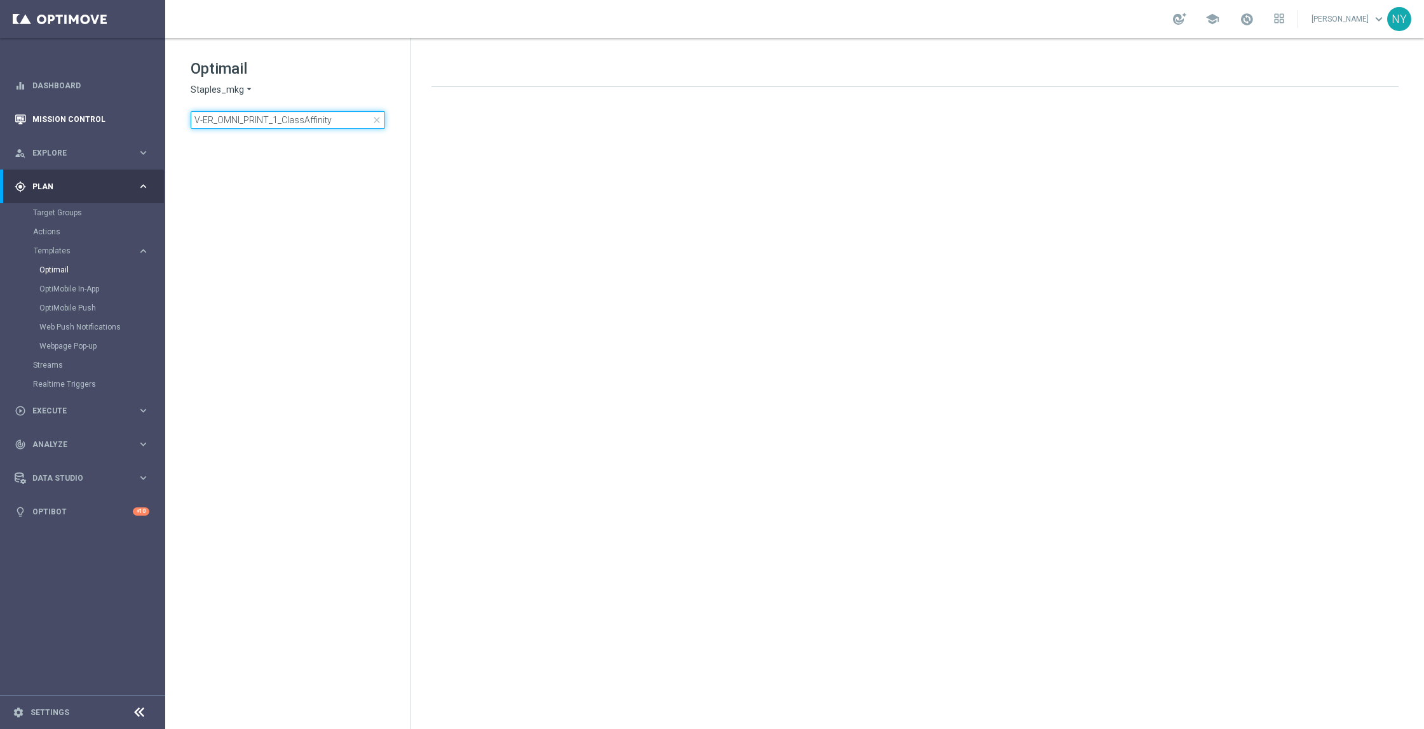
drag, startPoint x: 362, startPoint y: 118, endPoint x: 95, endPoint y: 127, distance: 267.7
click at [97, 127] on main "equalizer Dashboard Mission Control" at bounding box center [712, 364] width 1424 height 729
type input "V-ER_OMNI_PRINT_2_ClassAffinity"
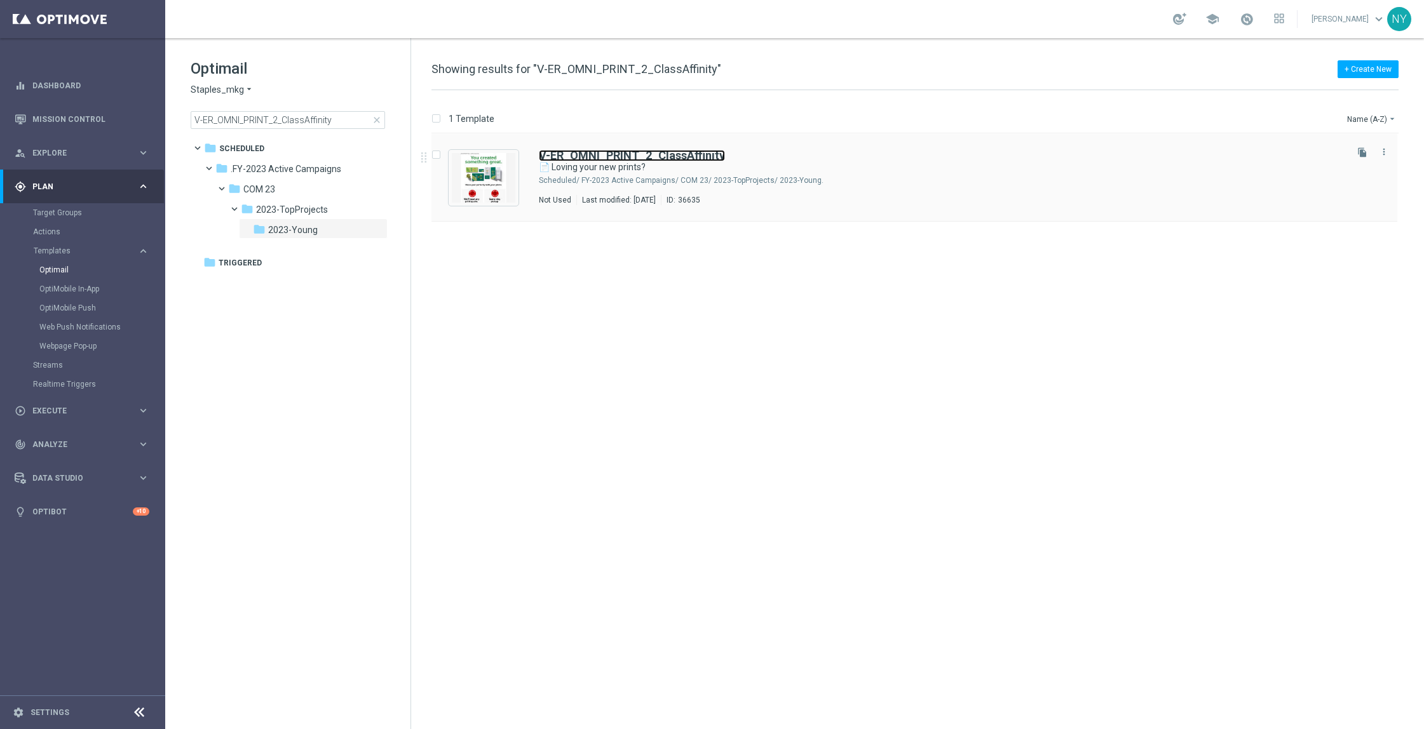
click at [621, 156] on b "V-ER_OMNI_PRINT_2_ClassAffinity" at bounding box center [632, 155] width 186 height 13
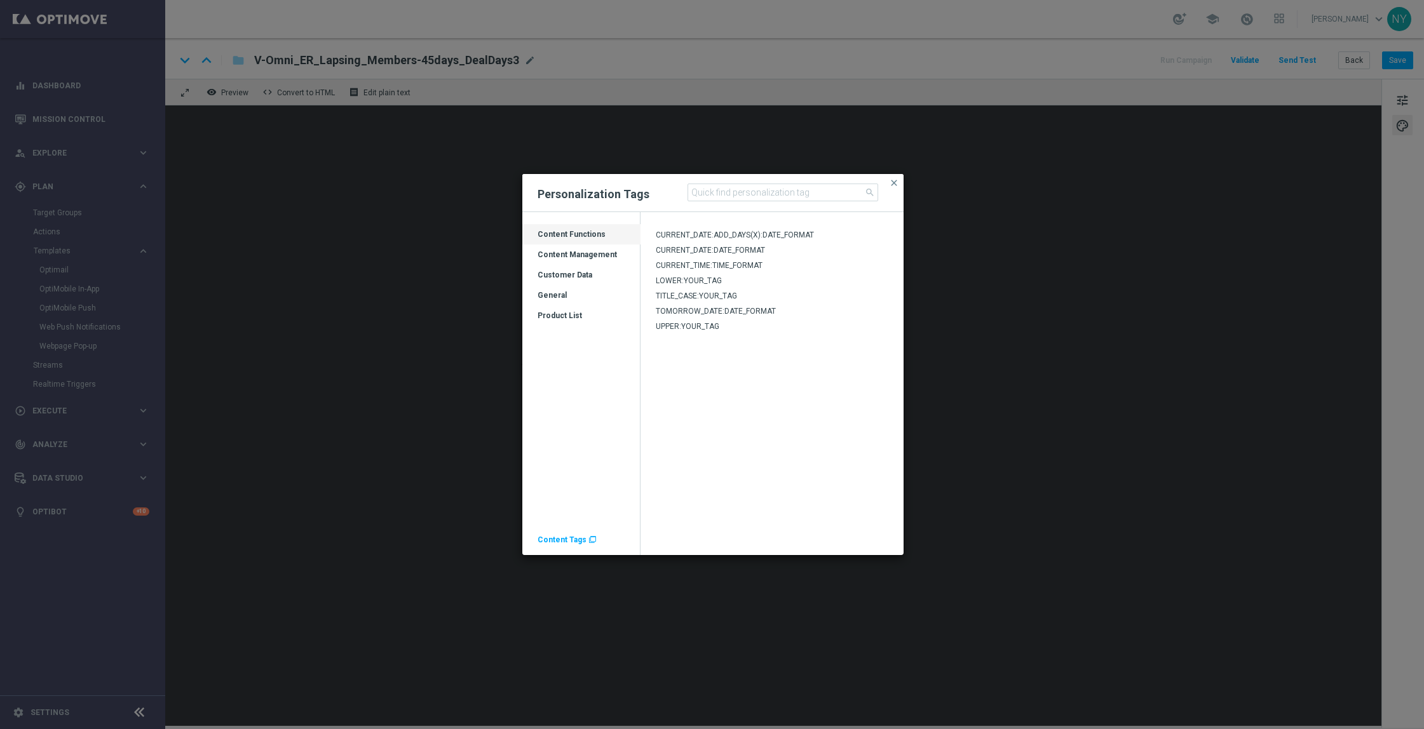
click at [568, 536] on span "Content Tags" at bounding box center [562, 540] width 49 height 9
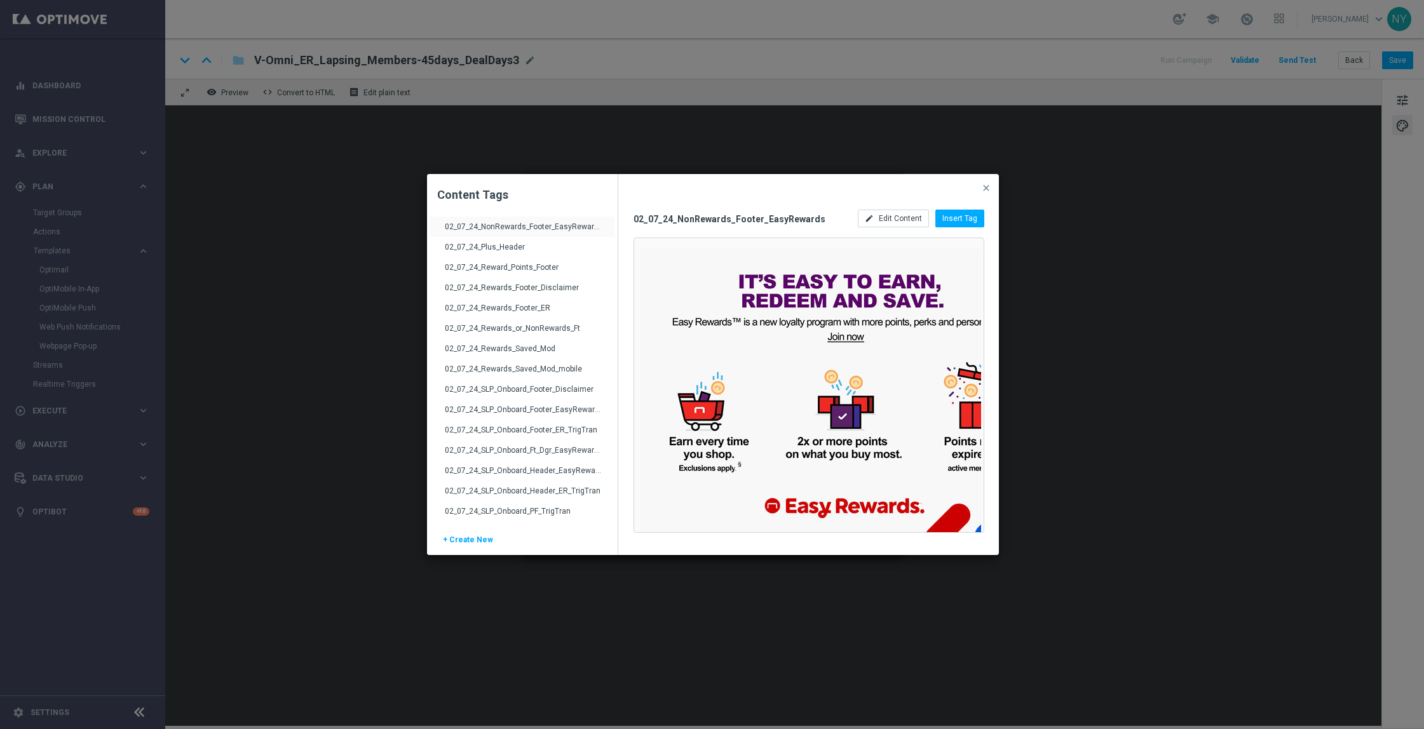
click at [652, 129] on modal-container "Content Tags Drag here to set row groups Drag here to set column labels Content…" at bounding box center [712, 364] width 1424 height 729
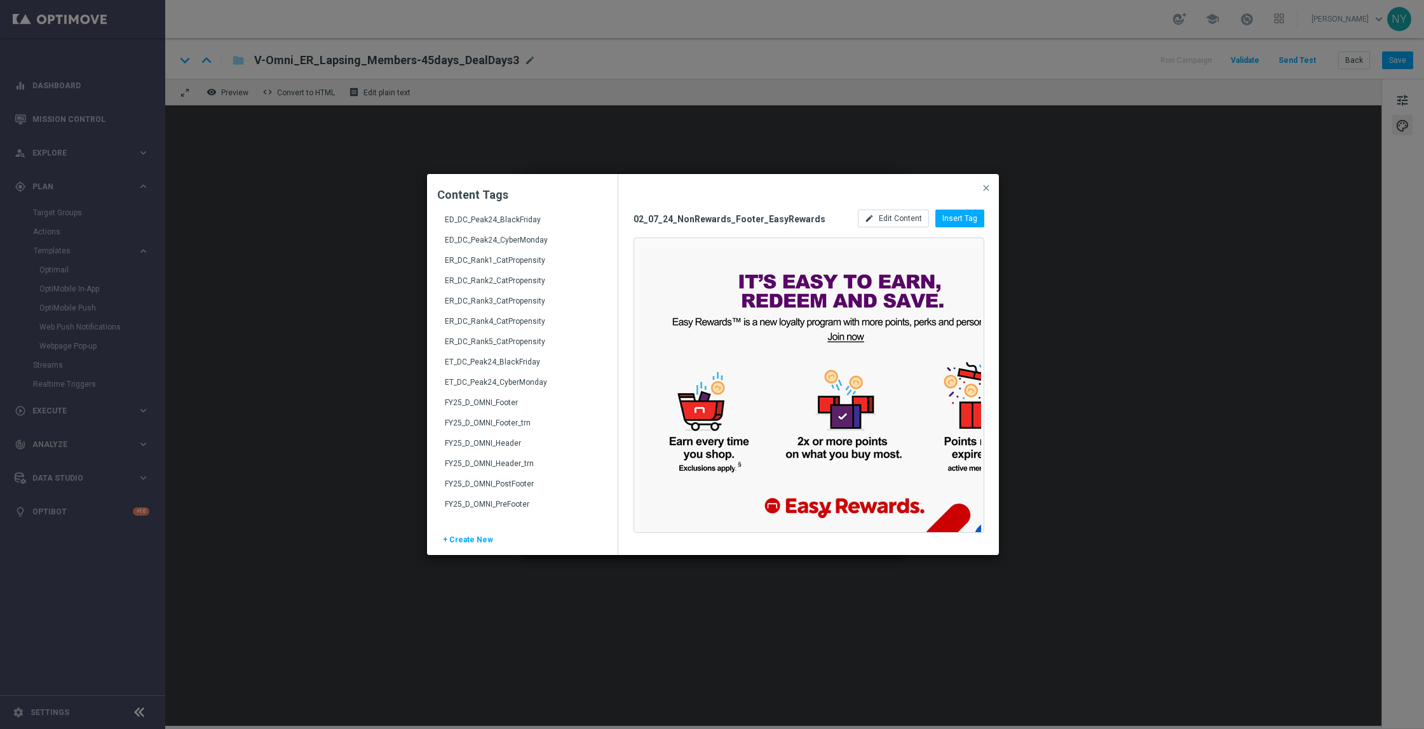
scroll to position [1525, 0]
click at [506, 410] on div "FY25_D_OMNI_Header" at bounding box center [524, 415] width 158 height 20
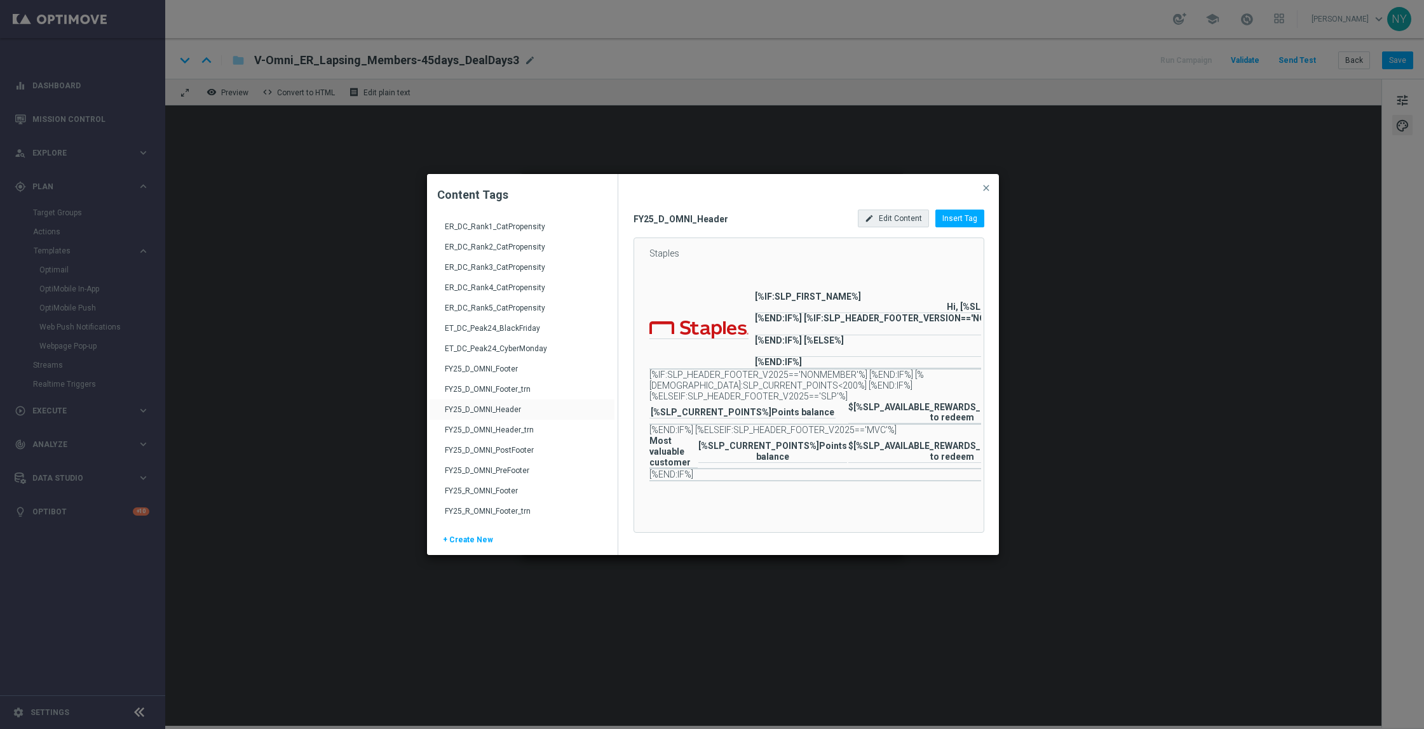
click at [904, 219] on span "Edit Content" at bounding box center [900, 218] width 43 height 9
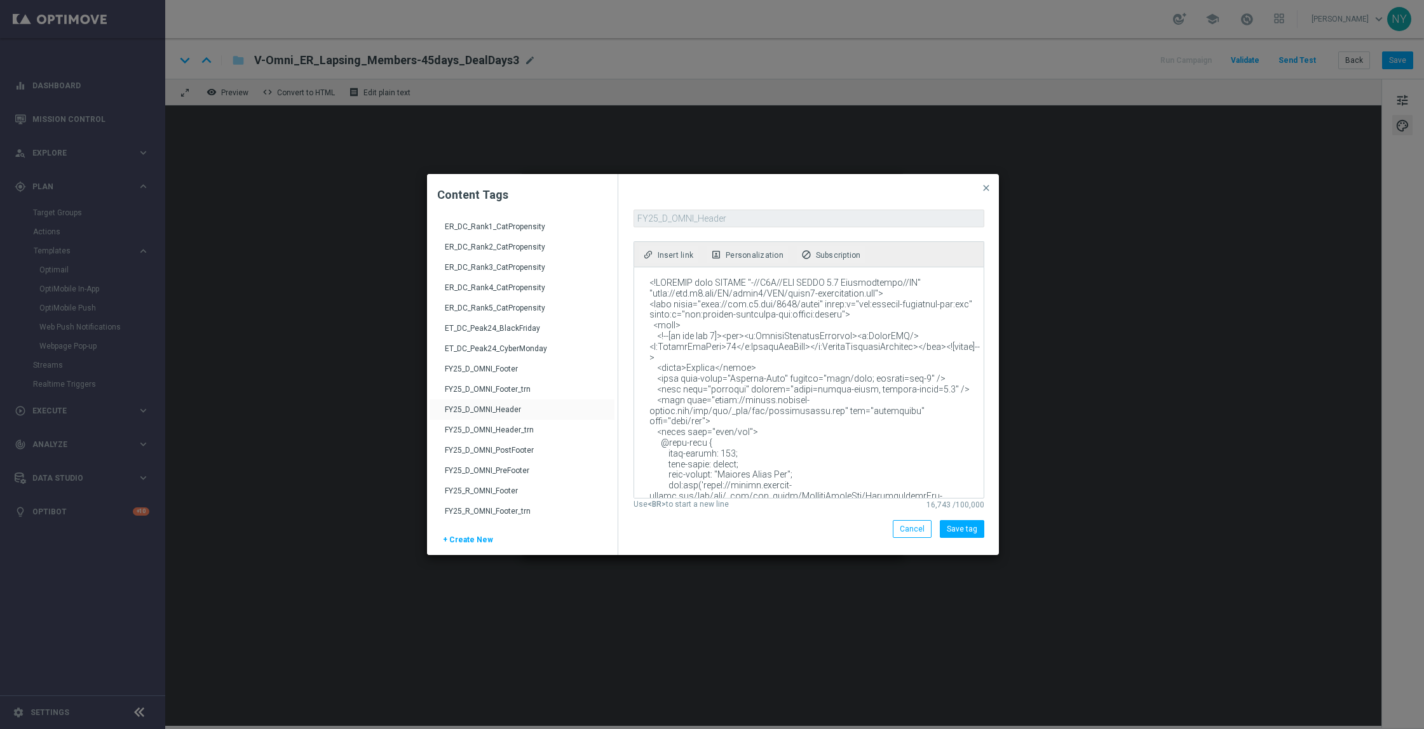
click at [799, 362] on textarea at bounding box center [808, 382] width 348 height 231
click at [511, 450] on div "FY25_D_OMNI_PostFooter" at bounding box center [524, 455] width 158 height 20
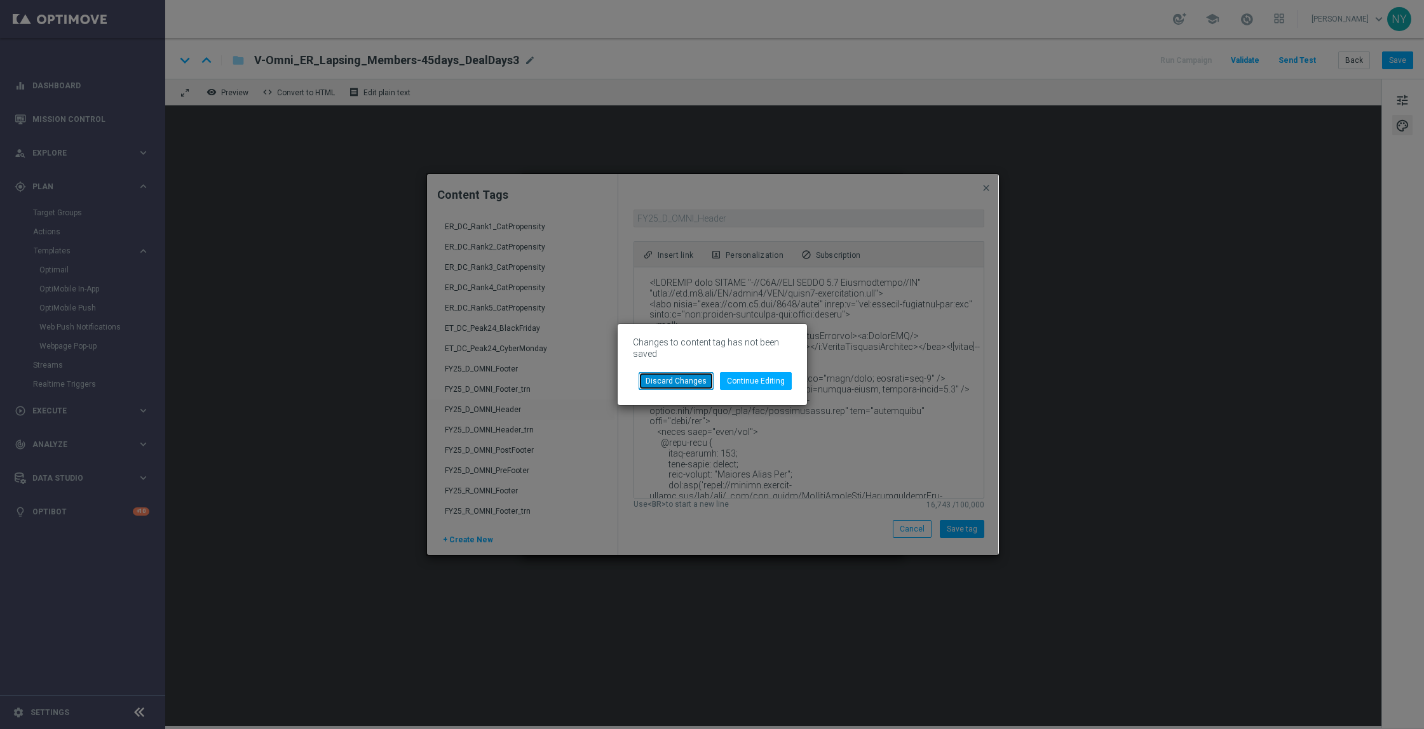
click at [675, 382] on button "Discard Changes" at bounding box center [676, 381] width 75 height 18
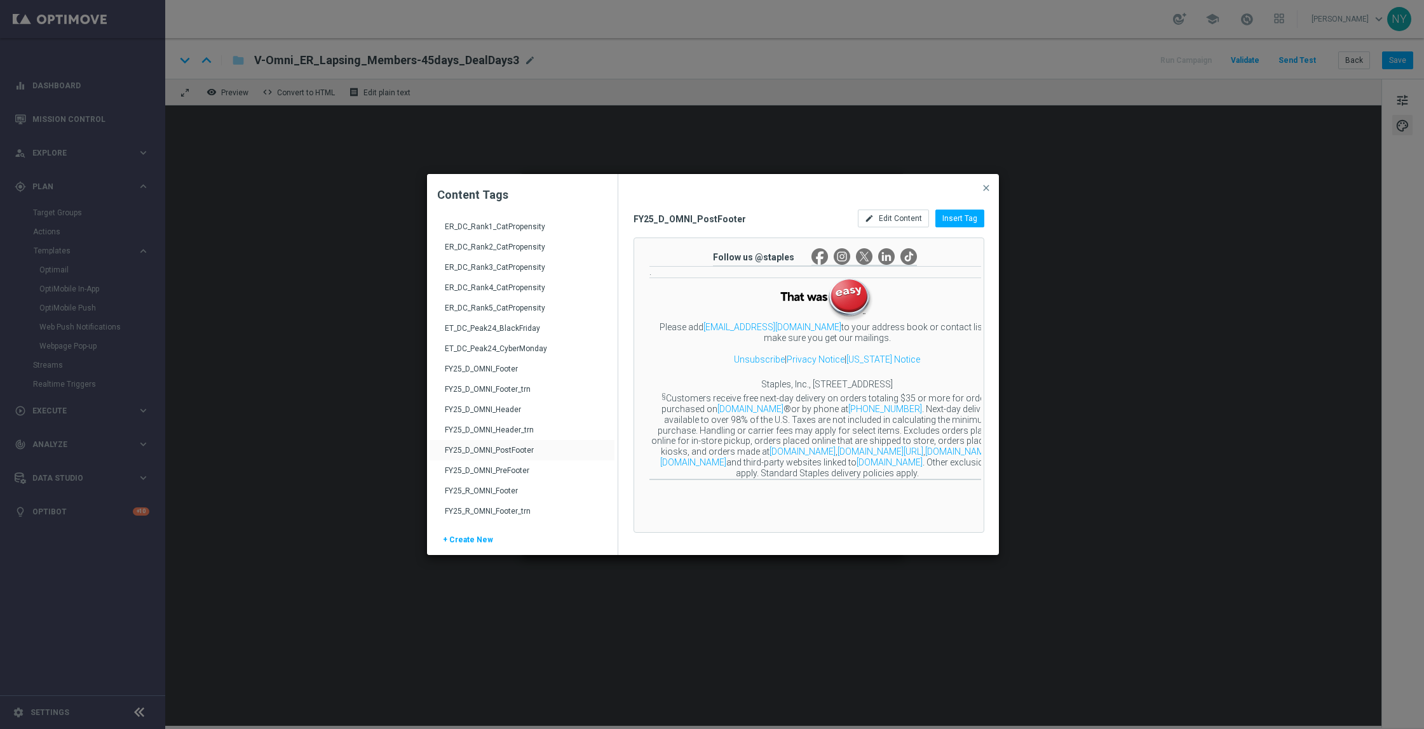
click at [506, 469] on div "FY25_D_OMNI_PreFooter" at bounding box center [524, 476] width 158 height 20
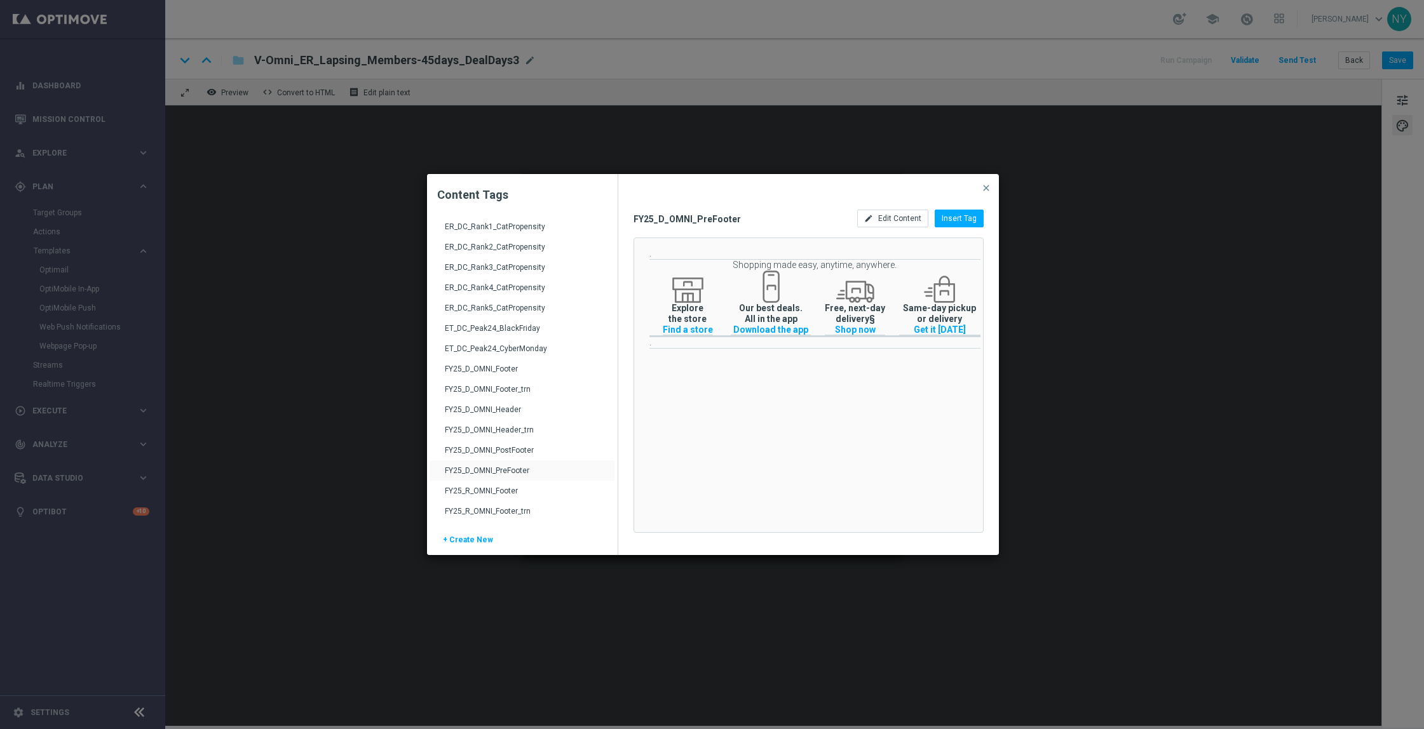
click at [510, 469] on div "02_07_24_NonRewards_Footer_EasyRewards 02_07_24_Plus_Header 02_07_24_Reward_Poi…" at bounding box center [492, 105] width 127 height 2826
click at [514, 445] on div "FY25_D_OMNI_PostFooter" at bounding box center [521, 450] width 185 height 20
click at [986, 186] on span "close" at bounding box center [986, 188] width 10 height 10
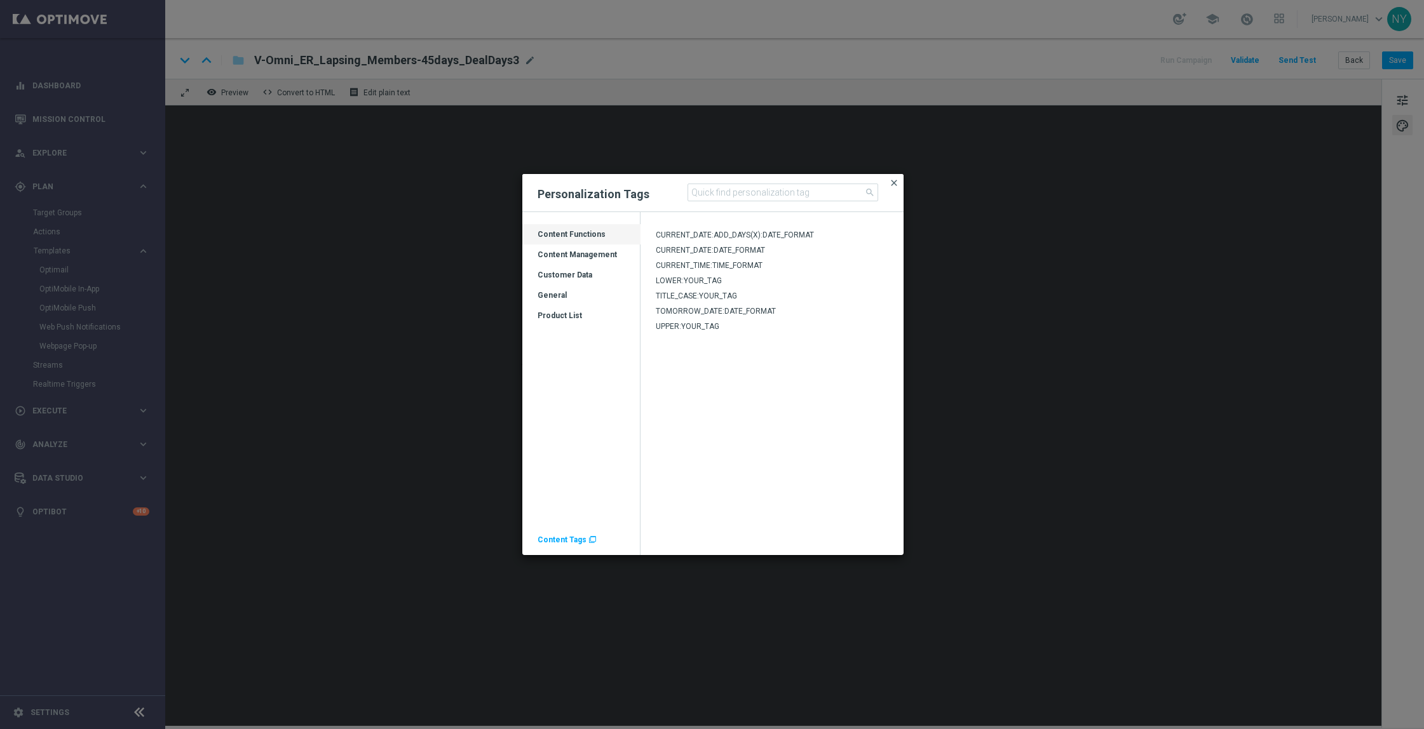
click at [893, 183] on span "close" at bounding box center [894, 183] width 10 height 10
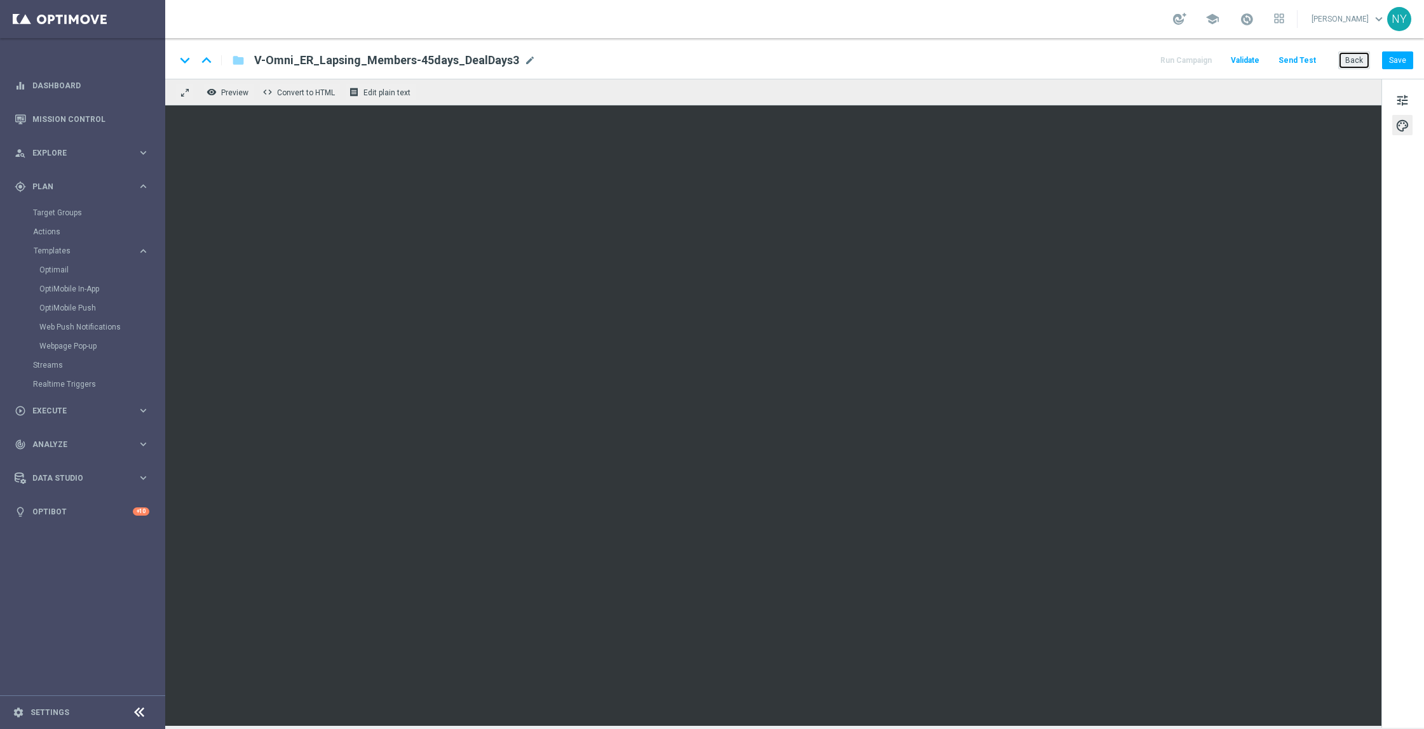
click at [1356, 60] on button "Back" at bounding box center [1354, 60] width 32 height 18
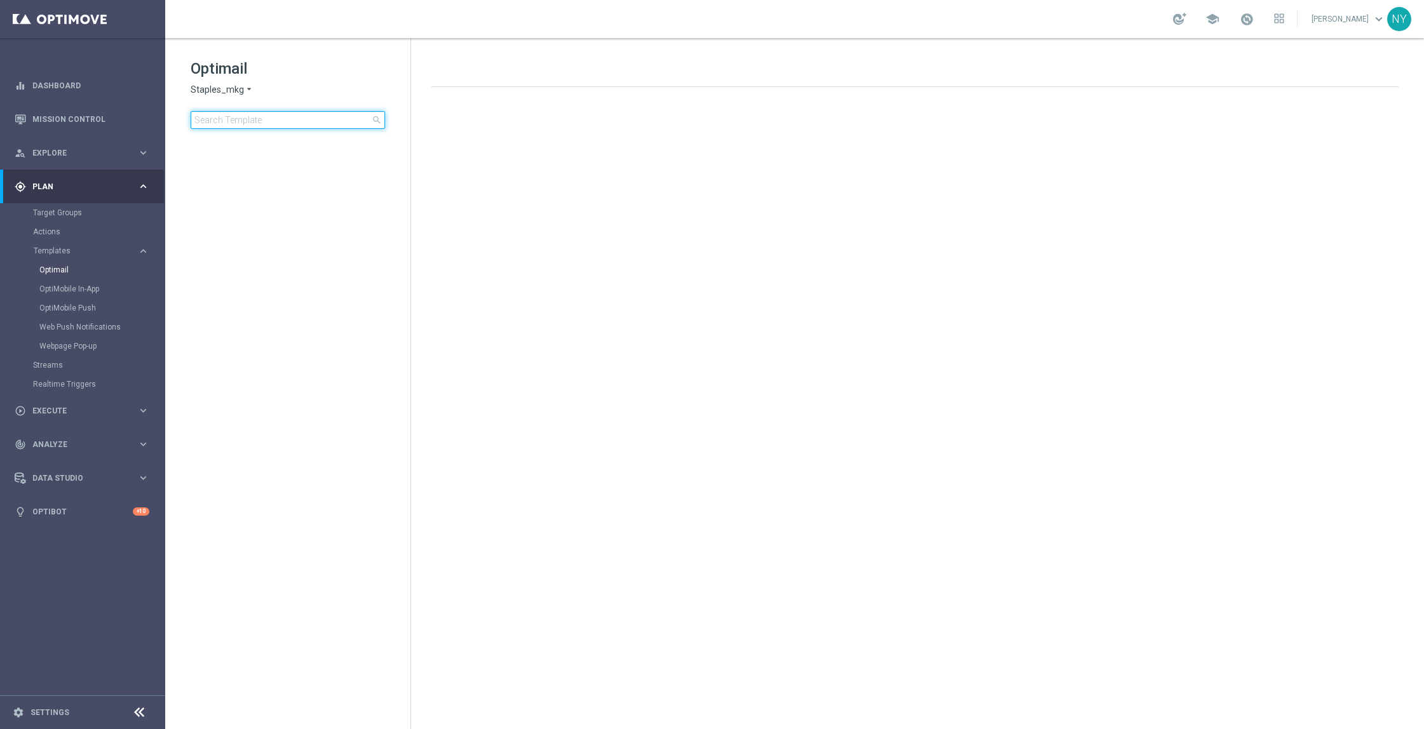
click at [293, 121] on input at bounding box center [288, 120] width 194 height 18
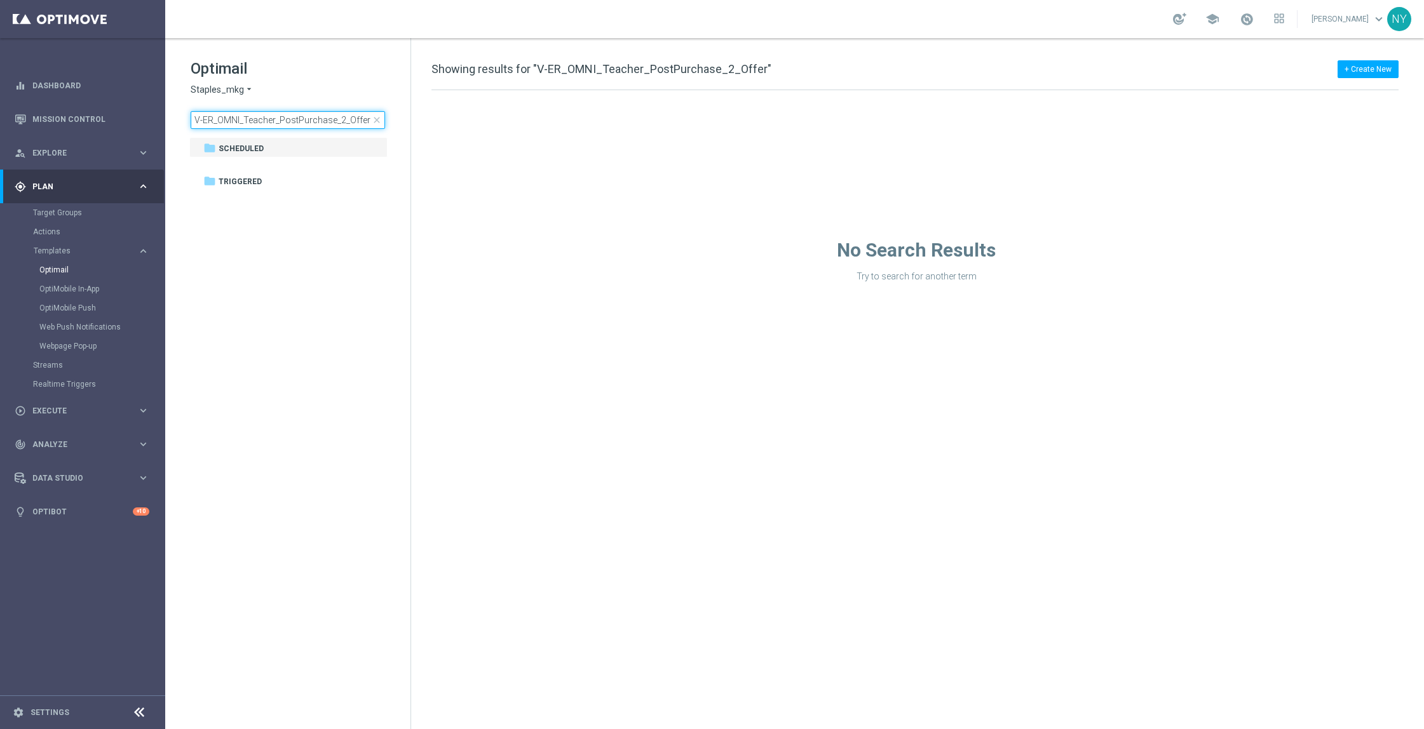
type input "V-ER_OMNI_Teacher_PostPurchase_2_Offer"
click at [705, 156] on div "No Search Results Try to search for another term" at bounding box center [916, 186] width 1010 height 192
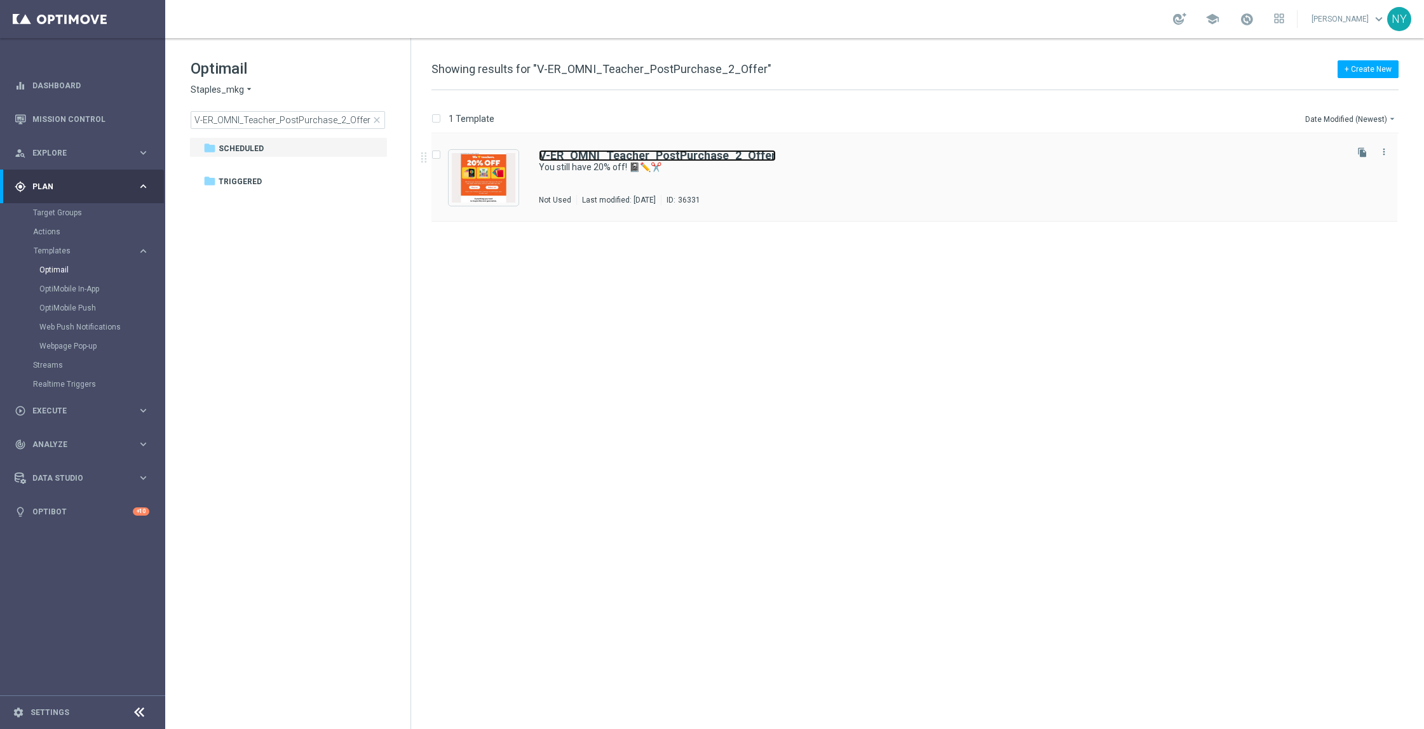
click at [676, 154] on b "V-ER_OMNI_Teacher_PostPurchase_2_Offer" at bounding box center [657, 155] width 237 height 13
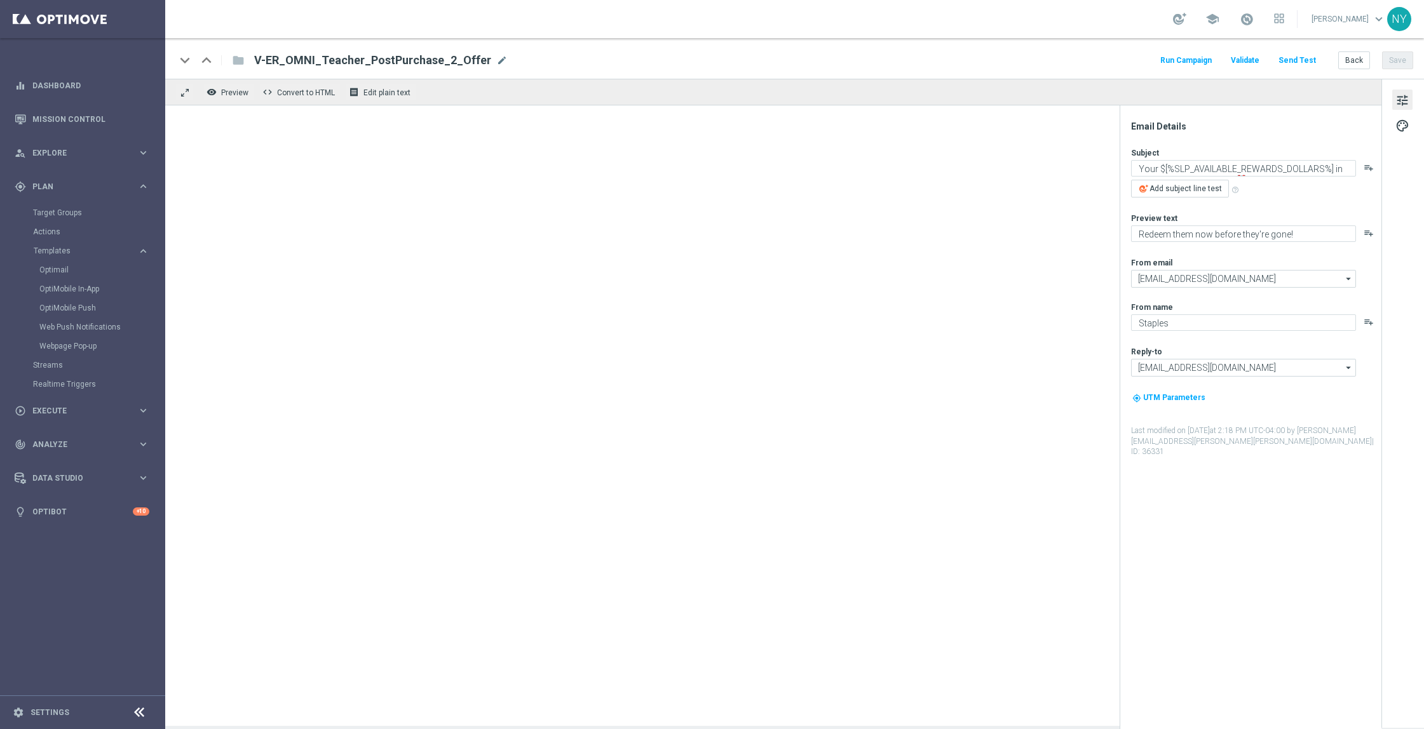
type textarea "You still have 20% off! 📓✏️✂️"
type textarea "Don’t worry. We’re in stock allllll year."
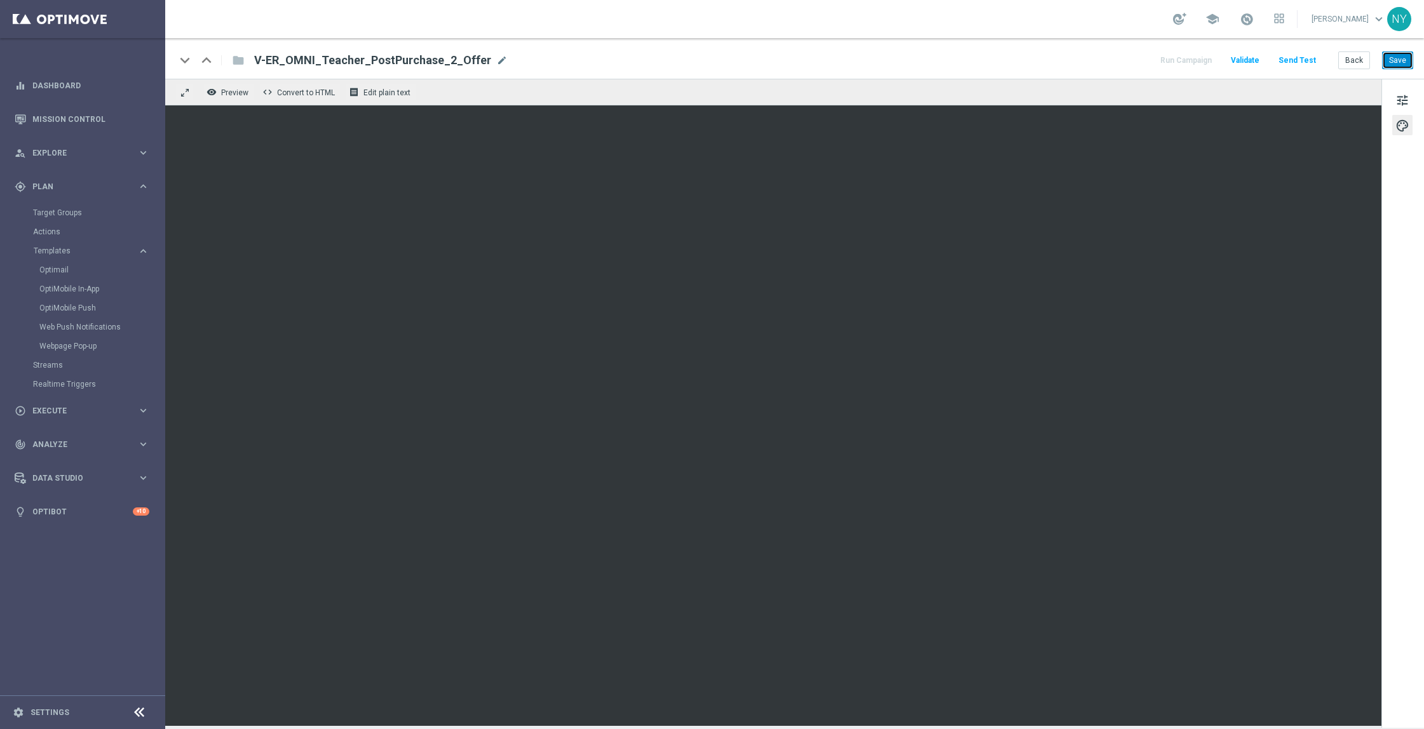
click at [1395, 60] on button "Save" at bounding box center [1397, 60] width 31 height 18
click at [1399, 60] on button "Save" at bounding box center [1397, 60] width 31 height 18
click at [1297, 57] on button "Send Test" at bounding box center [1296, 60] width 41 height 17
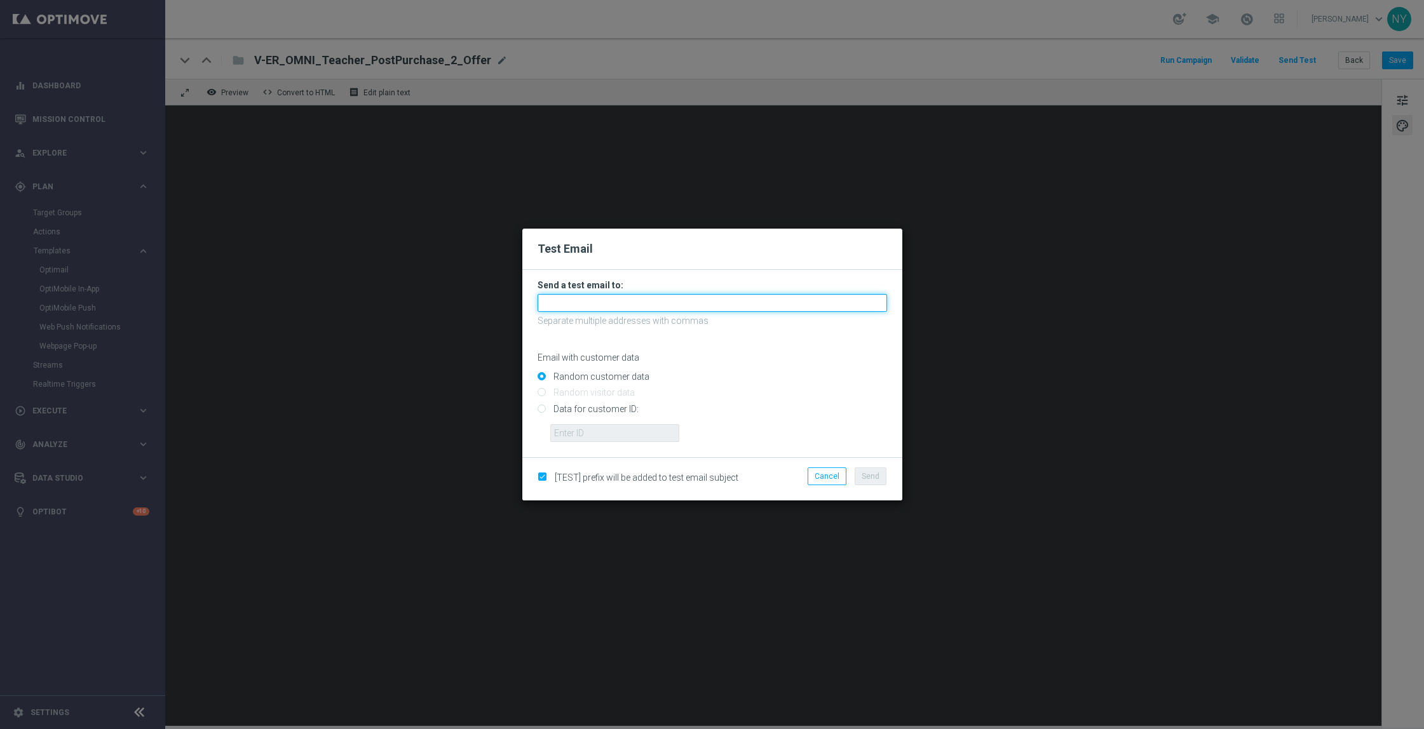
click at [620, 309] on input "text" at bounding box center [712, 303] width 349 height 18
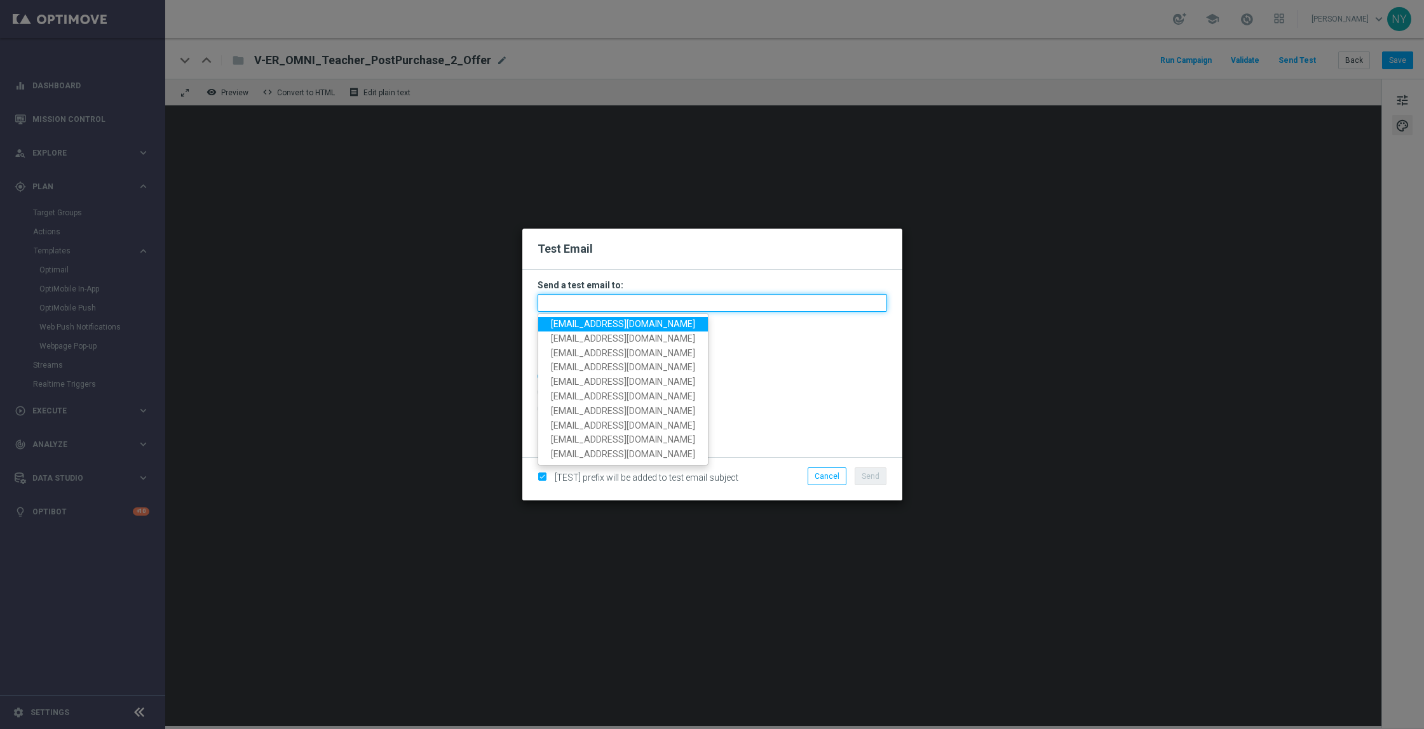
click at [612, 306] on input "text" at bounding box center [712, 303] width 349 height 18
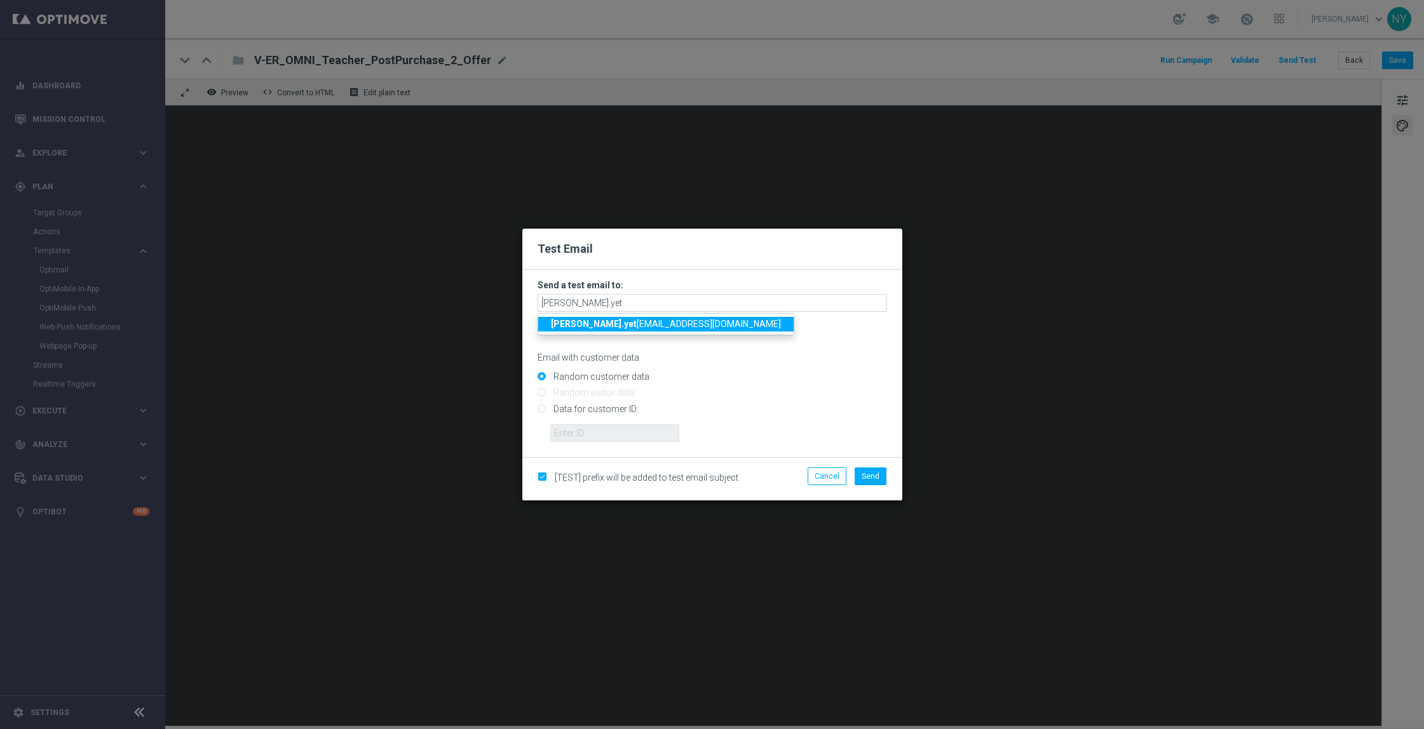
click at [612, 322] on span "neil.yet ts@staples.com" at bounding box center [666, 324] width 230 height 10
type input "[PERSON_NAME][EMAIL_ADDRESS][PERSON_NAME][PERSON_NAME][DOMAIN_NAME]"
click at [869, 476] on span "Send" at bounding box center [871, 476] width 18 height 9
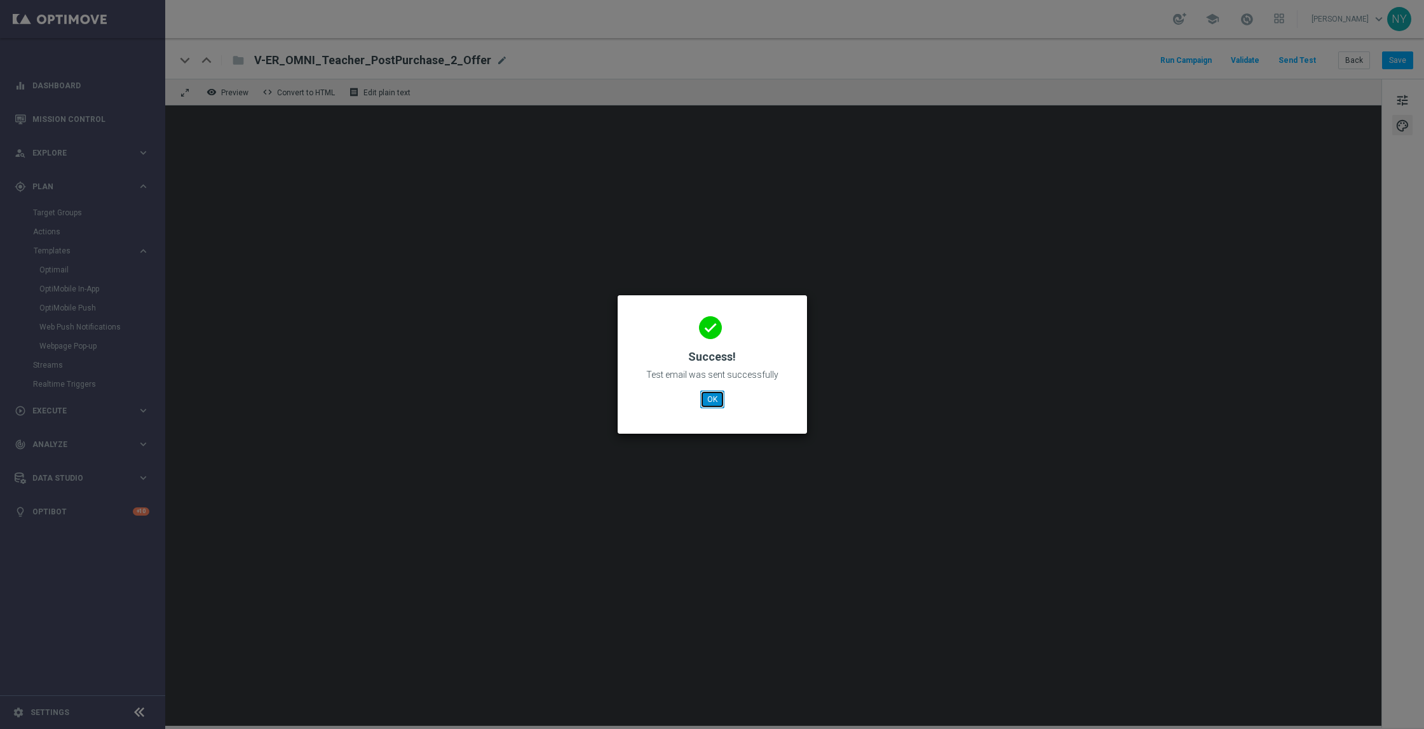
click at [715, 398] on button "OK" at bounding box center [712, 400] width 24 height 18
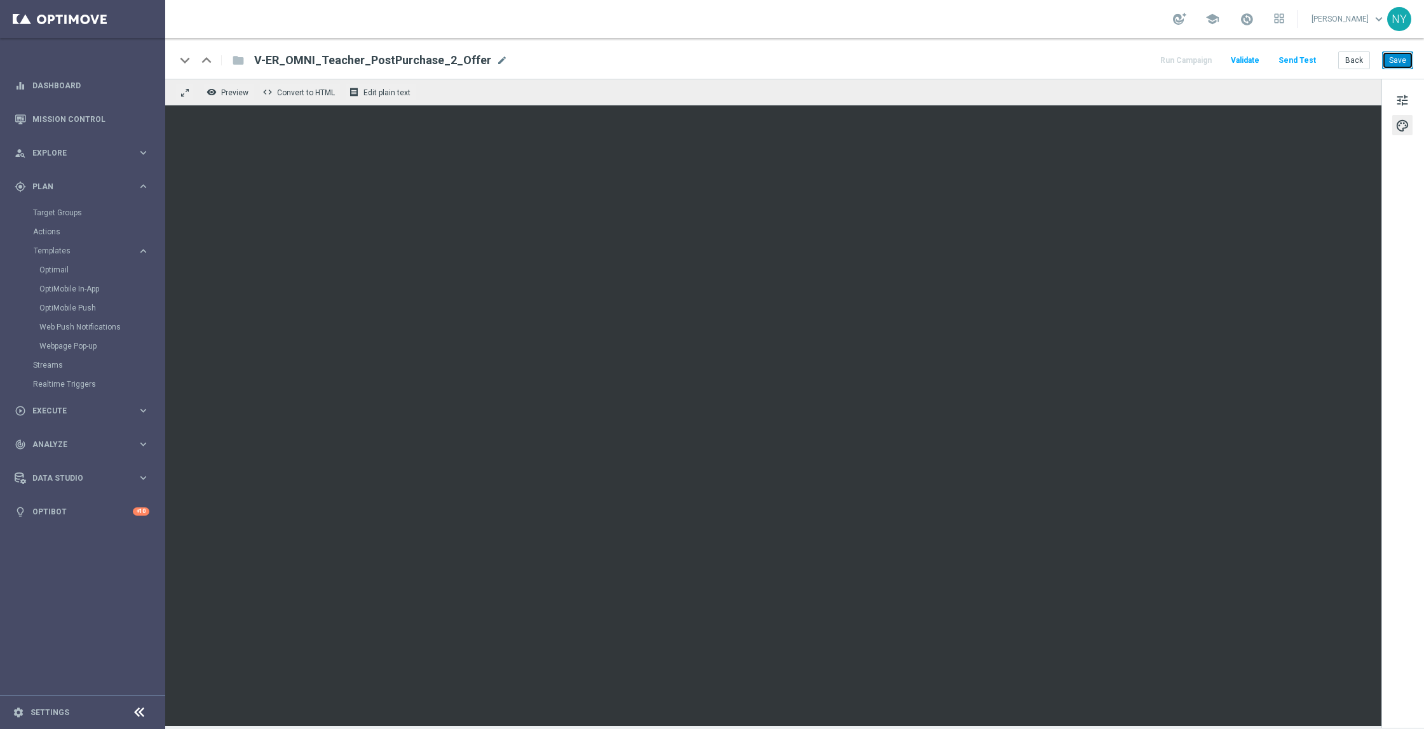
click at [1401, 59] on button "Save" at bounding box center [1397, 60] width 31 height 18
click at [1301, 61] on button "Send Test" at bounding box center [1296, 60] width 41 height 17
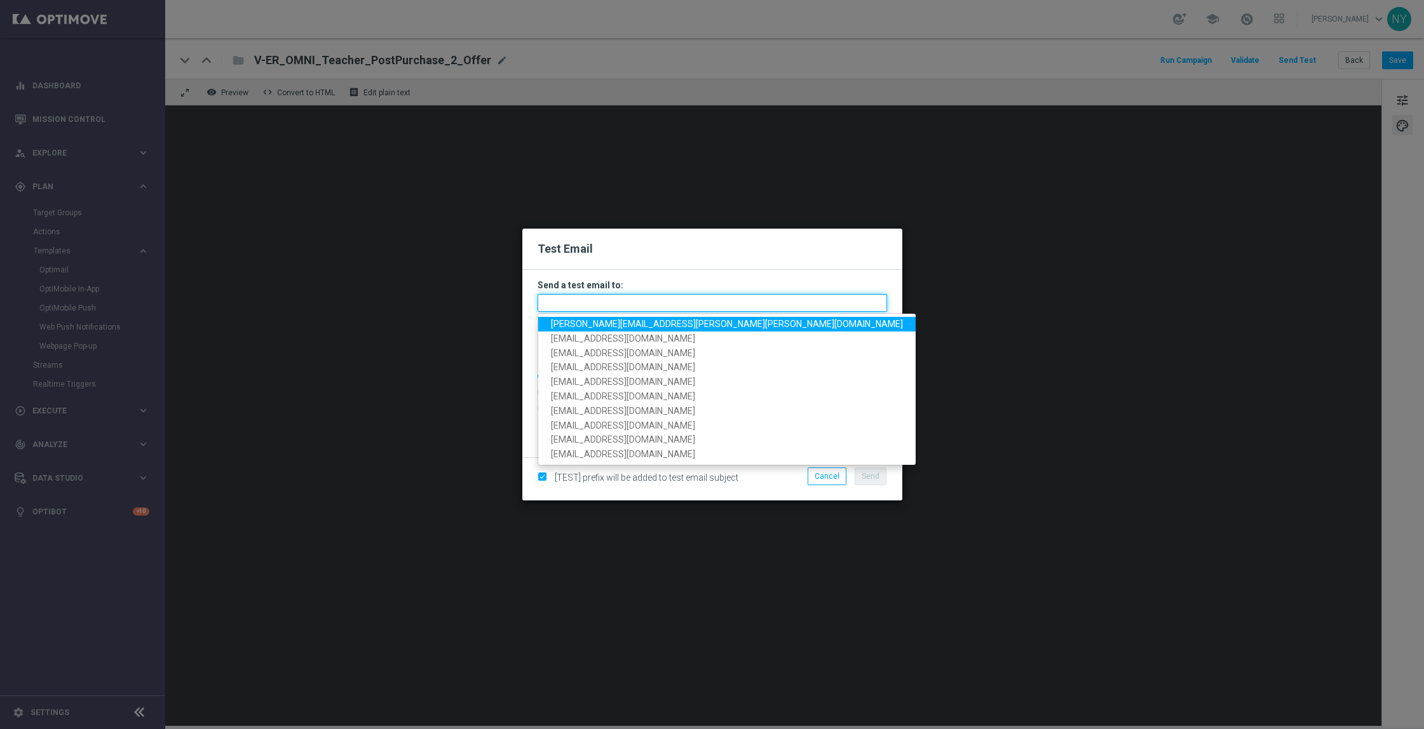
drag, startPoint x: 616, startPoint y: 304, endPoint x: 627, endPoint y: 311, distance: 13.2
click at [617, 304] on input "text" at bounding box center [712, 303] width 349 height 18
click at [639, 326] on span "[PERSON_NAME][EMAIL_ADDRESS][PERSON_NAME][PERSON_NAME][DOMAIN_NAME]" at bounding box center [727, 324] width 352 height 10
type input "[PERSON_NAME][EMAIL_ADDRESS][PERSON_NAME][PERSON_NAME][DOMAIN_NAME]"
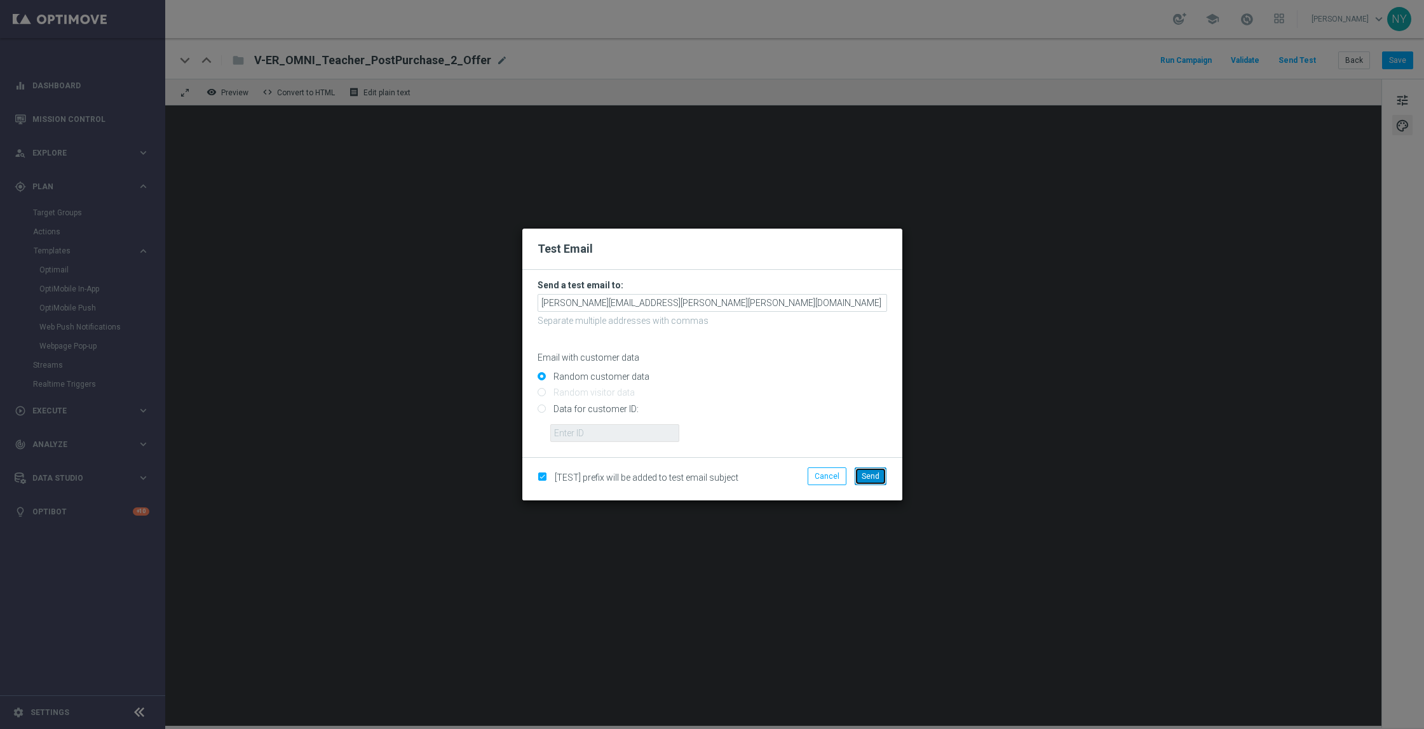
click at [872, 481] on button "Send" at bounding box center [871, 477] width 32 height 18
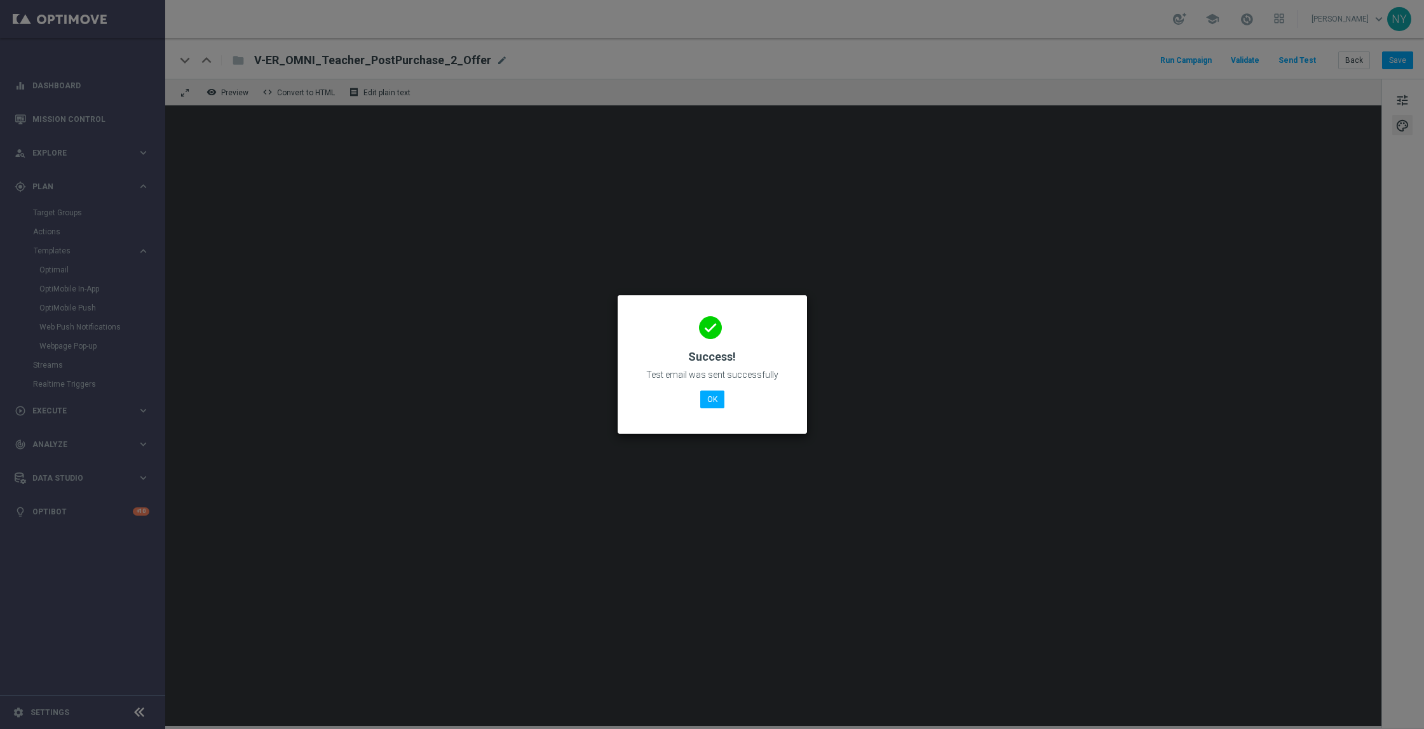
click at [1348, 60] on modal-container "done Success! Test email was sent successfully OK" at bounding box center [712, 364] width 1424 height 729
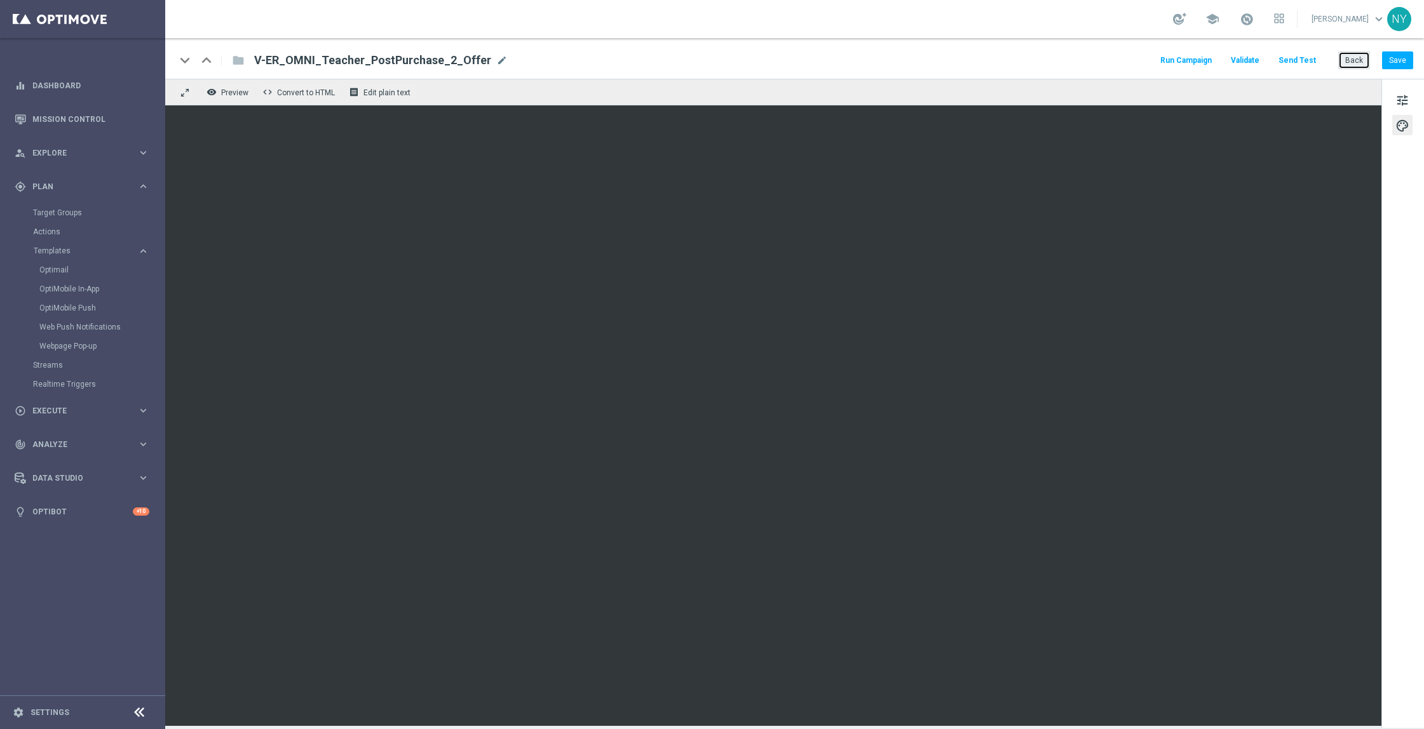
click at [1355, 65] on button "Back" at bounding box center [1354, 60] width 32 height 18
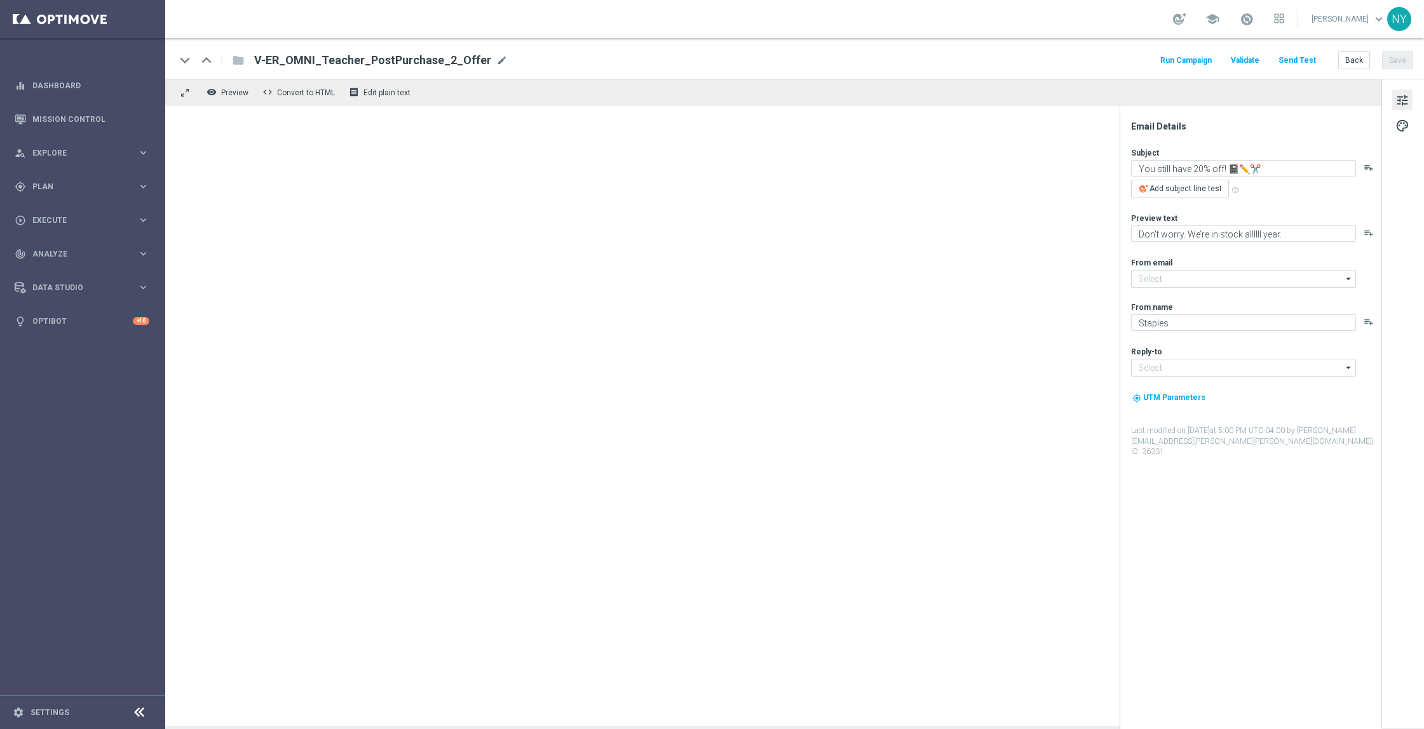
type input "[EMAIL_ADDRESS][DOMAIN_NAME]"
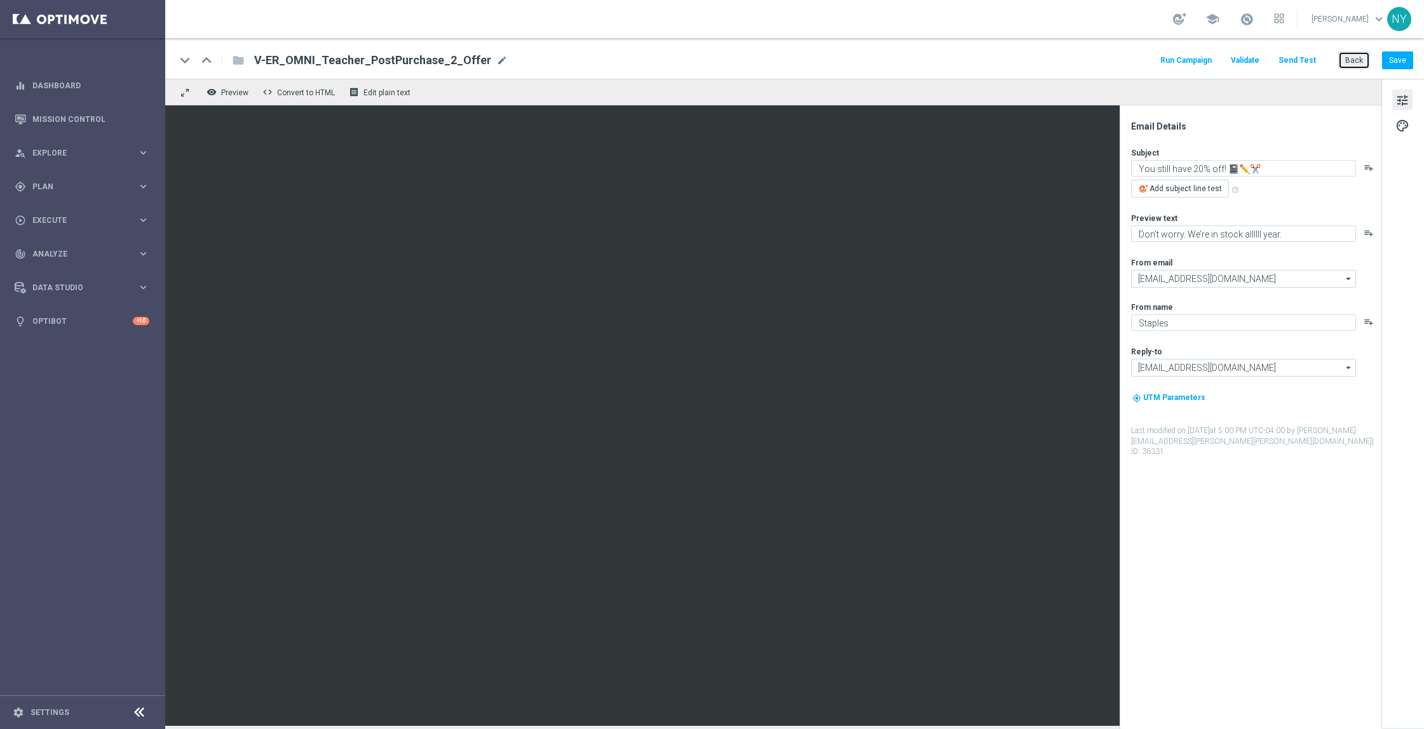
click at [1349, 58] on button "Back" at bounding box center [1354, 60] width 32 height 18
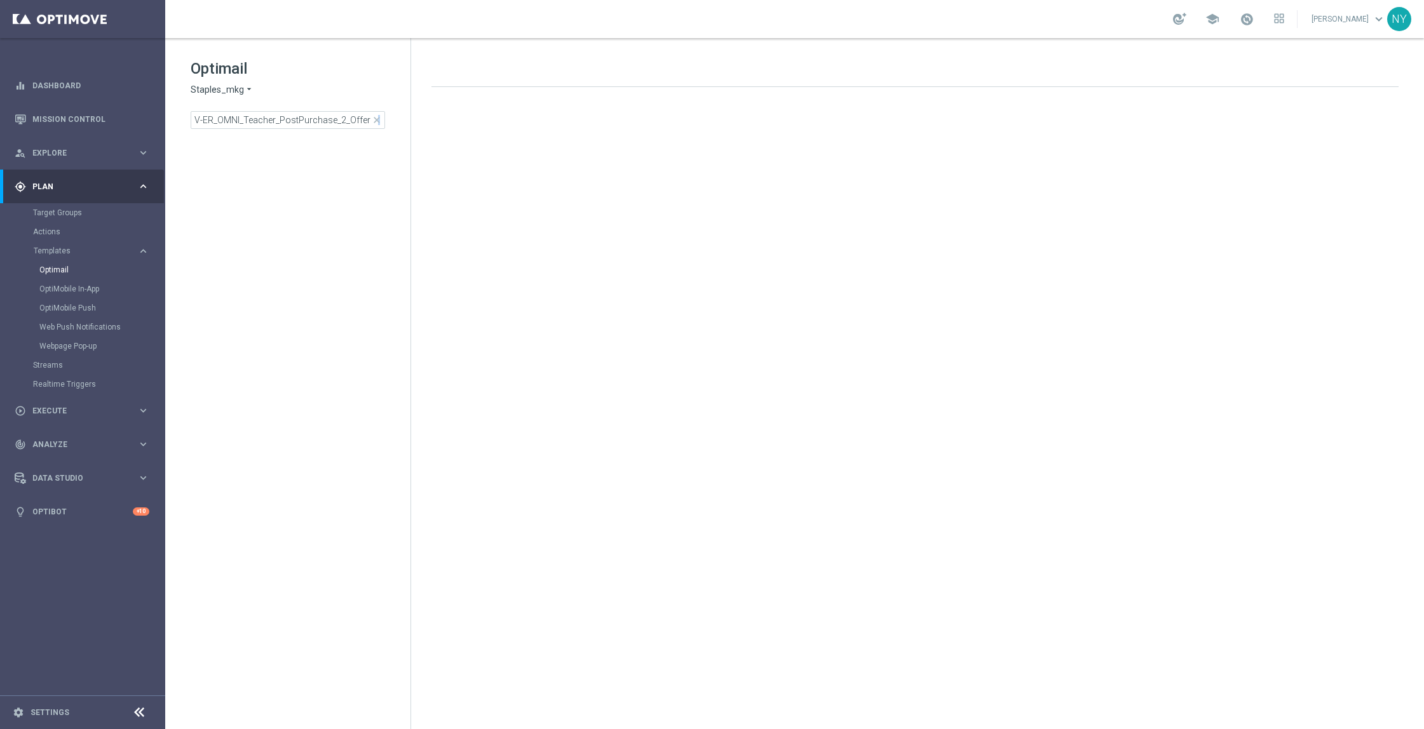
click at [379, 121] on span "close" at bounding box center [377, 120] width 10 height 10
click at [334, 123] on input at bounding box center [288, 120] width 194 height 18
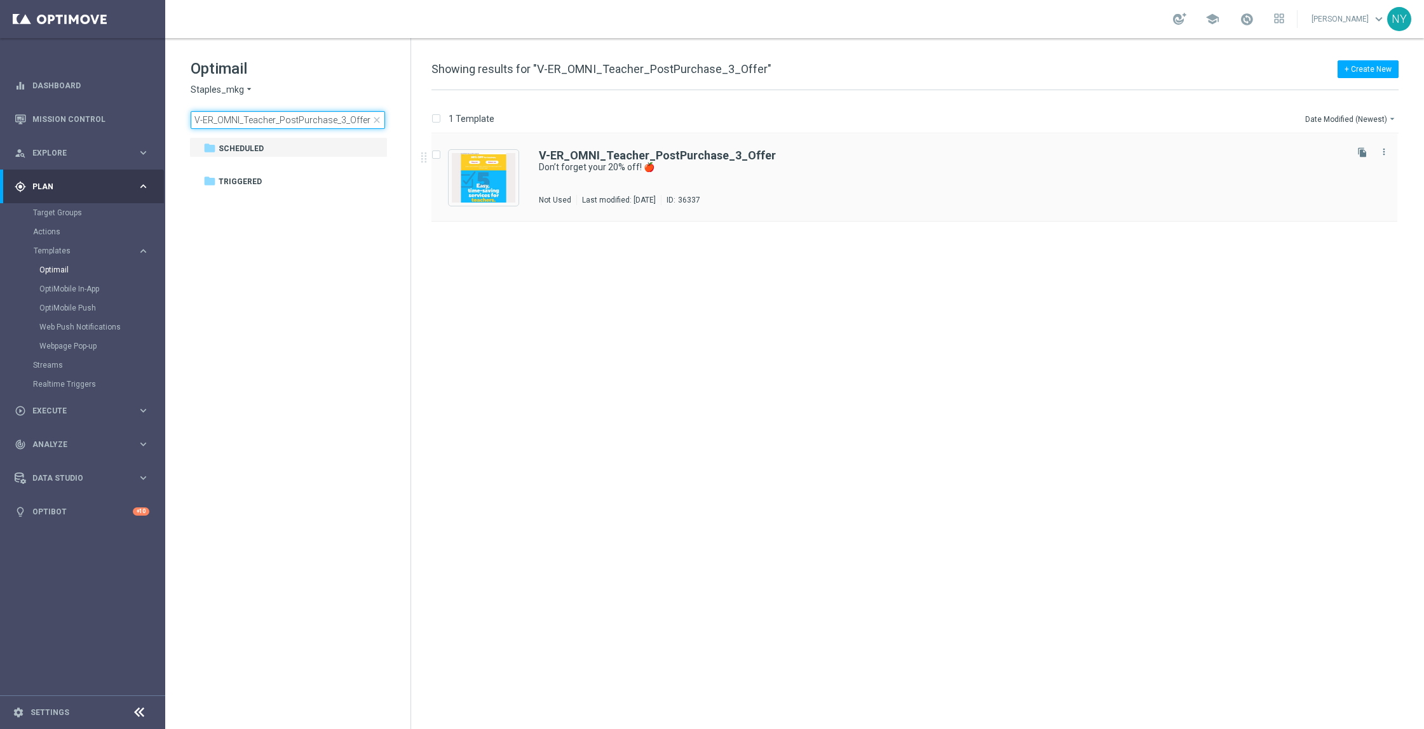
type input "V-ER_OMNI_Teacher_PostPurchase_3_Offer"
click at [700, 151] on b "V-ER_OMNI_Teacher_PostPurchase_3_Offer" at bounding box center [657, 155] width 237 height 13
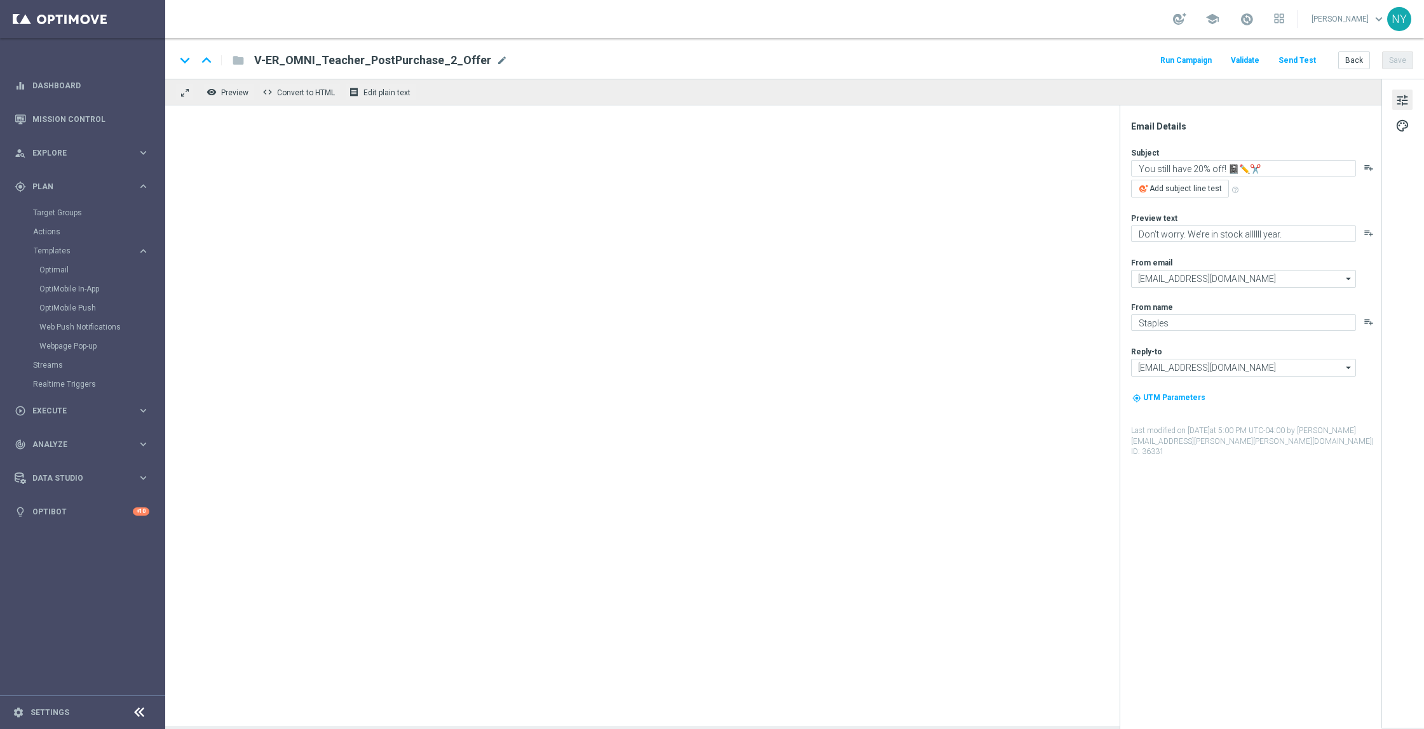
type textarea "Don’t forget your 20% off! 🍎"
type textarea "Plus discover 5 time-saving services for teachers."
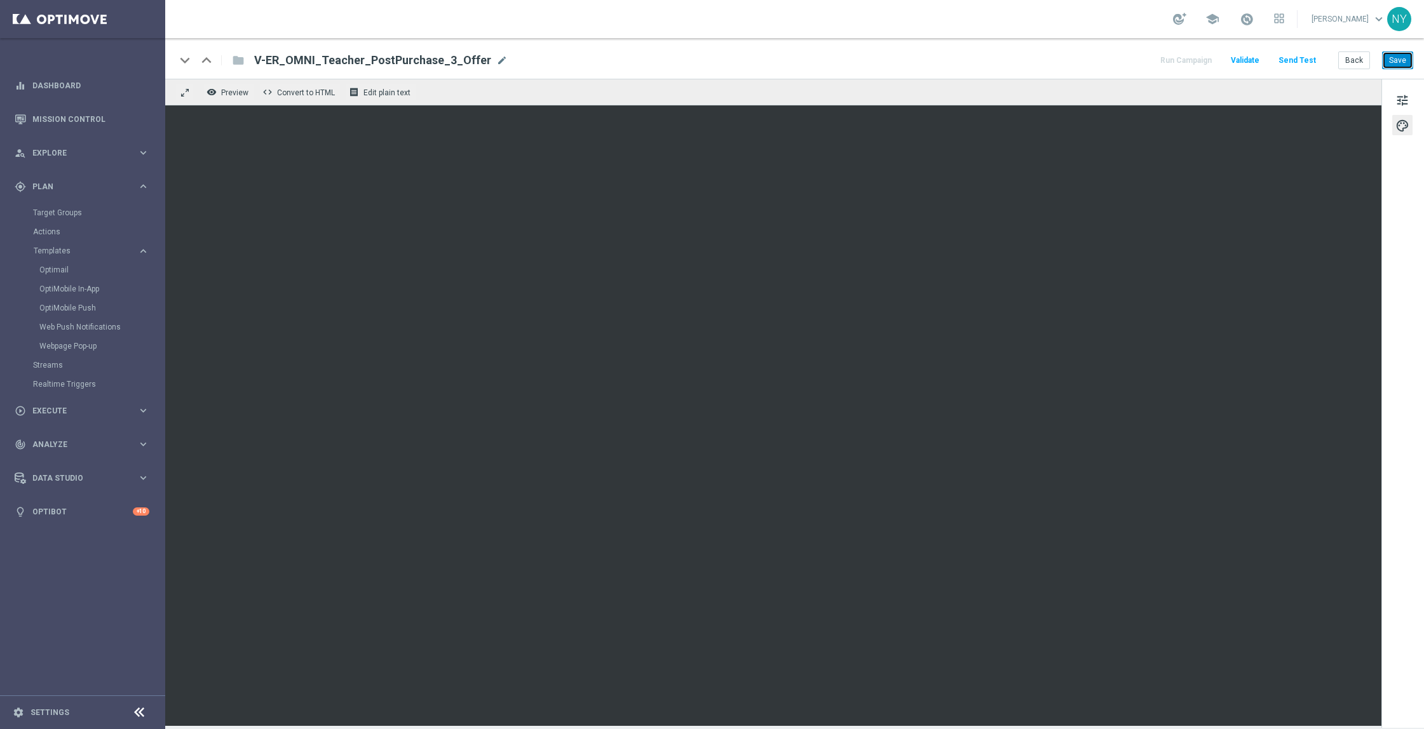
click at [1396, 54] on button "Save" at bounding box center [1397, 60] width 31 height 18
click at [1392, 55] on button "Save" at bounding box center [1397, 60] width 31 height 18
click at [1393, 57] on button "Save" at bounding box center [1397, 60] width 31 height 18
click at [1295, 58] on button "Send Test" at bounding box center [1296, 60] width 41 height 17
click at [1297, 58] on button "Send Test" at bounding box center [1296, 60] width 41 height 17
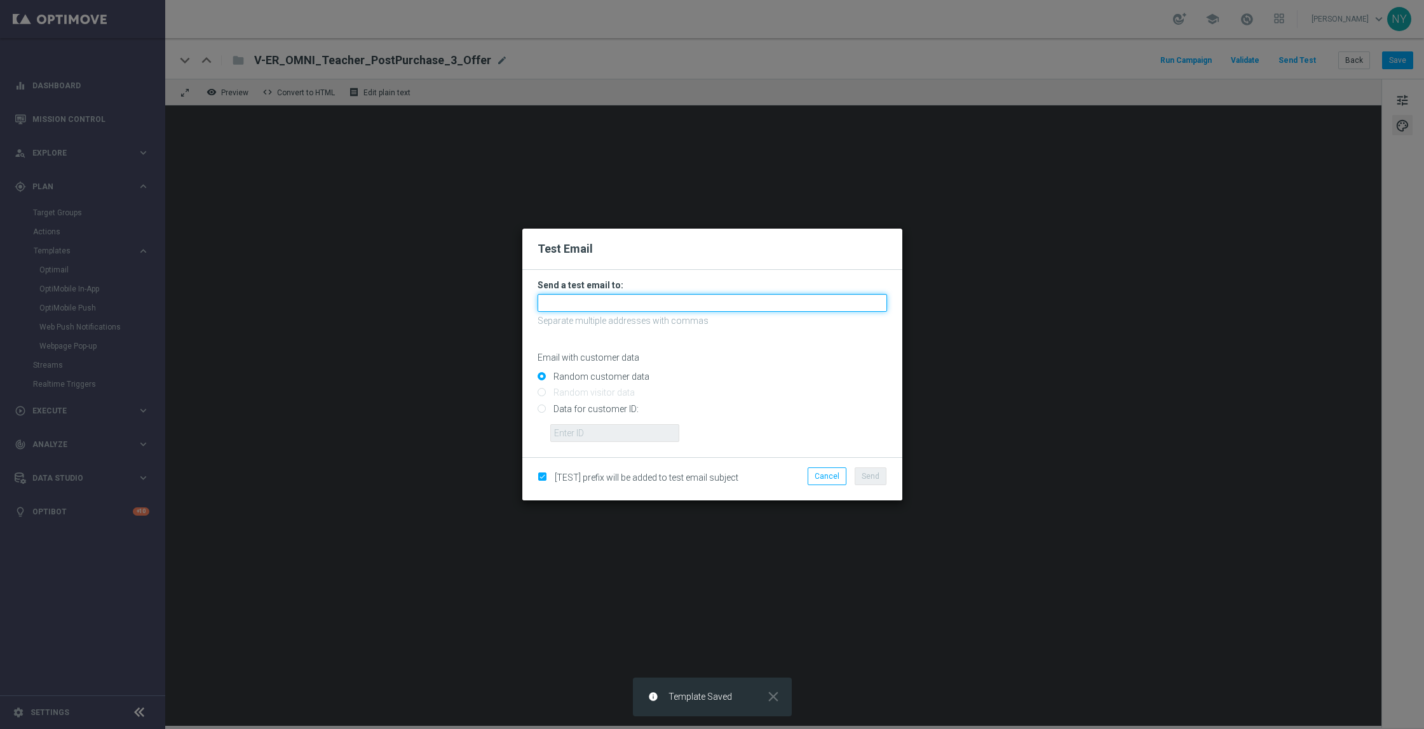
click at [576, 304] on input "text" at bounding box center [712, 303] width 349 height 18
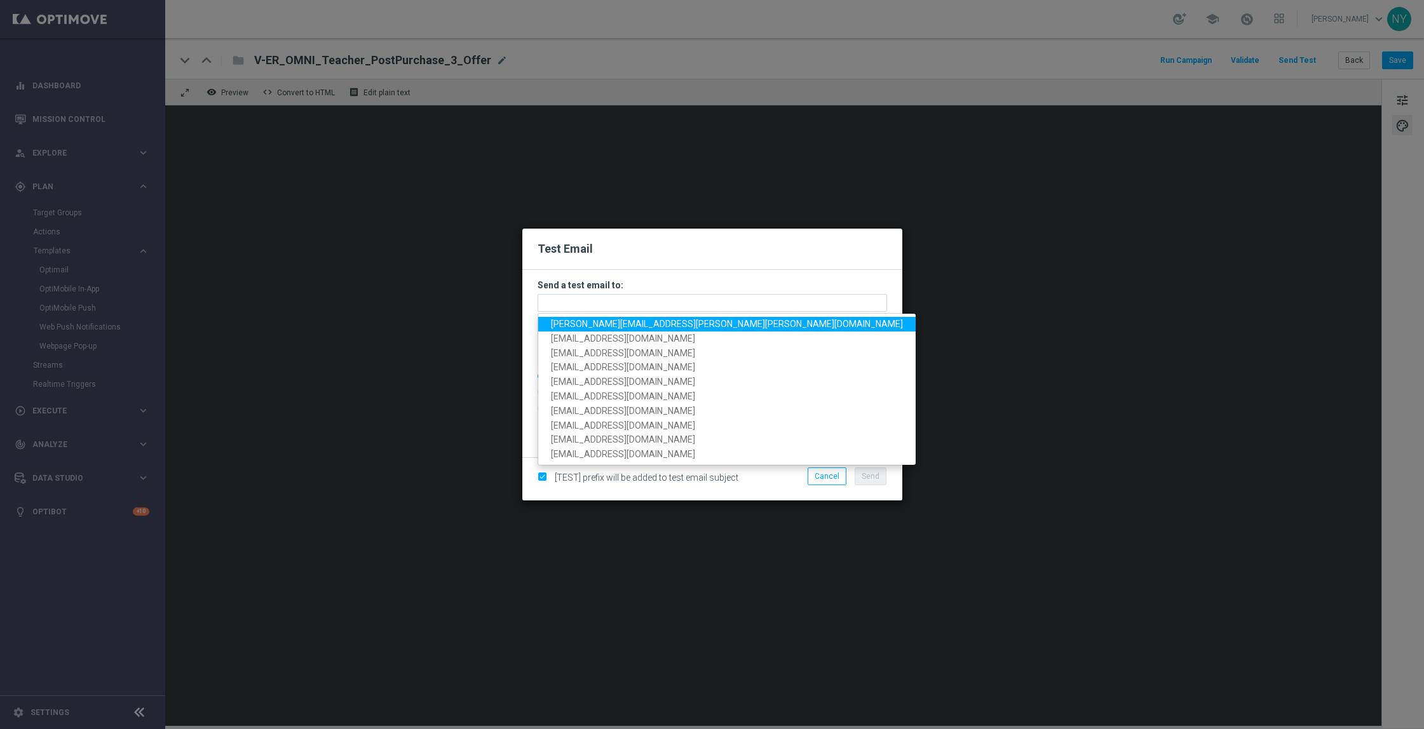
click at [582, 323] on span "neil.yetts@staples.com" at bounding box center [727, 324] width 352 height 10
type input "neil.yetts@staples.com"
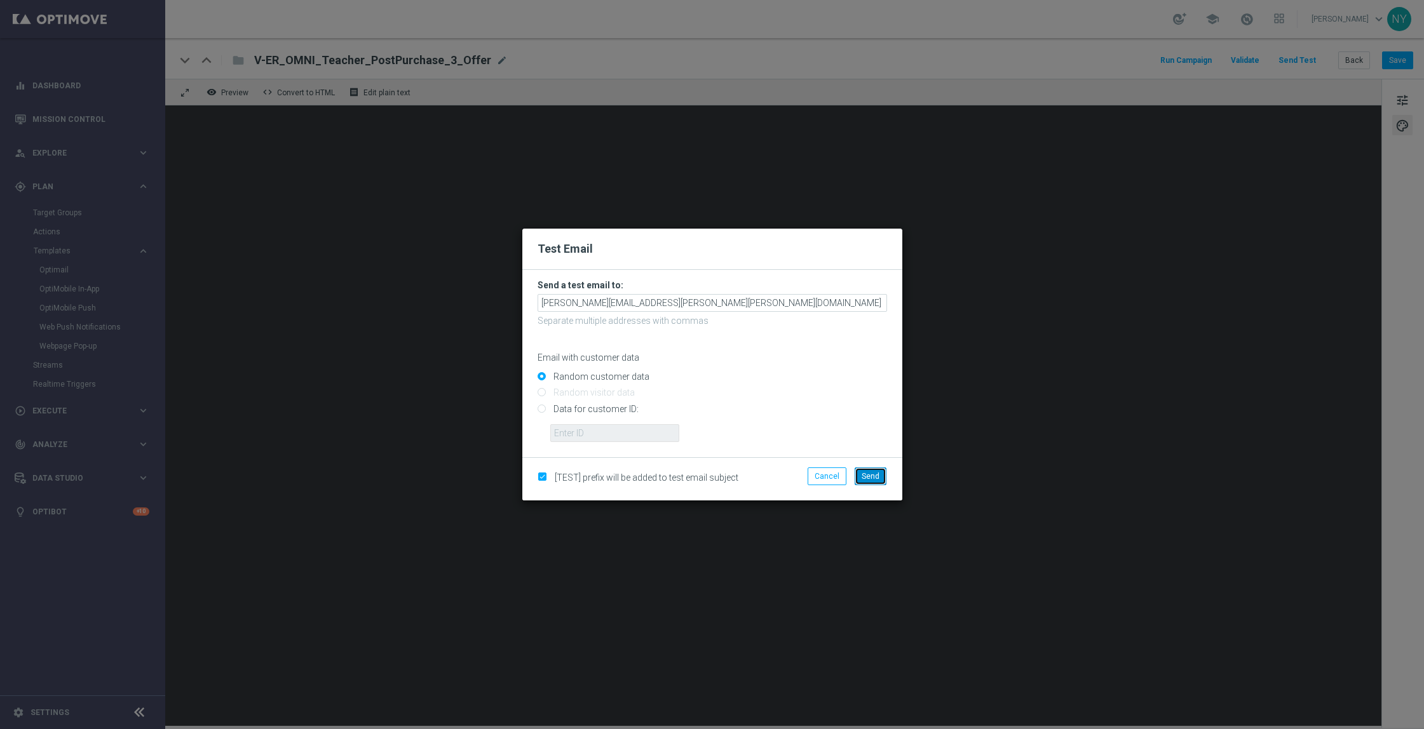
click at [874, 475] on span "Send" at bounding box center [871, 476] width 18 height 9
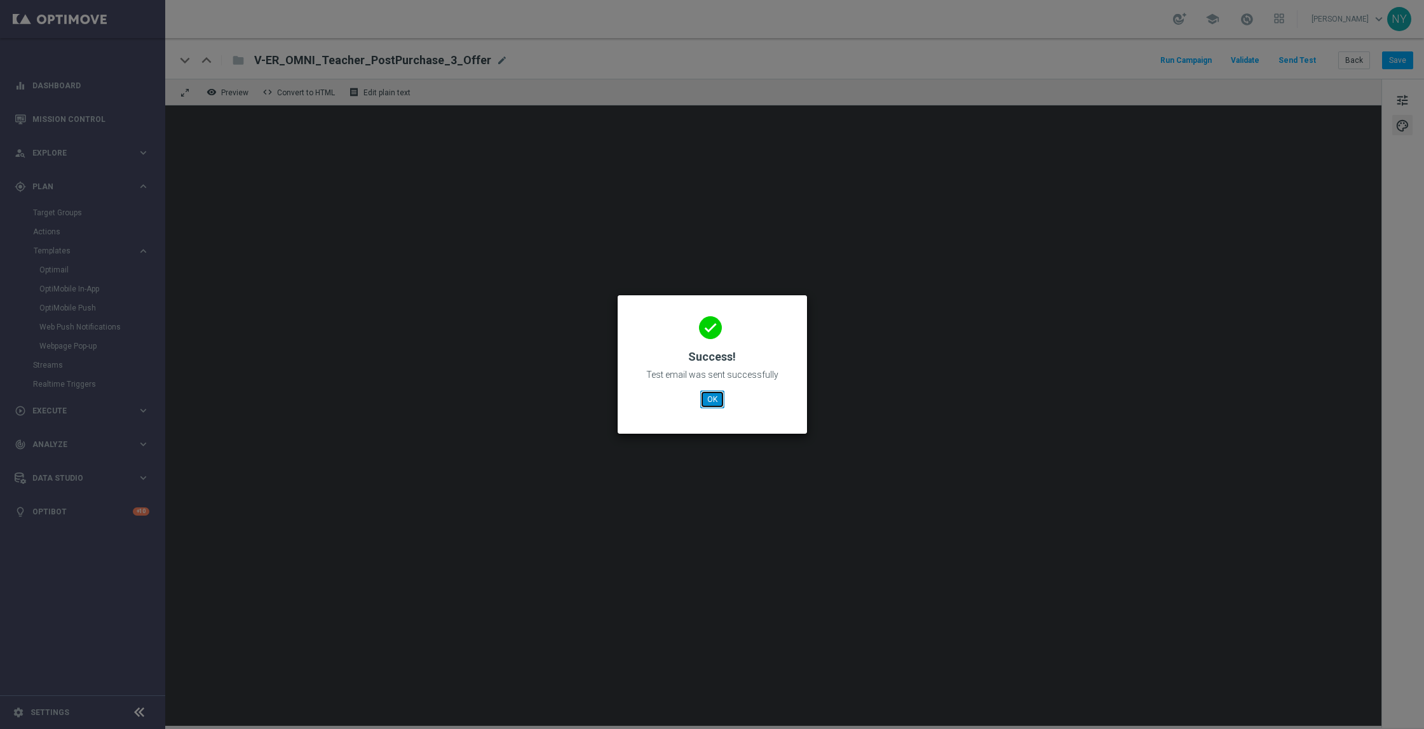
click at [707, 395] on button "OK" at bounding box center [712, 400] width 24 height 18
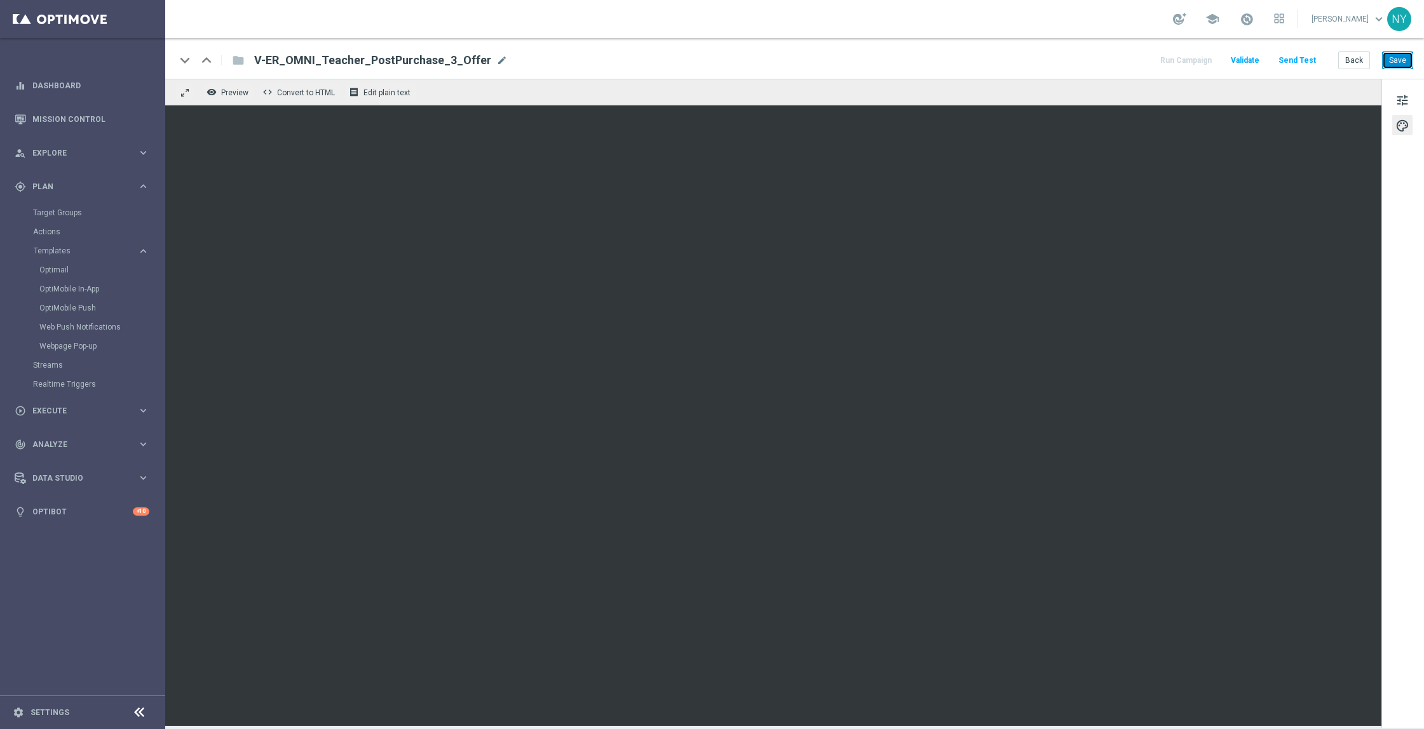
click at [1394, 57] on button "Save" at bounding box center [1397, 60] width 31 height 18
click at [1404, 57] on button "Save" at bounding box center [1397, 60] width 31 height 18
click at [1299, 57] on button "Send Test" at bounding box center [1296, 60] width 41 height 17
click at [1304, 58] on button "Send Test" at bounding box center [1296, 60] width 41 height 17
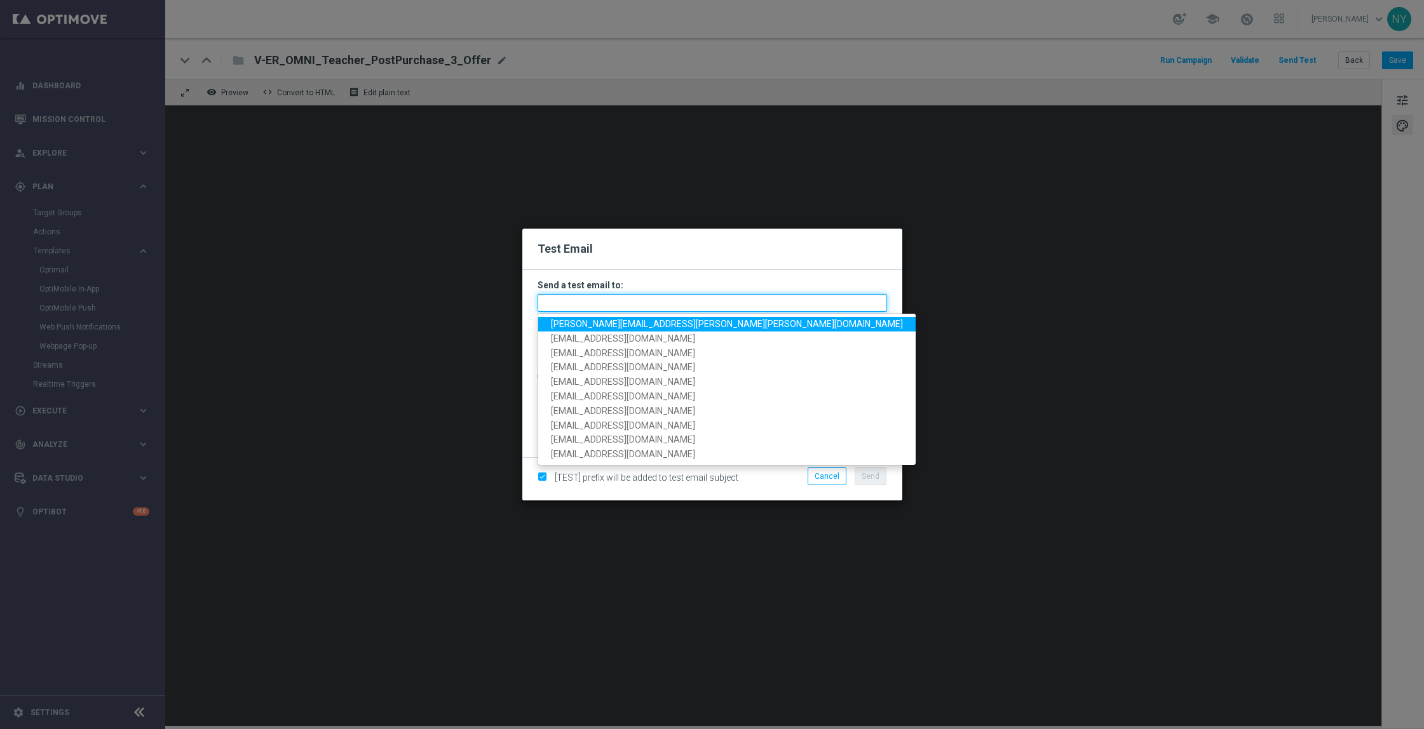
click at [570, 301] on input "text" at bounding box center [712, 303] width 349 height 18
click at [579, 327] on span "neil.yetts@staples.com" at bounding box center [727, 324] width 352 height 10
type input "neil.yetts@staples.com"
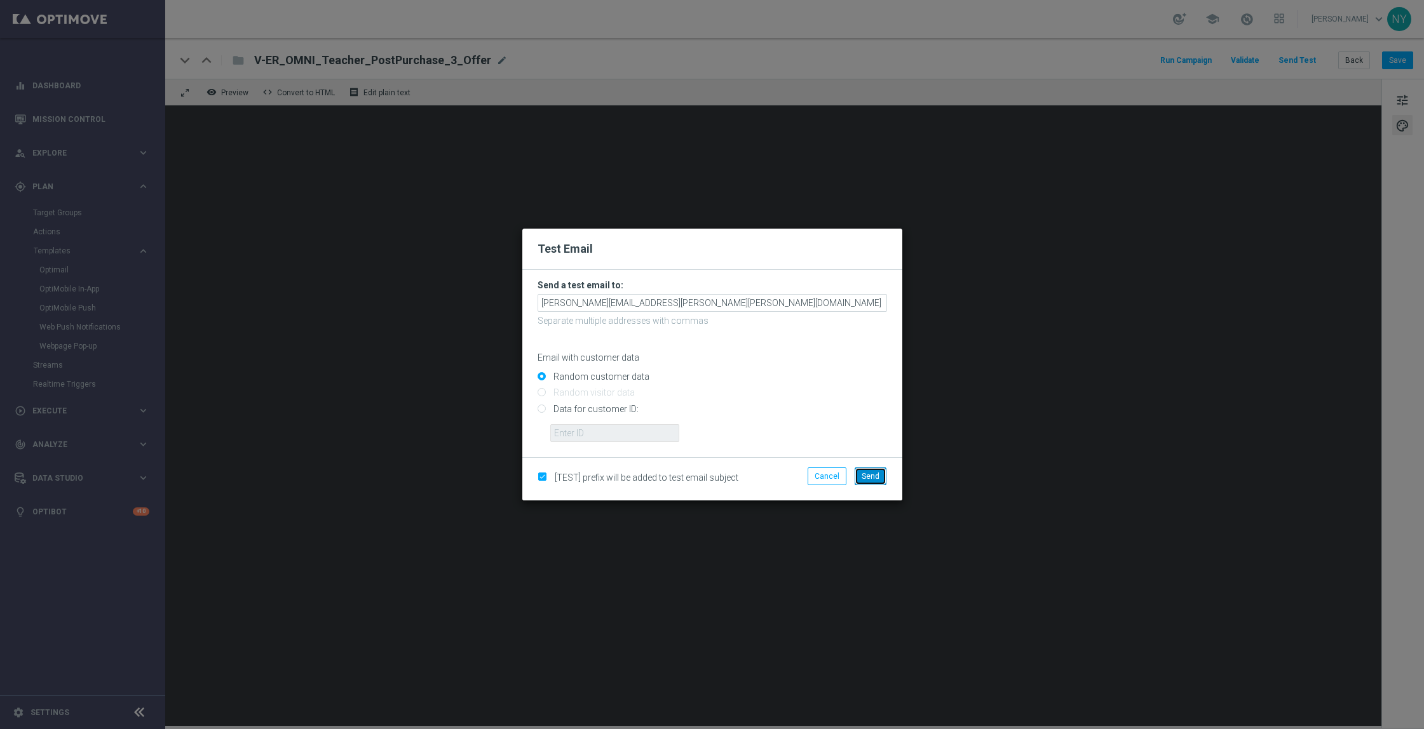
drag, startPoint x: 877, startPoint y: 480, endPoint x: 885, endPoint y: 458, distance: 22.9
click at [877, 480] on button "Send" at bounding box center [871, 477] width 32 height 18
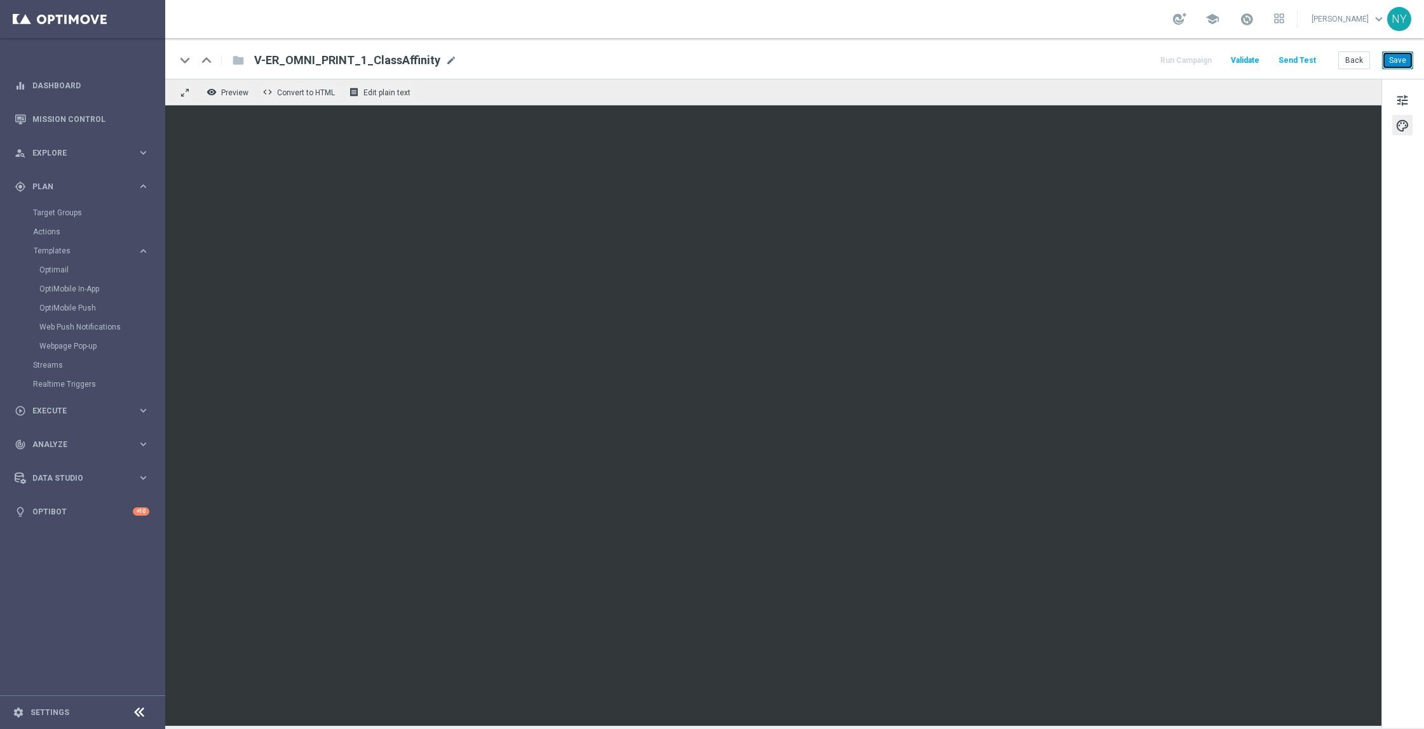
click at [1402, 57] on button "Save" at bounding box center [1397, 60] width 31 height 18
click at [1399, 61] on button "Save" at bounding box center [1397, 60] width 31 height 18
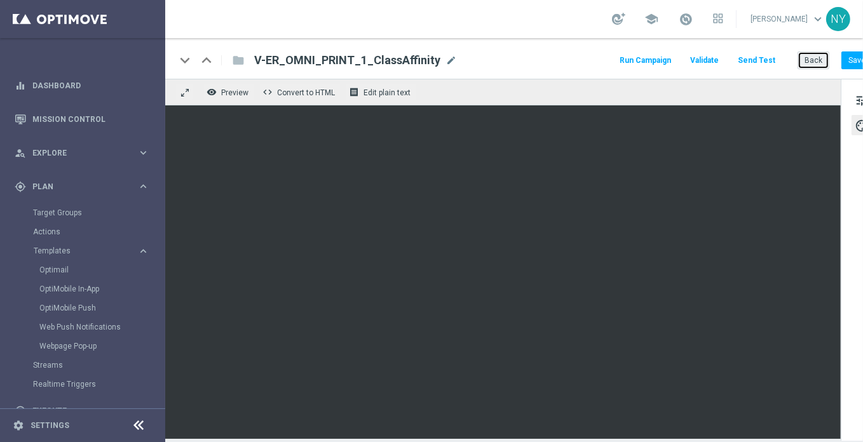
click at [820, 62] on button "Back" at bounding box center [813, 60] width 32 height 18
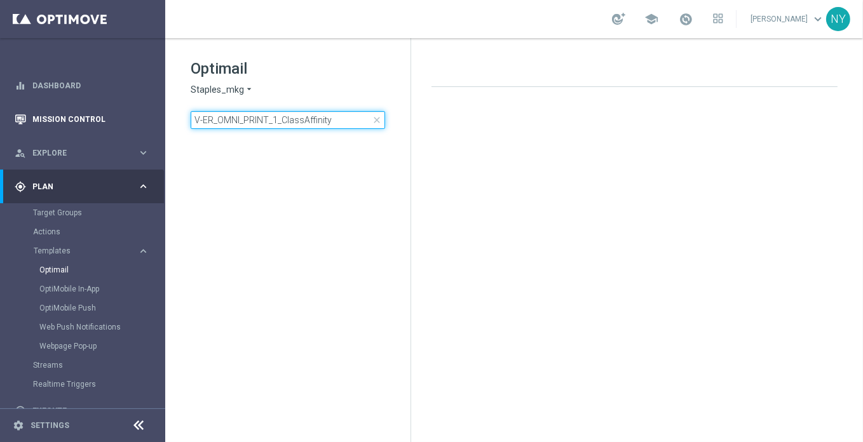
drag, startPoint x: 341, startPoint y: 122, endPoint x: 33, endPoint y: 119, distance: 307.5
click at [36, 119] on main "equalizer Dashboard Mission Control" at bounding box center [431, 221] width 863 height 442
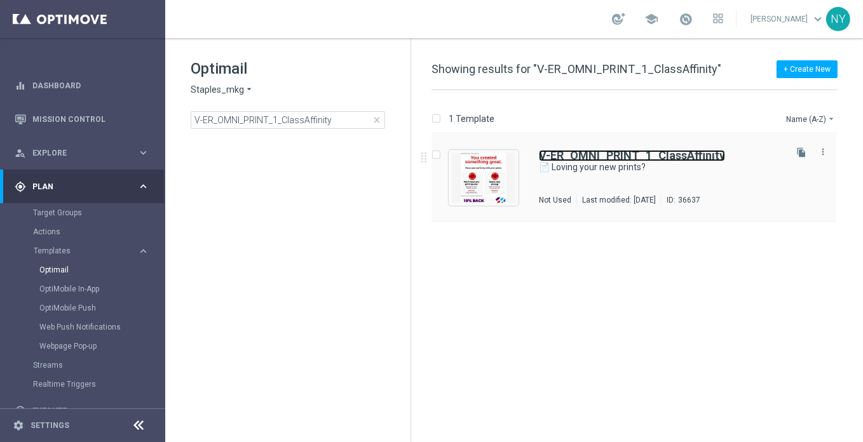
click at [572, 151] on b "V-ER_OMNI_PRINT_1_ClassAffinity" at bounding box center [632, 155] width 186 height 13
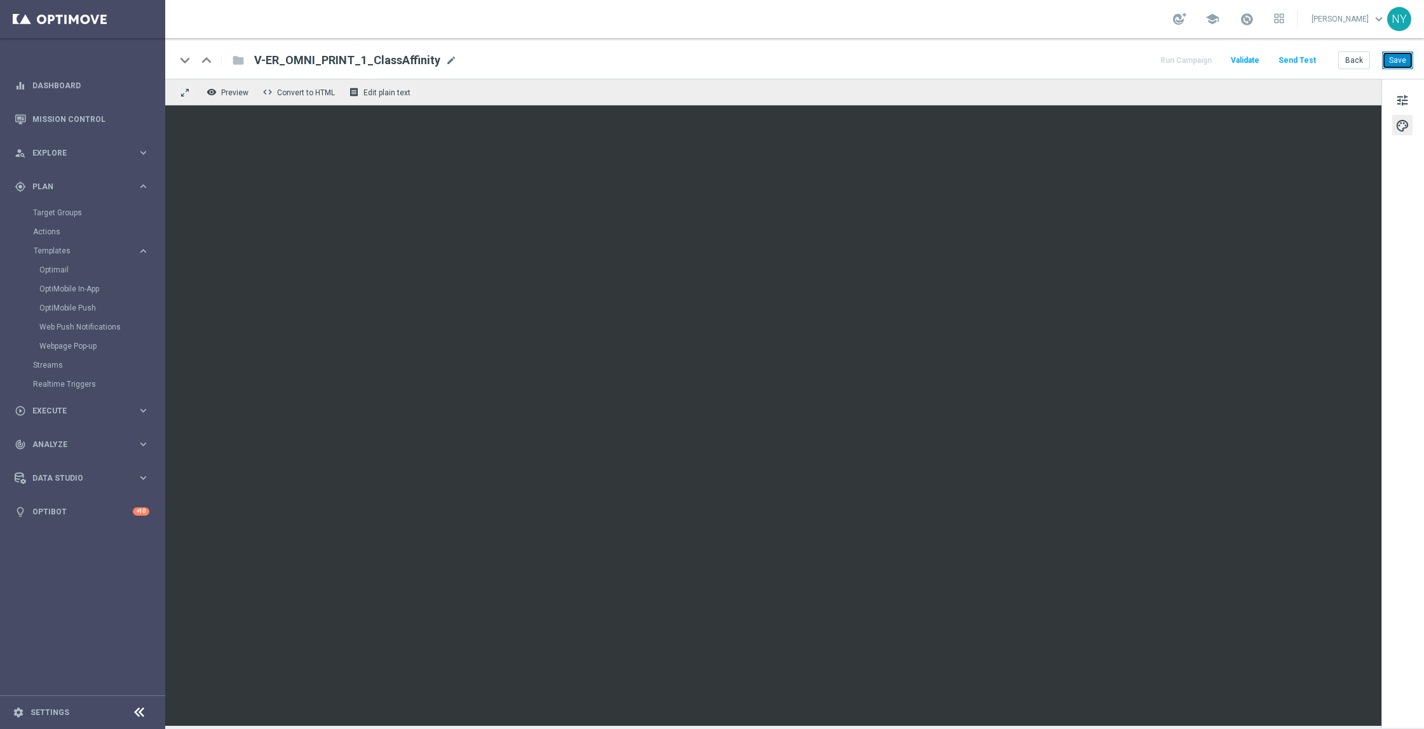
click at [1391, 60] on button "Save" at bounding box center [1397, 60] width 31 height 18
click at [1301, 59] on button "Send Test" at bounding box center [1296, 60] width 41 height 17
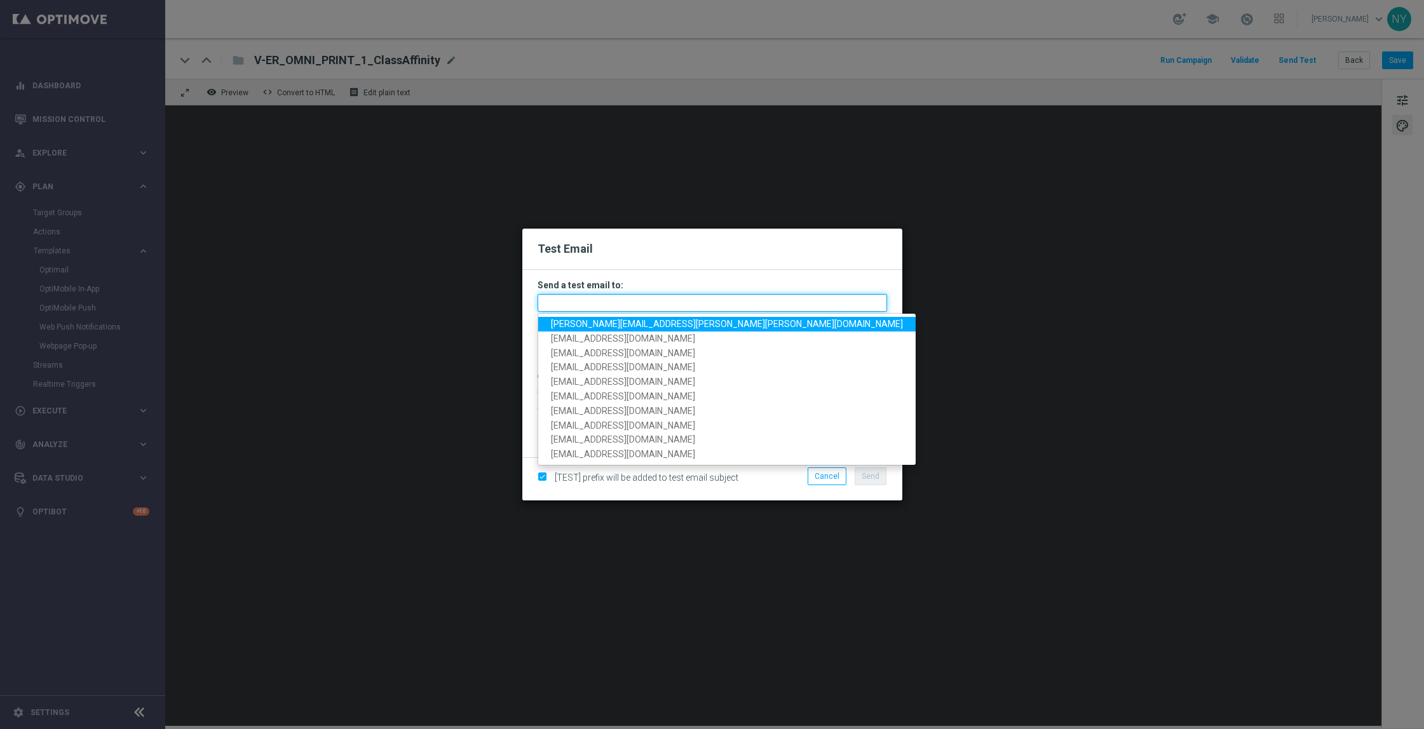
click at [581, 303] on input "text" at bounding box center [712, 303] width 349 height 18
paste input "[EMAIL_ADDRESS][DOMAIN_NAME]"
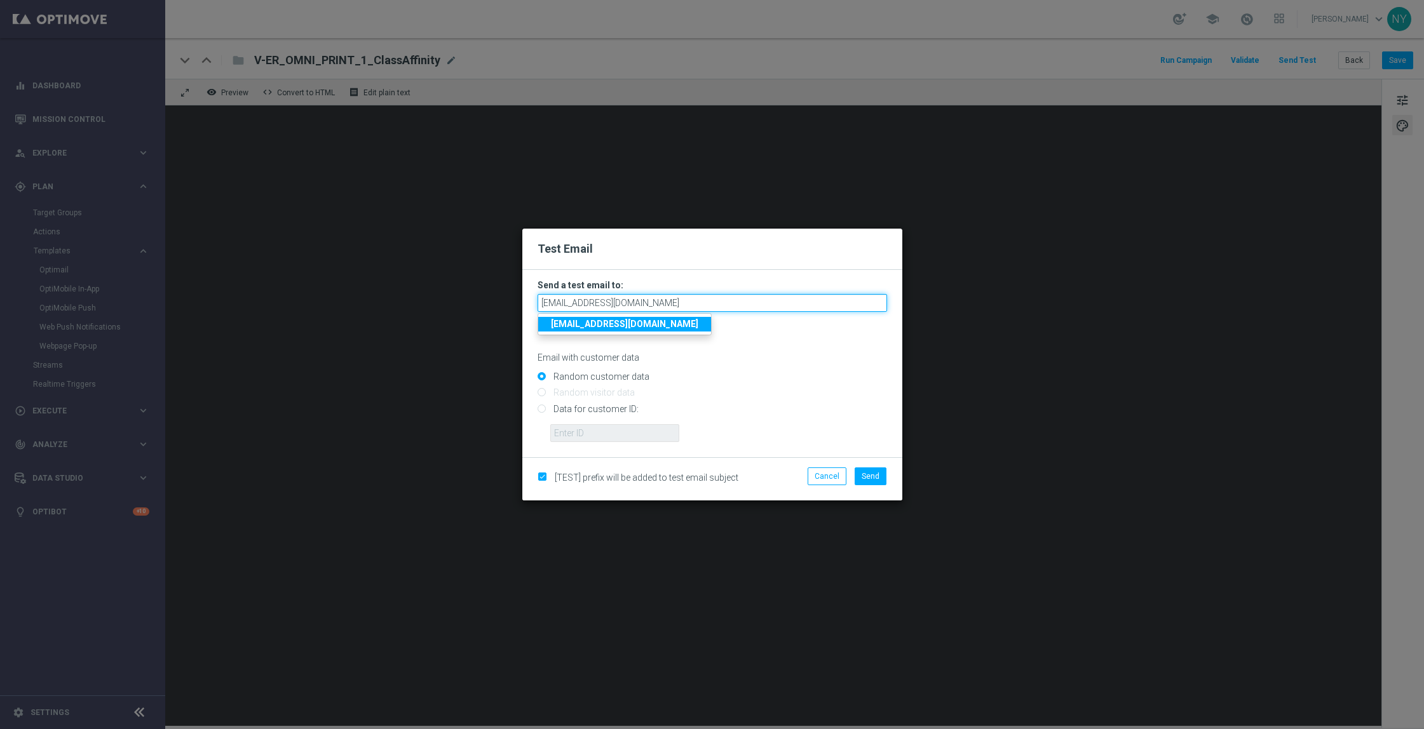
type input "[EMAIL_ADDRESS][DOMAIN_NAME]"
click at [974, 339] on modal-container "Test Email Send a test email to: neilyetts3-bjple@litmusemail.com neilyetts3-bj…" at bounding box center [712, 364] width 1424 height 729
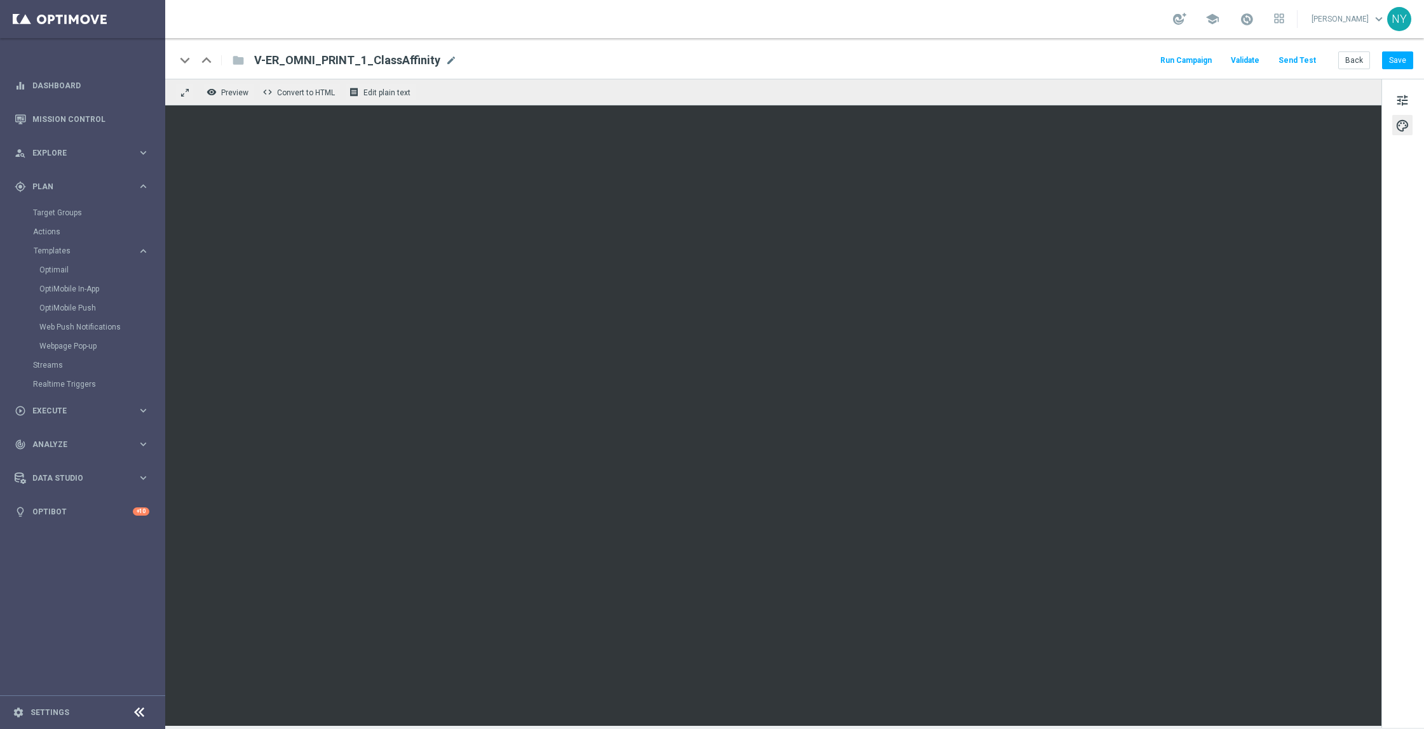
click at [1316, 65] on button "Send Test" at bounding box center [1296, 60] width 41 height 17
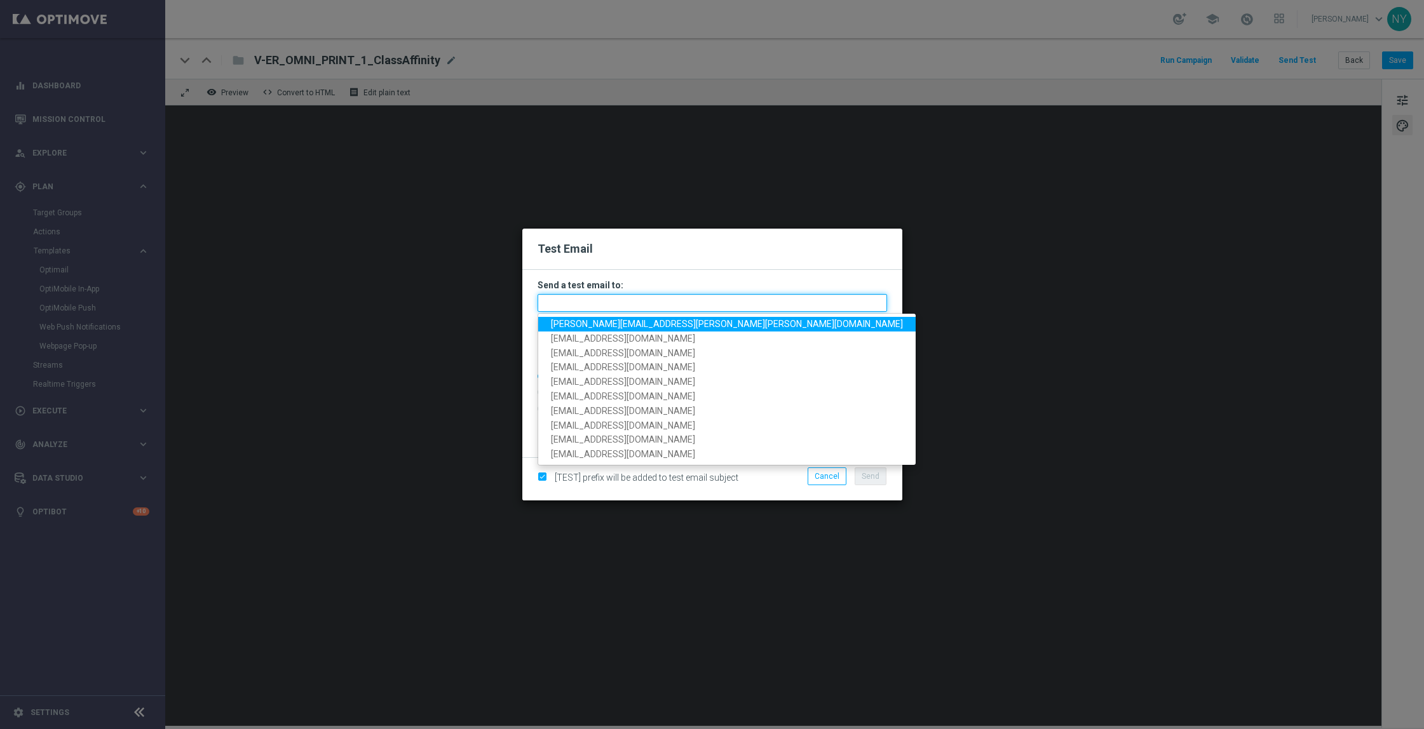
click at [569, 307] on input "text" at bounding box center [712, 303] width 349 height 18
paste input "[EMAIL_ADDRESS][DOMAIN_NAME]"
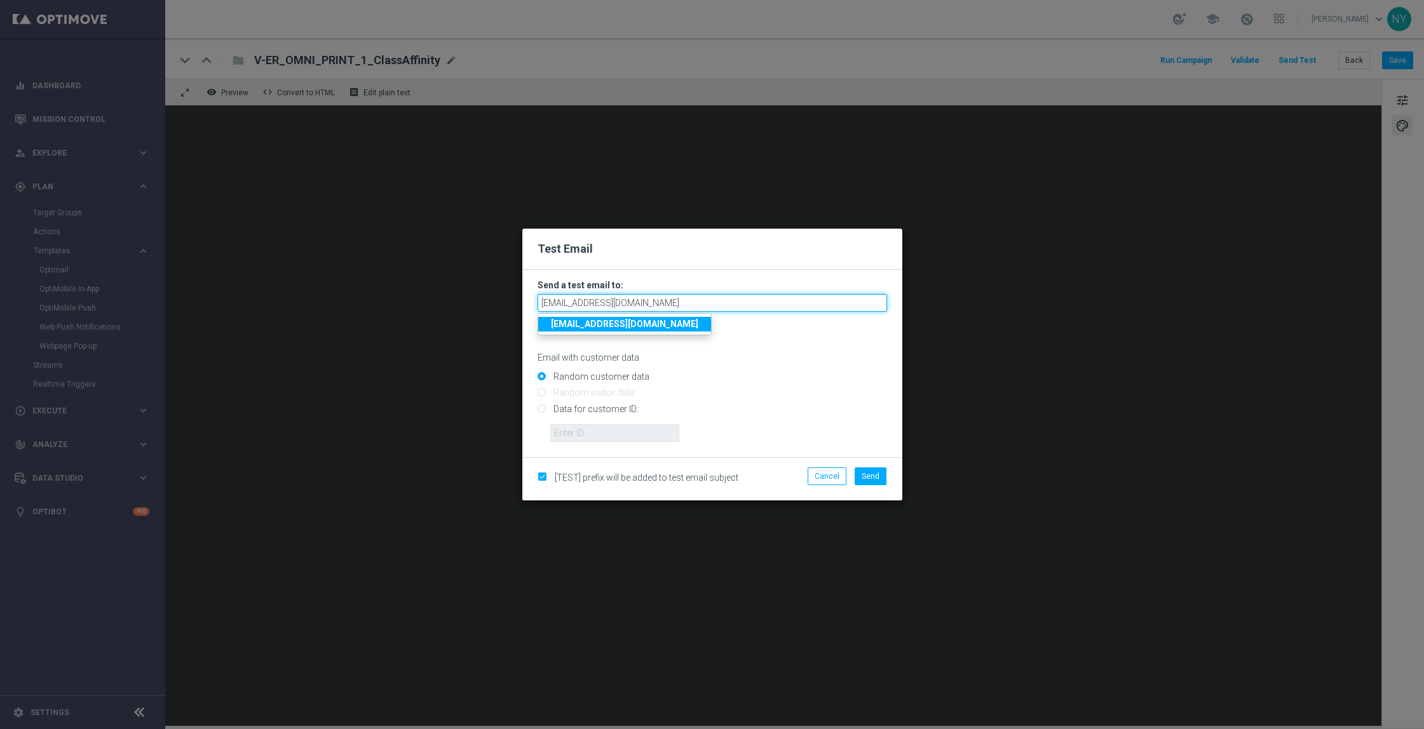
type input "[EMAIL_ADDRESS][DOMAIN_NAME]"
click at [759, 323] on p "Separate multiple addresses with commas" at bounding box center [712, 320] width 349 height 11
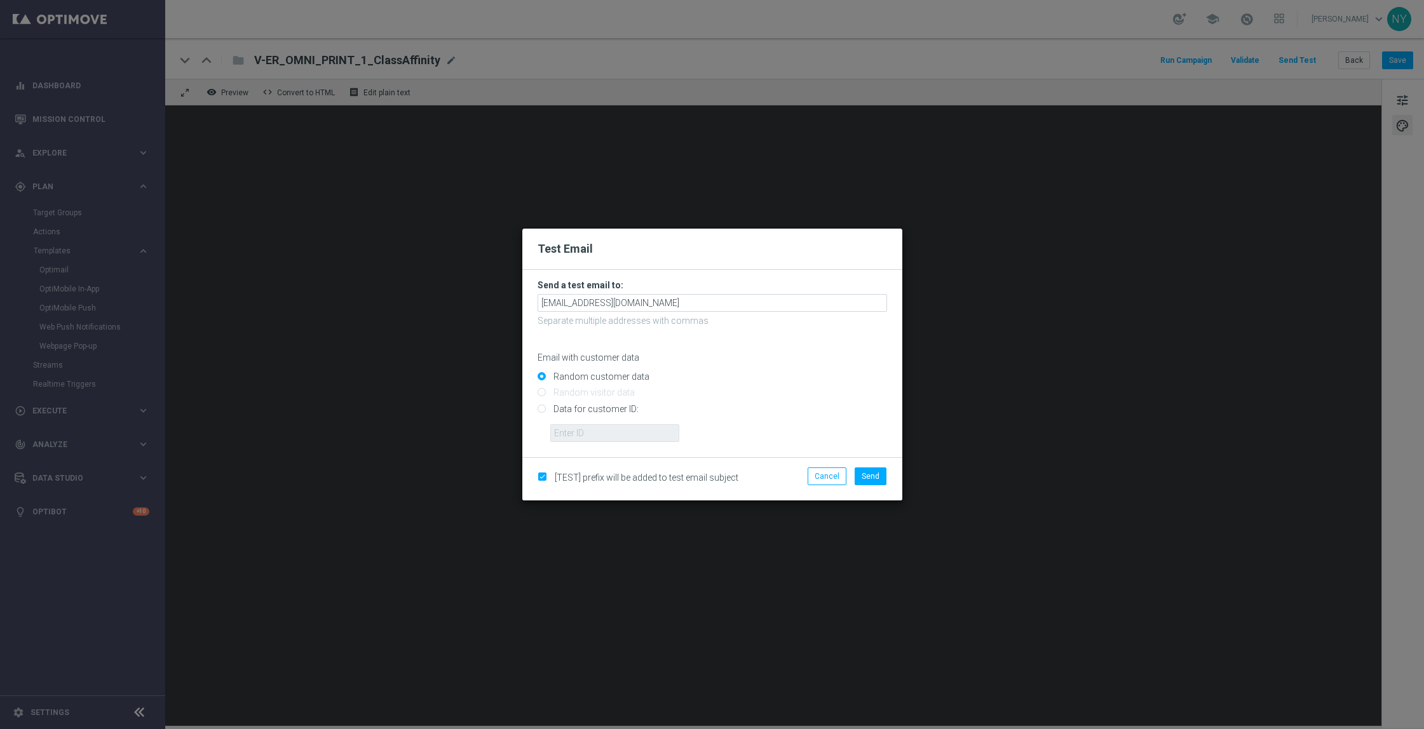
click at [541, 410] on input "Data for customer ID:" at bounding box center [712, 414] width 349 height 18
radio input "true"
click at [555, 431] on input "text" at bounding box center [614, 433] width 129 height 18
click at [593, 433] on input "text" at bounding box center [614, 433] width 129 height 18
paste input "10280613353"
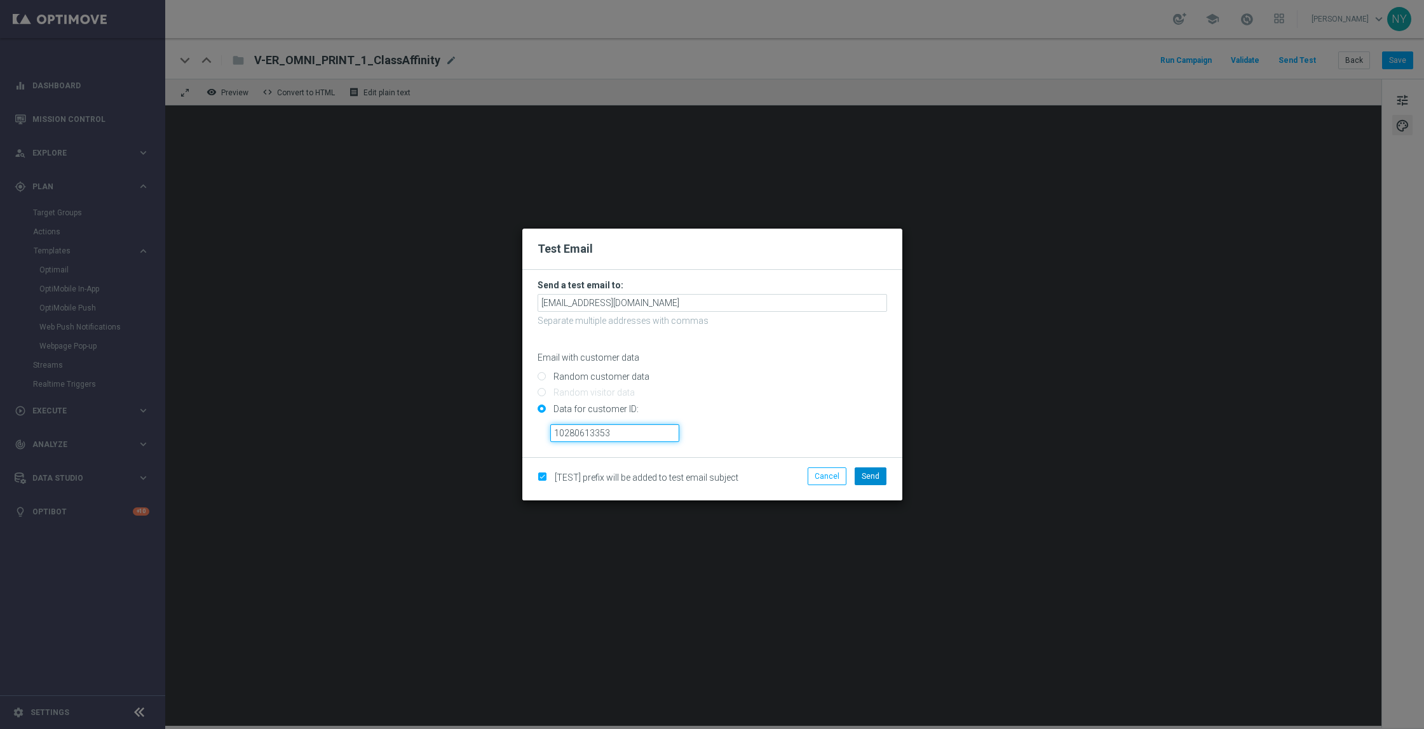
type input "10280613353"
click at [874, 471] on button "Send" at bounding box center [871, 477] width 32 height 18
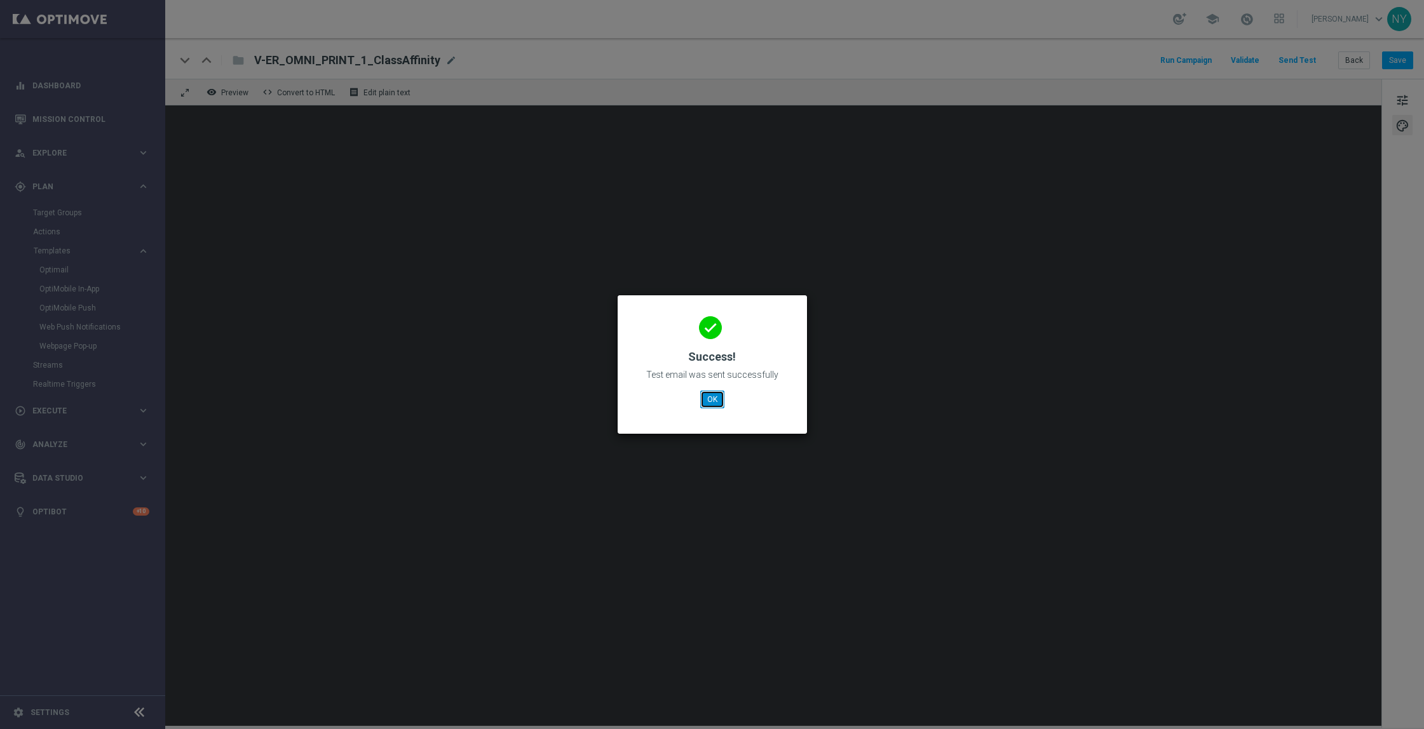
click at [715, 397] on button "OK" at bounding box center [712, 400] width 24 height 18
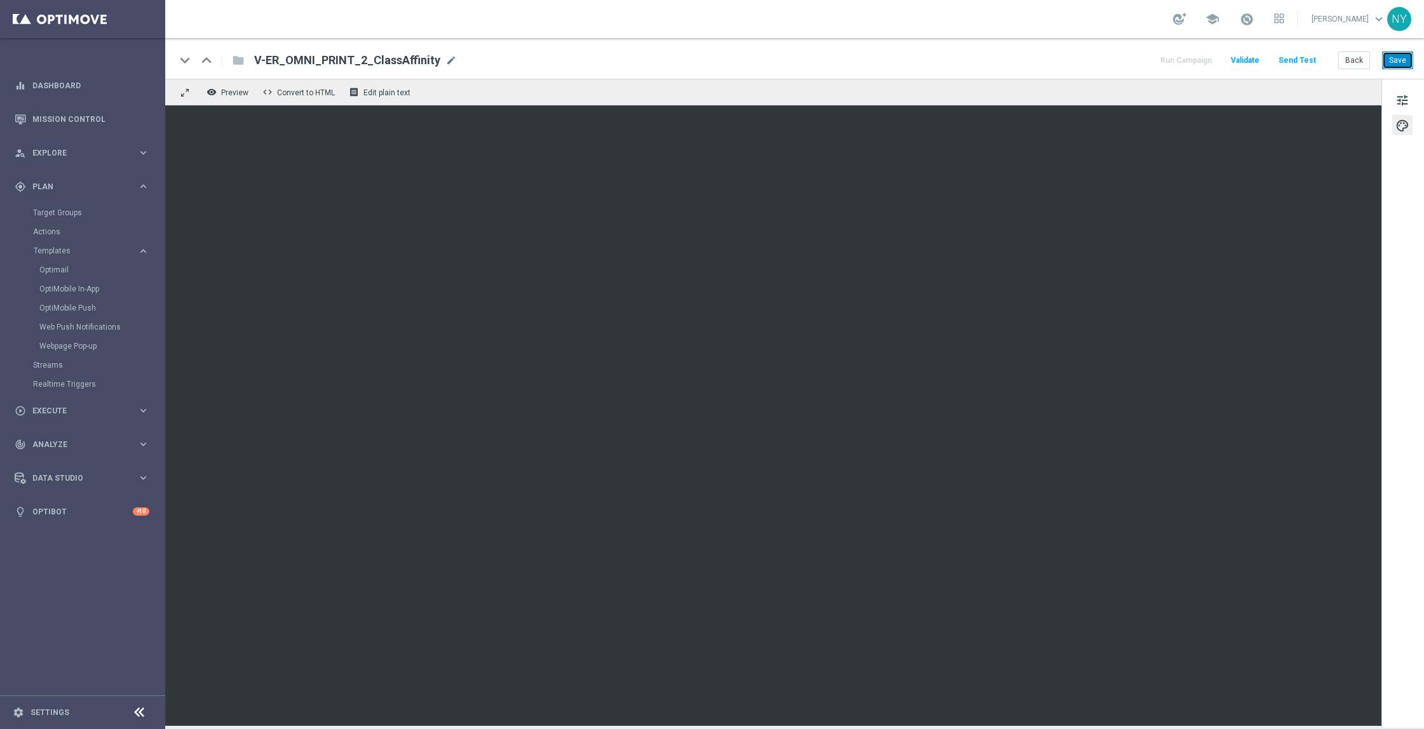
click at [1398, 57] on button "Save" at bounding box center [1397, 60] width 31 height 18
click at [1391, 56] on button "Save" at bounding box center [1397, 60] width 31 height 18
click at [1305, 58] on button "Send Test" at bounding box center [1296, 60] width 41 height 17
click at [1300, 60] on button "Send Test" at bounding box center [1296, 60] width 41 height 17
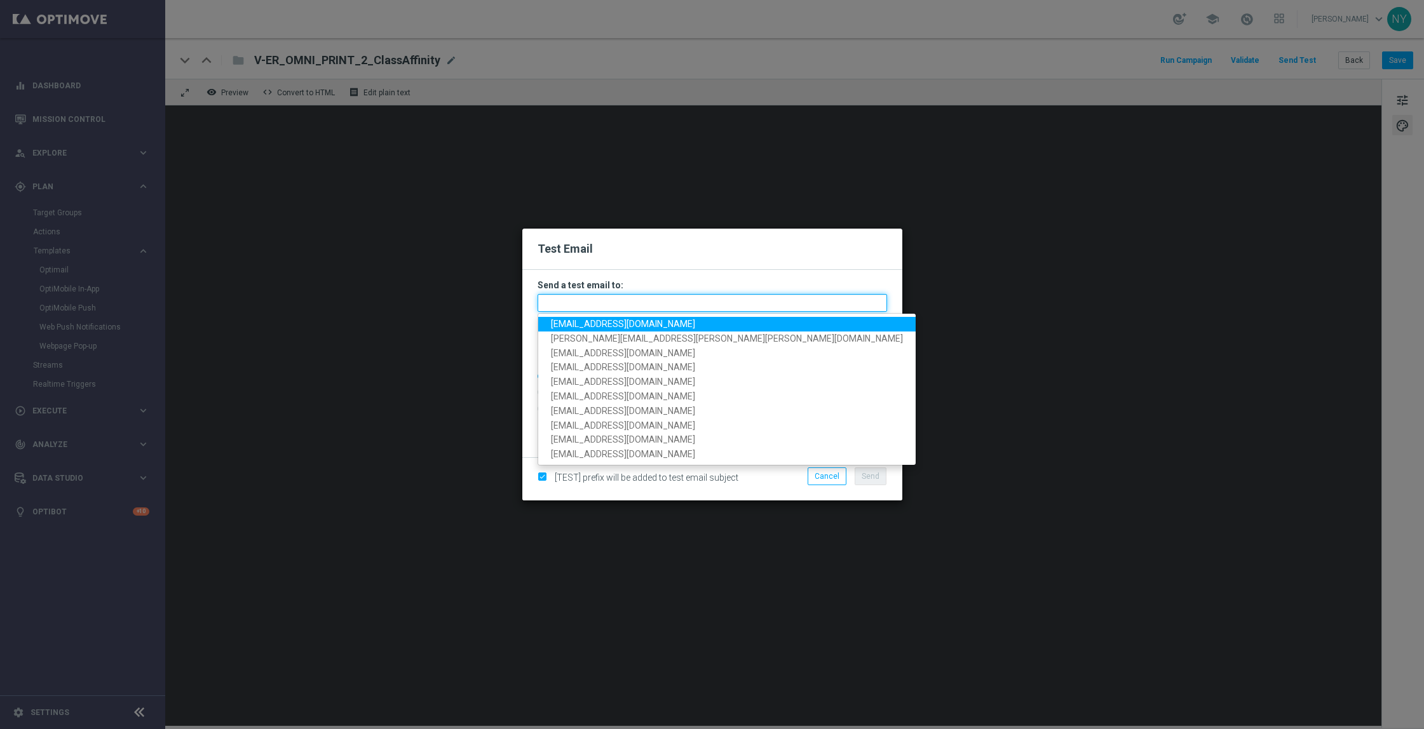
click at [574, 302] on input "text" at bounding box center [712, 303] width 349 height 18
paste input "[EMAIL_ADDRESS][DOMAIN_NAME]"
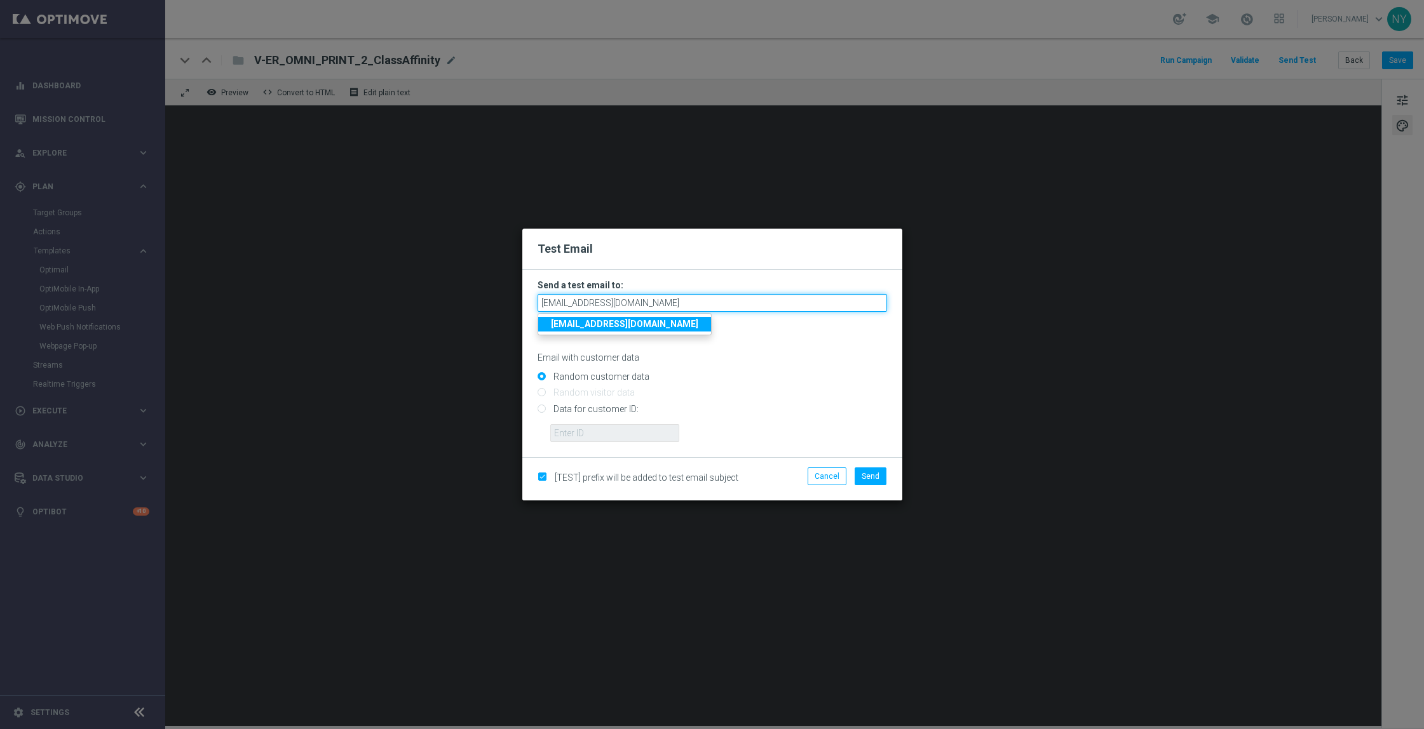
type input "[EMAIL_ADDRESS][DOMAIN_NAME]"
click at [543, 412] on input "Data for customer ID:" at bounding box center [712, 414] width 349 height 18
radio input "true"
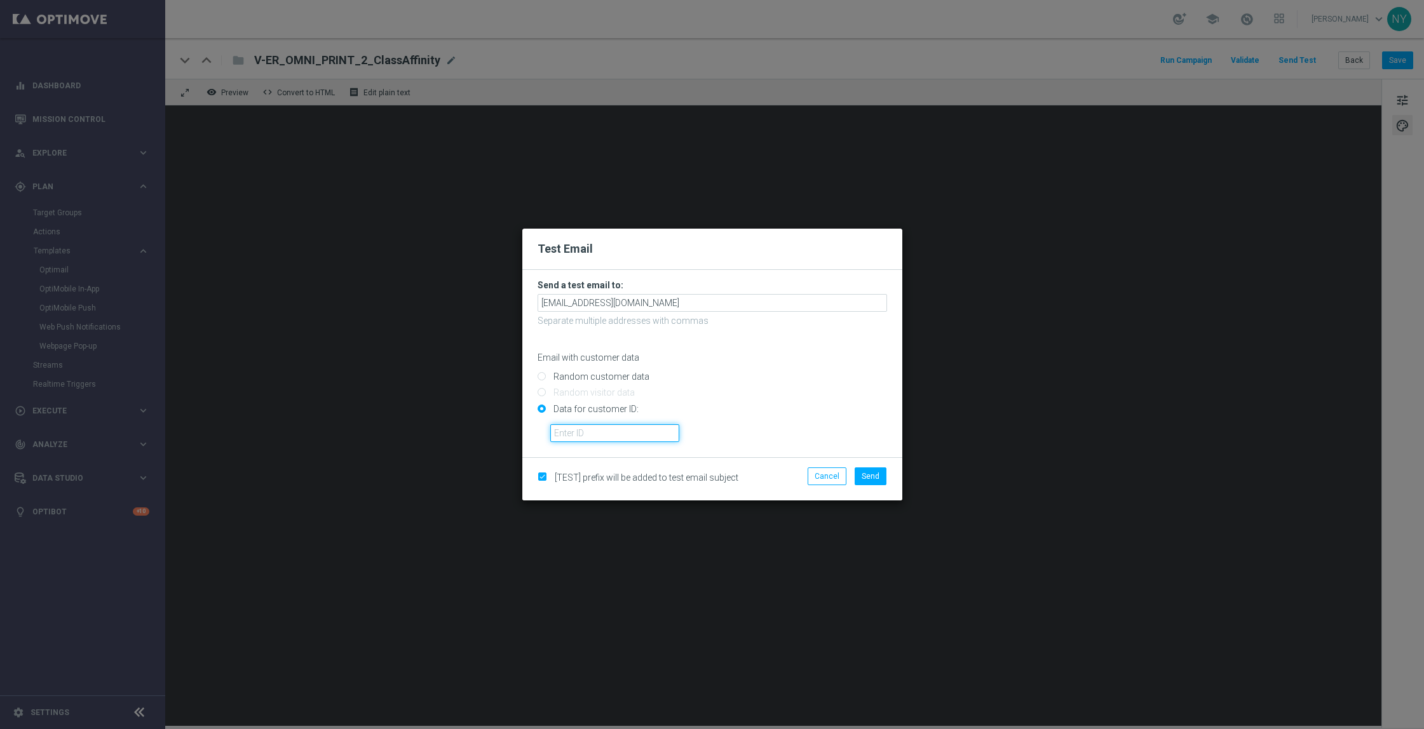
click at [576, 435] on input "text" at bounding box center [614, 433] width 129 height 18
click at [589, 428] on input "text" at bounding box center [614, 433] width 129 height 18
paste input "10001885973"
type input "10001885973"
click at [871, 476] on span "Send" at bounding box center [871, 476] width 18 height 9
